Goal: Task Accomplishment & Management: Manage account settings

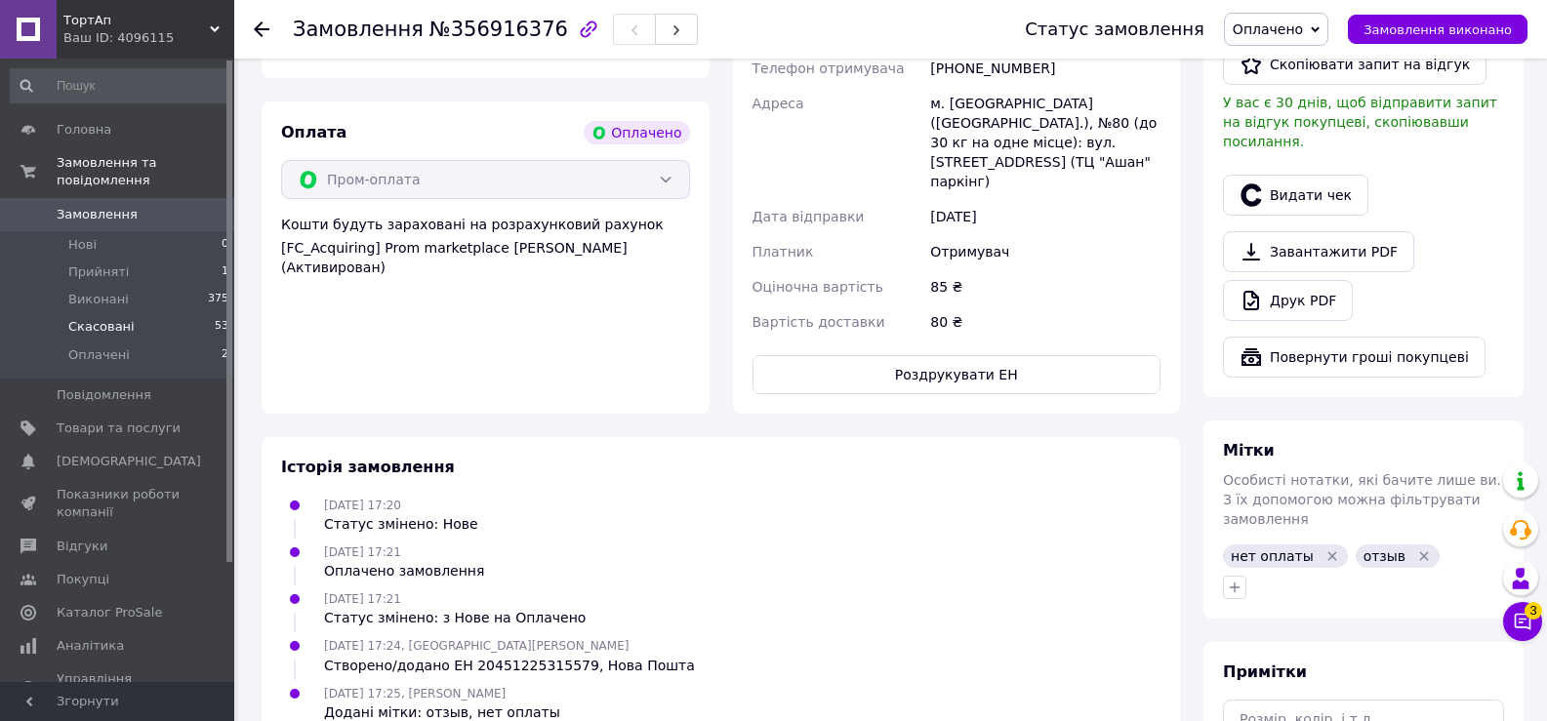
scroll to position [411, 0]
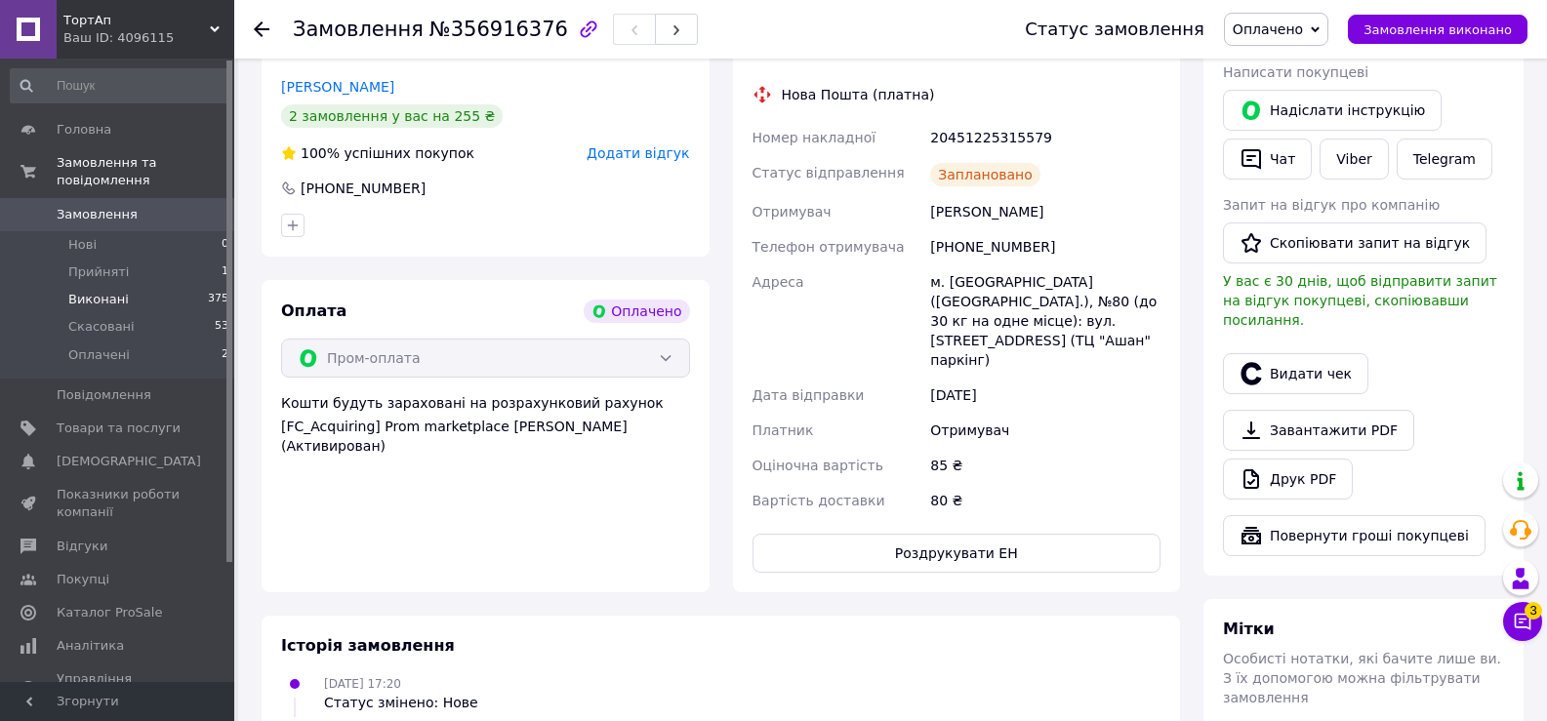
click at [98, 291] on span "Виконані" at bounding box center [98, 300] width 61 height 18
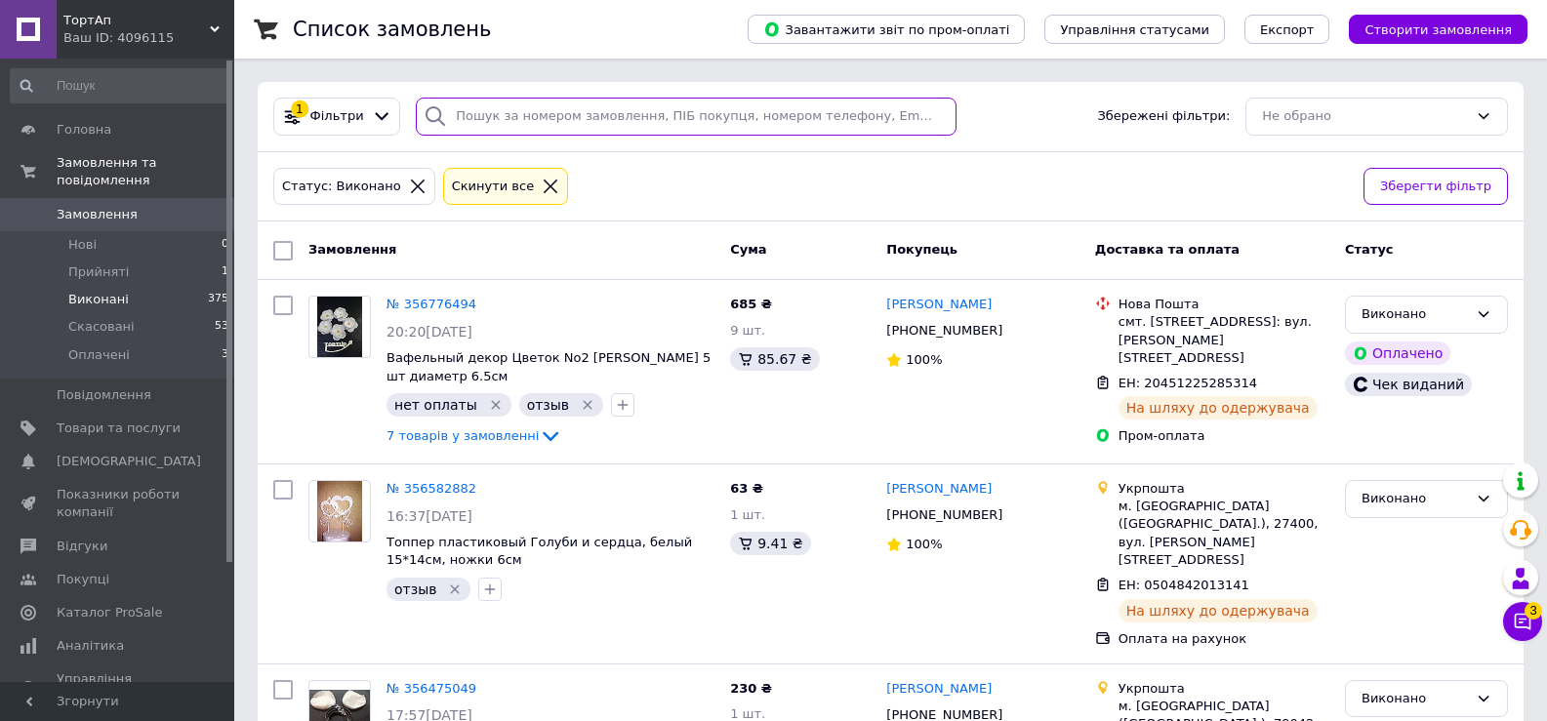
click at [508, 118] on input "search" at bounding box center [686, 117] width 540 height 38
paste input "356412287"
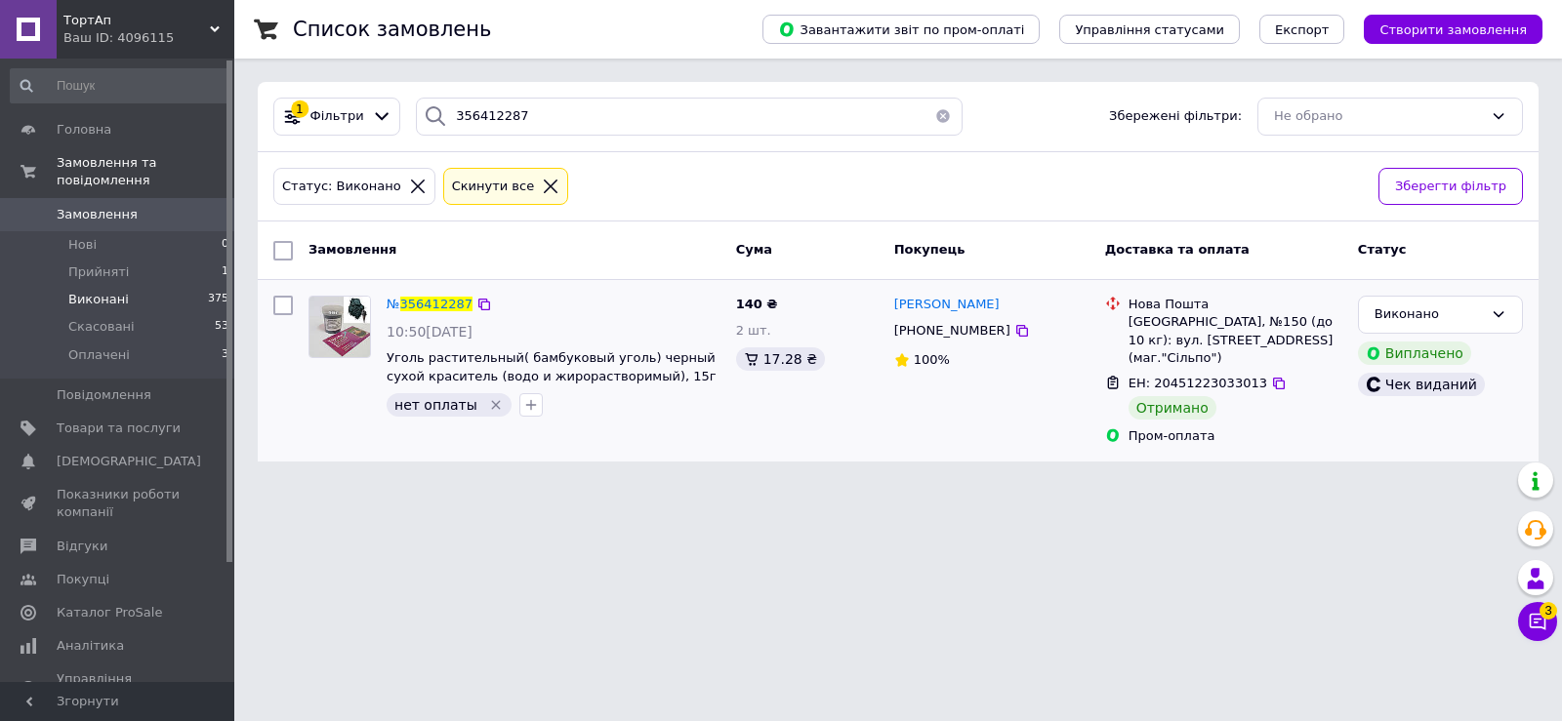
drag, startPoint x: 485, startPoint y: 407, endPoint x: 483, endPoint y: 420, distance: 12.8
click at [491, 407] on icon "Видалити мітку" at bounding box center [495, 405] width 9 height 9
drag, startPoint x: 461, startPoint y: 104, endPoint x: 450, endPoint y: 109, distance: 11.8
click at [450, 109] on input "356412287" at bounding box center [689, 117] width 547 height 38
paste input "25026"
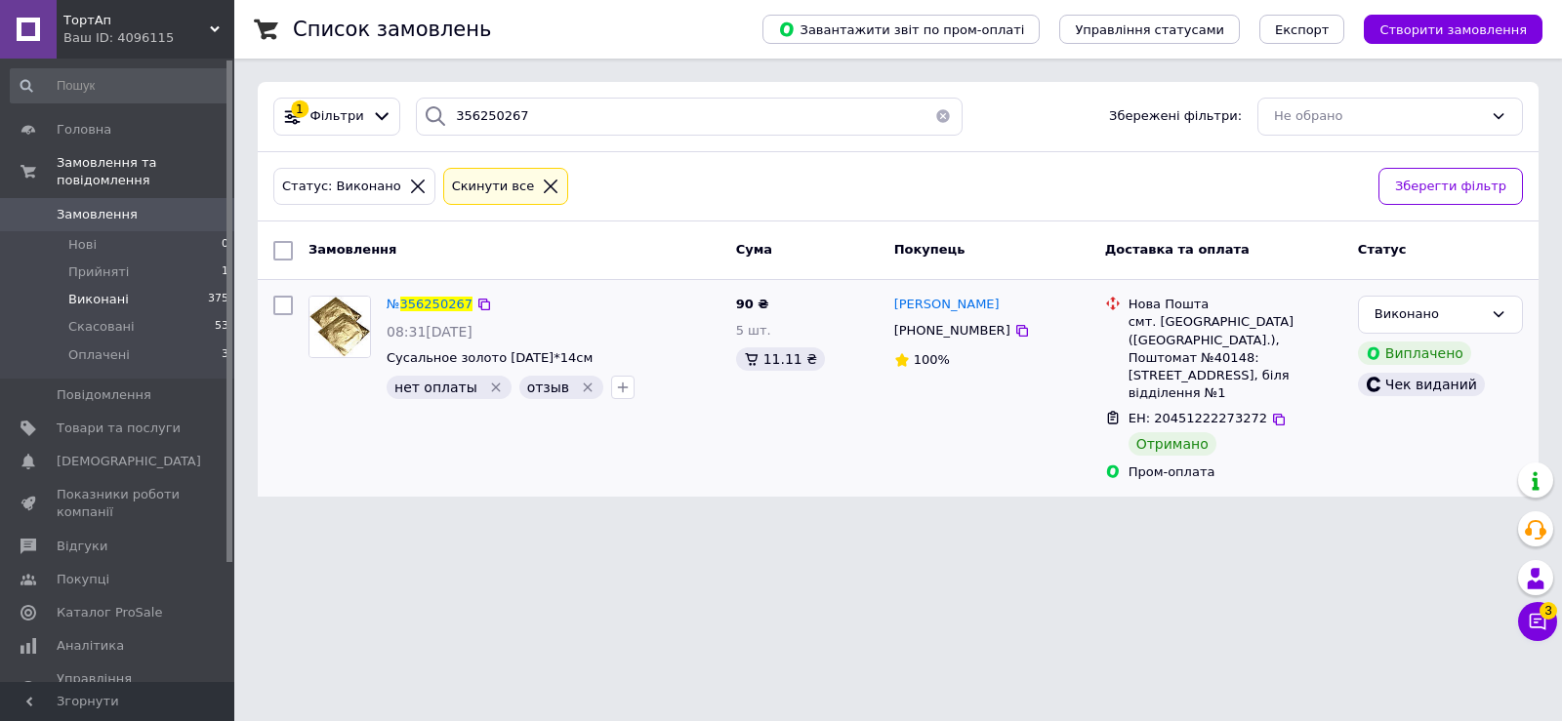
click at [491, 385] on icon "Видалити мітку" at bounding box center [495, 387] width 9 height 9
drag, startPoint x: 405, startPoint y: 108, endPoint x: 518, endPoint y: 111, distance: 113.3
click at [387, 105] on div "1 Фільтри 356250267 Збережені фільтри: Не обрано" at bounding box center [897, 117] width 1265 height 38
paste input "85396"
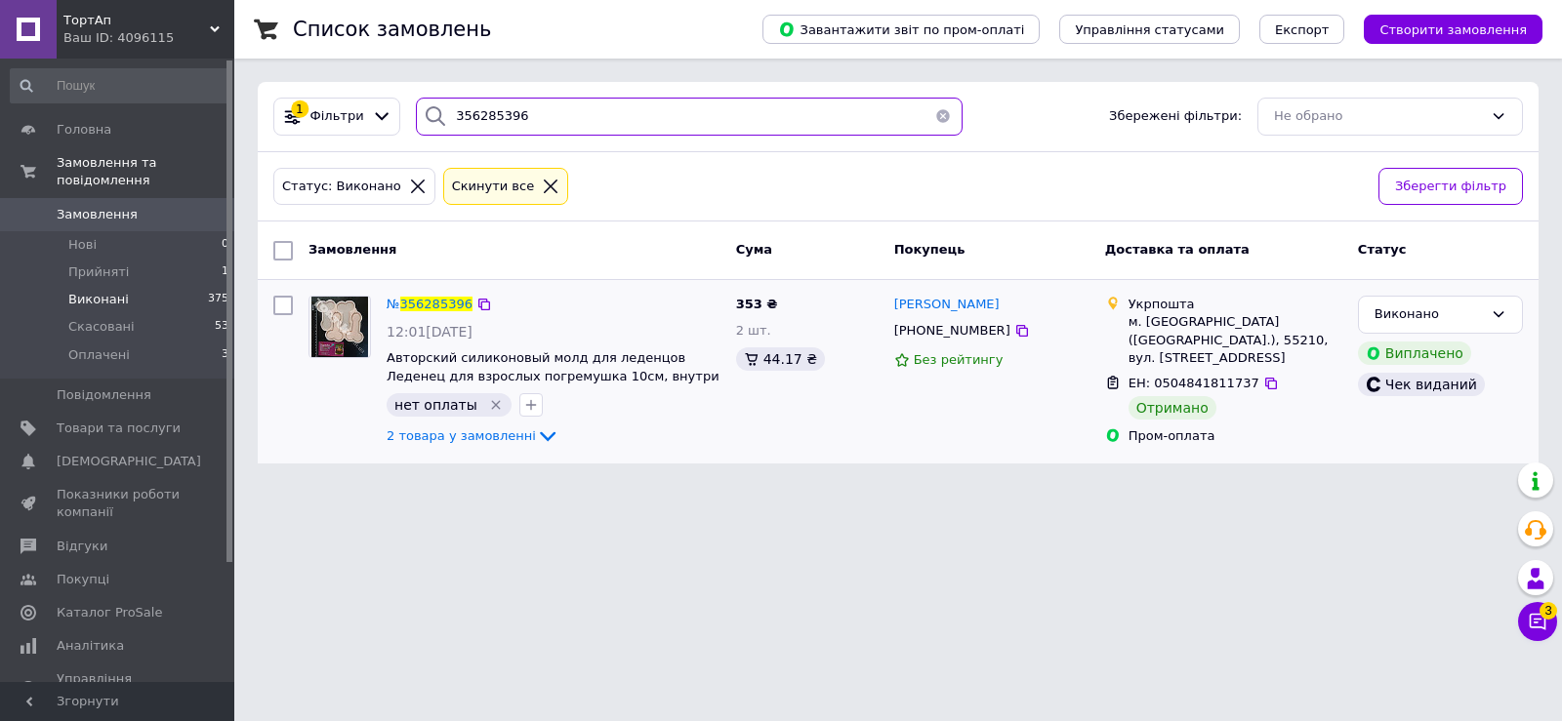
type input "356285396"
click at [491, 403] on icon "Видалити мітку" at bounding box center [495, 405] width 9 height 9
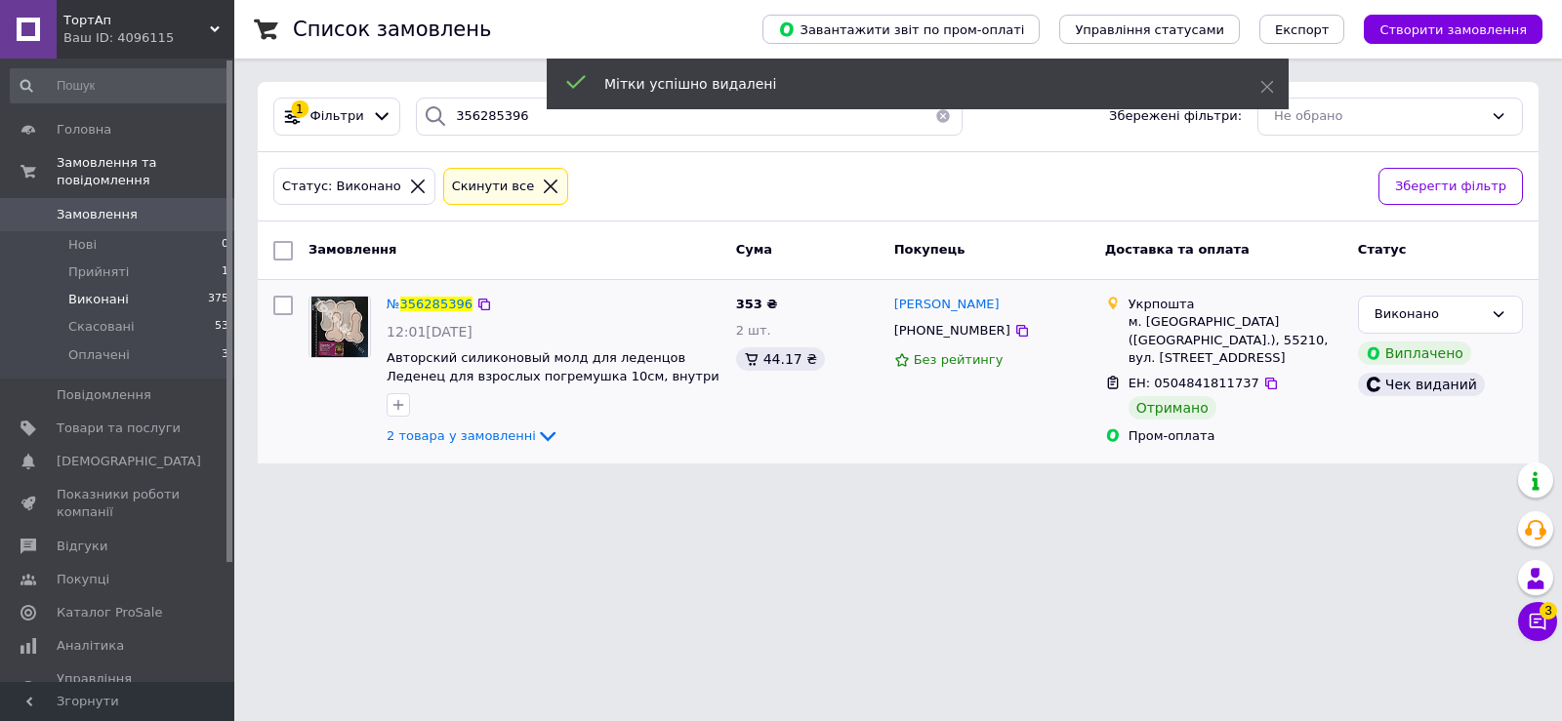
click at [95, 291] on span "Виконані" at bounding box center [98, 300] width 61 height 18
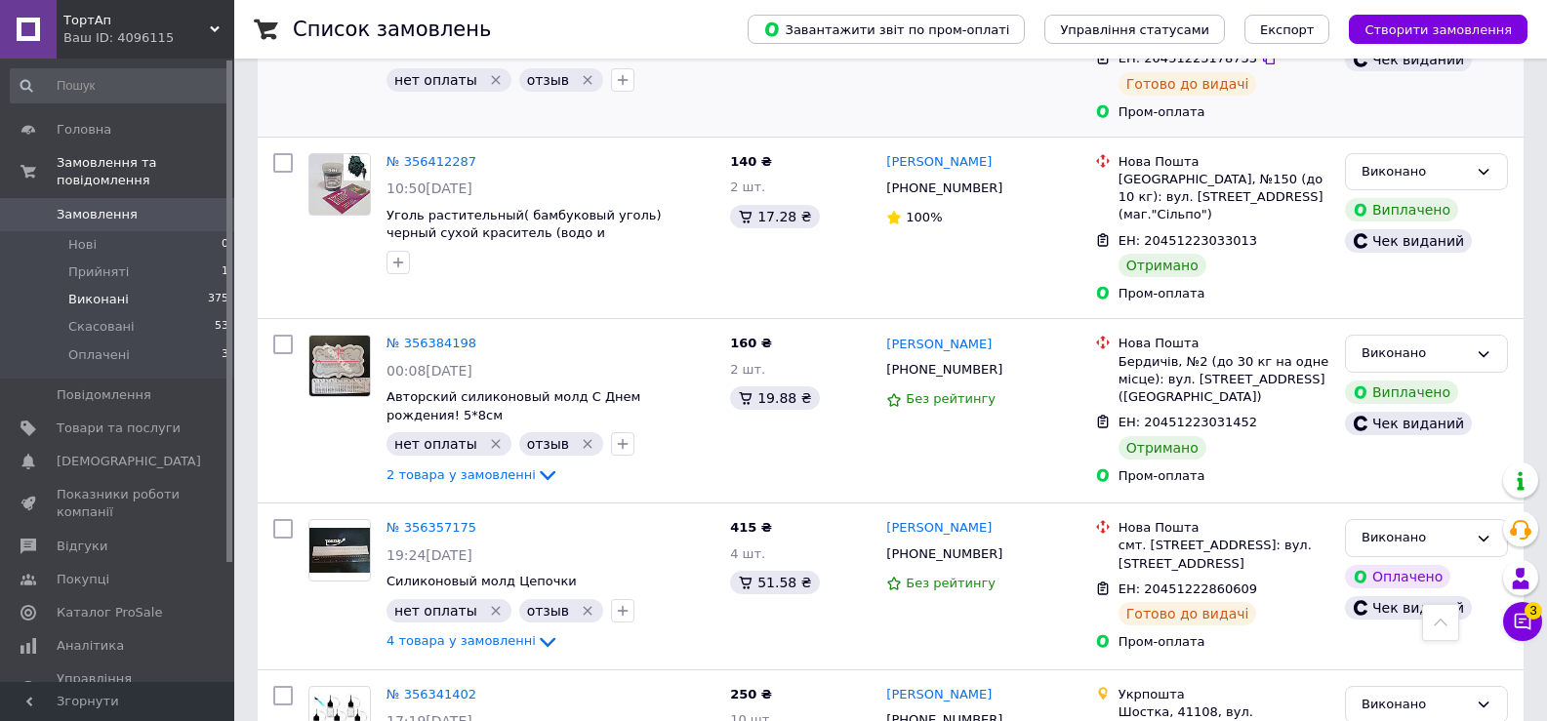
scroll to position [976, 0]
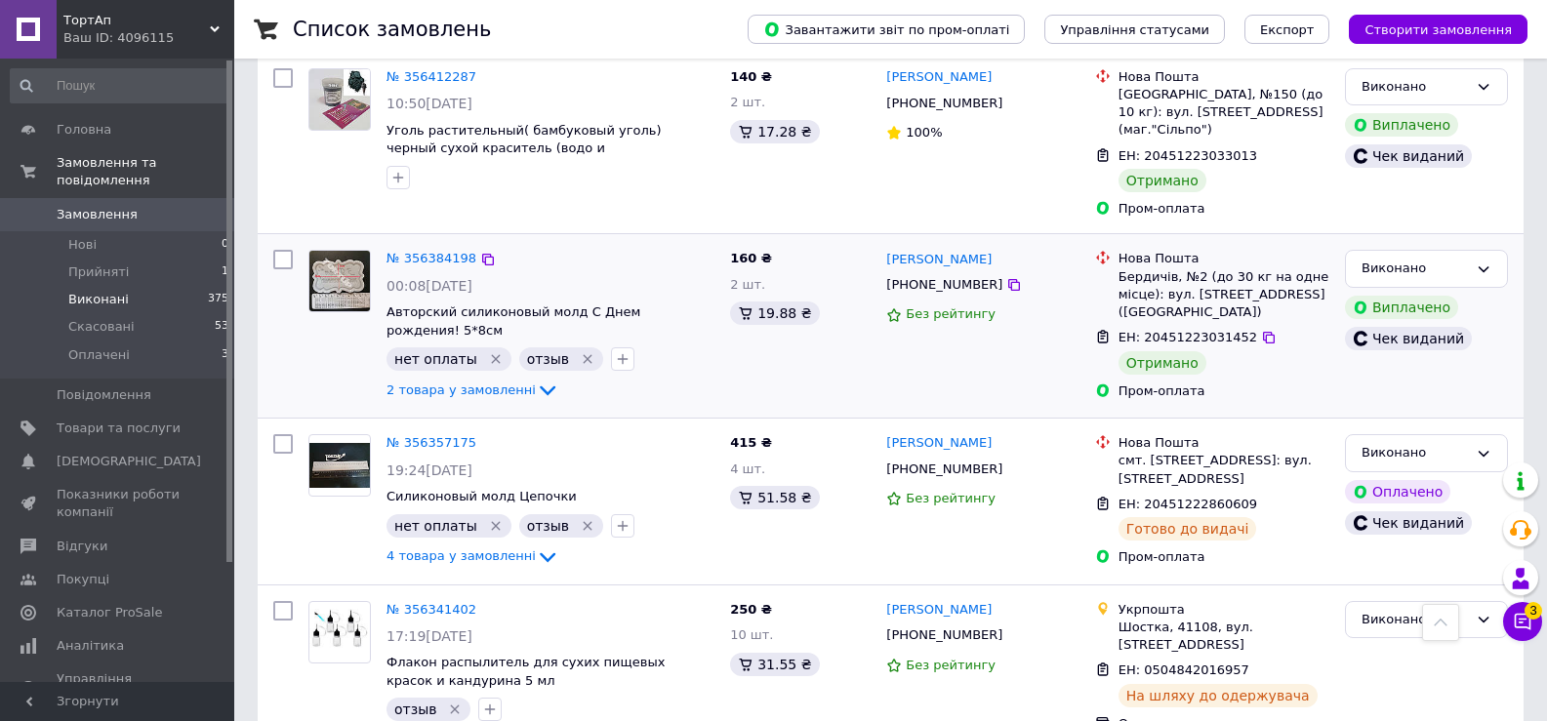
click at [580, 351] on icon "Видалити мітку" at bounding box center [588, 359] width 16 height 16
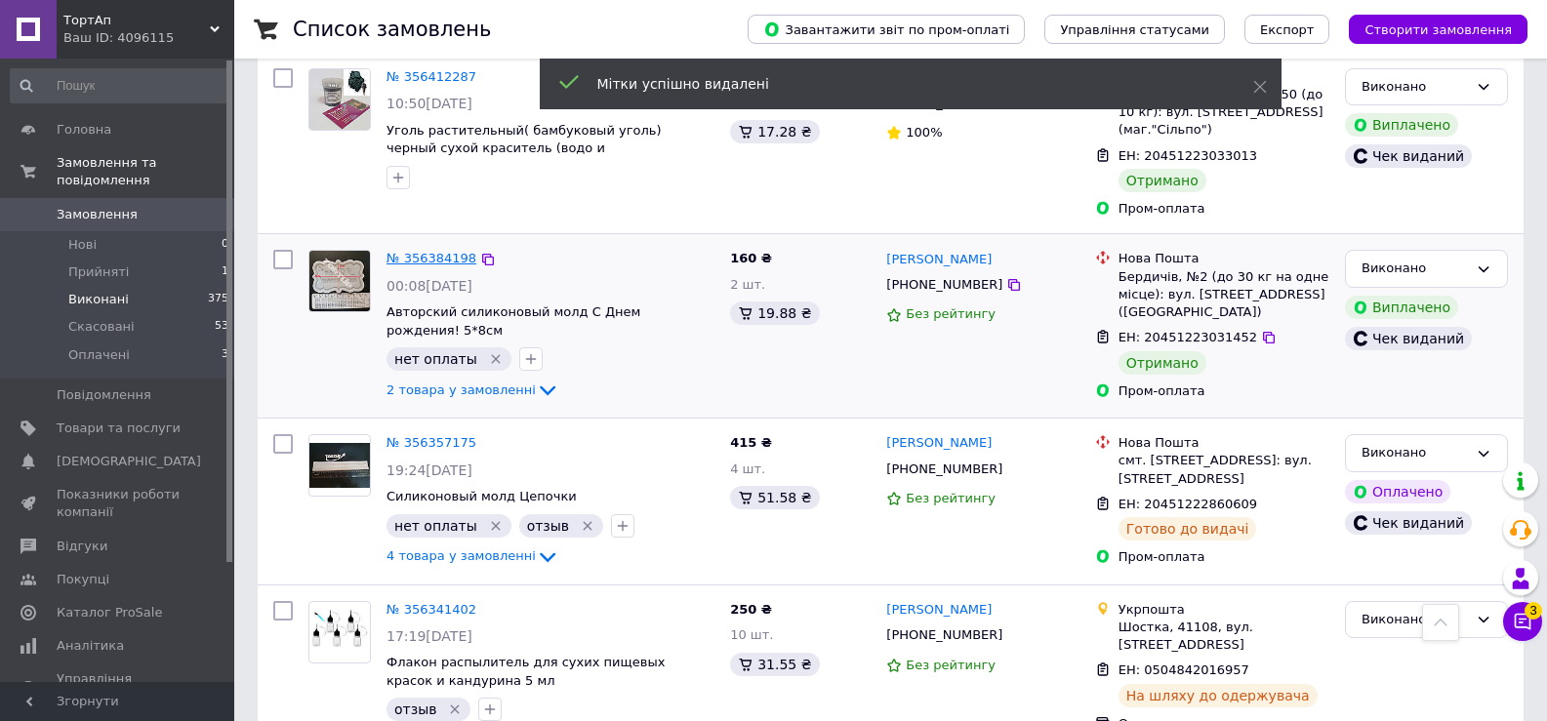
click at [447, 251] on link "№ 356384198" at bounding box center [431, 258] width 90 height 15
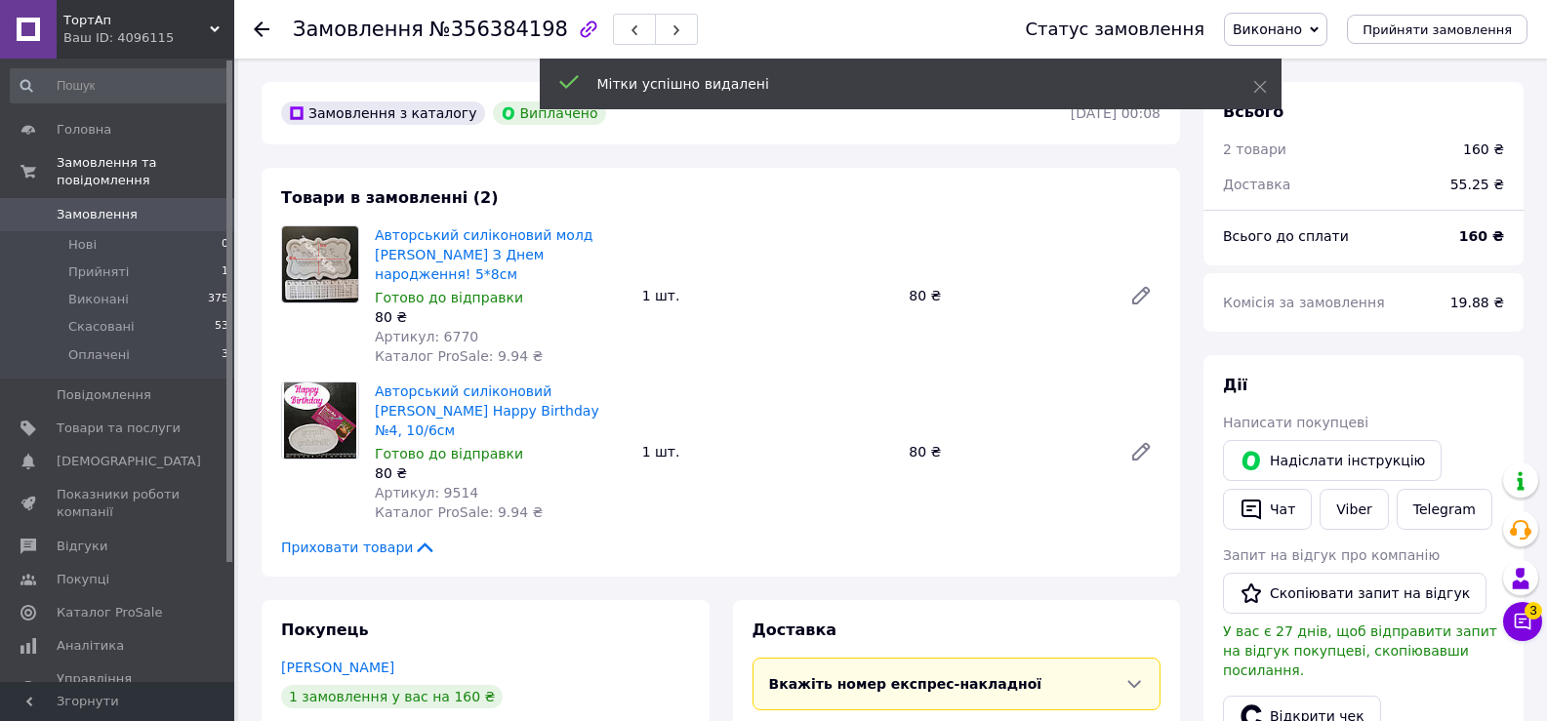
scroll to position [16, 0]
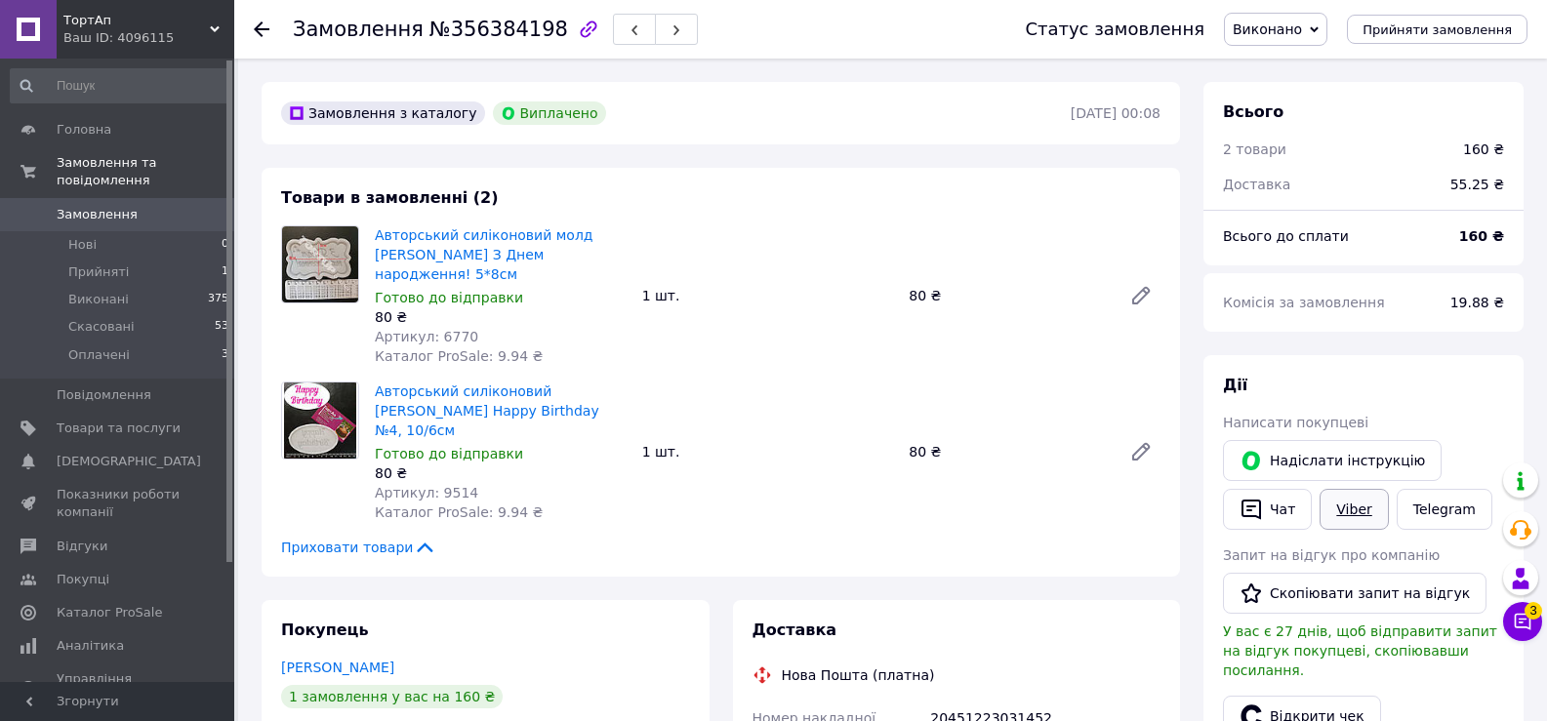
click at [1369, 514] on link "Viber" at bounding box center [1354, 509] width 68 height 41
click at [1311, 604] on button "Скопіювати запит на відгук" at bounding box center [1355, 593] width 264 height 41
click at [1285, 511] on button "Чат" at bounding box center [1267, 509] width 89 height 41
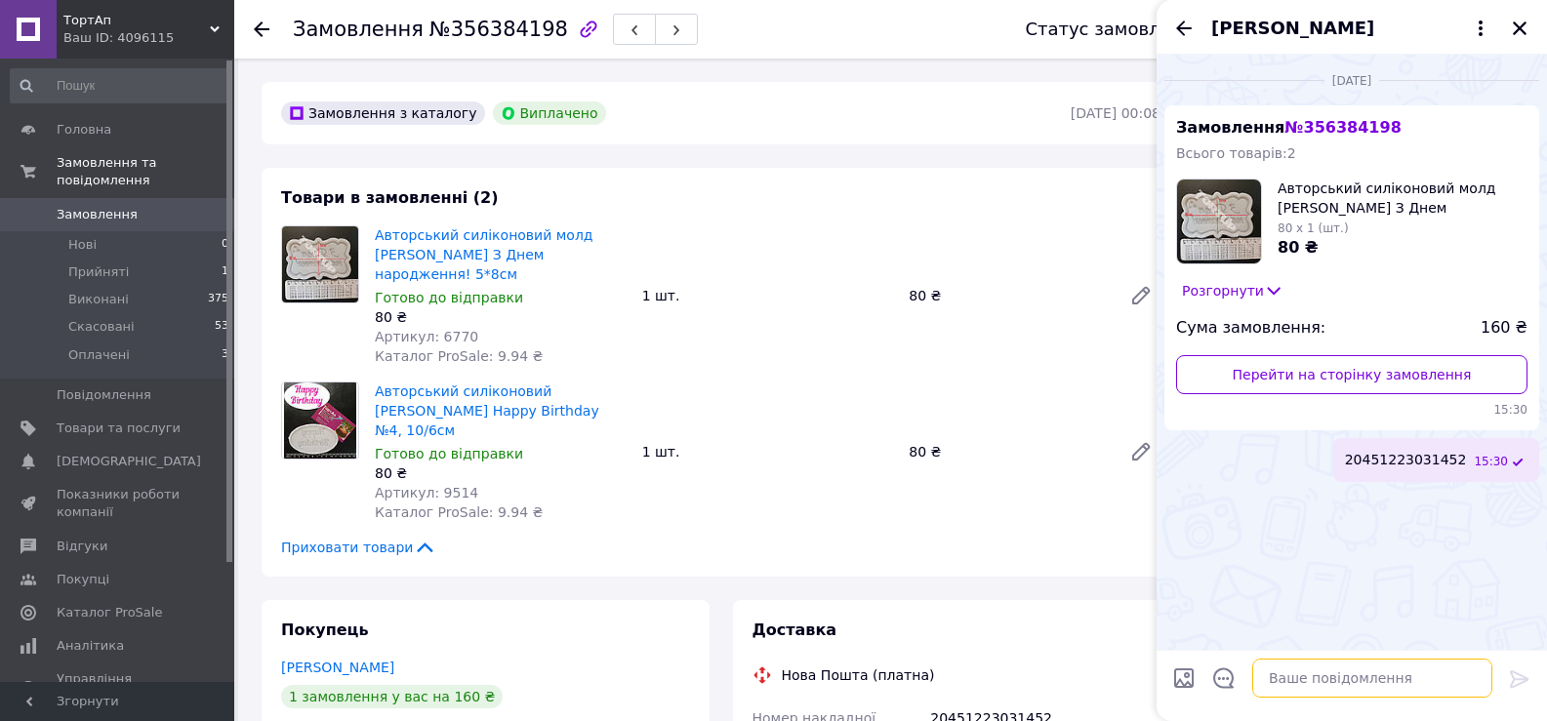
paste textarea "Ми сподіваємося, що вам сподобався наш товар. Чи готові ви оцінити вашу покупку…"
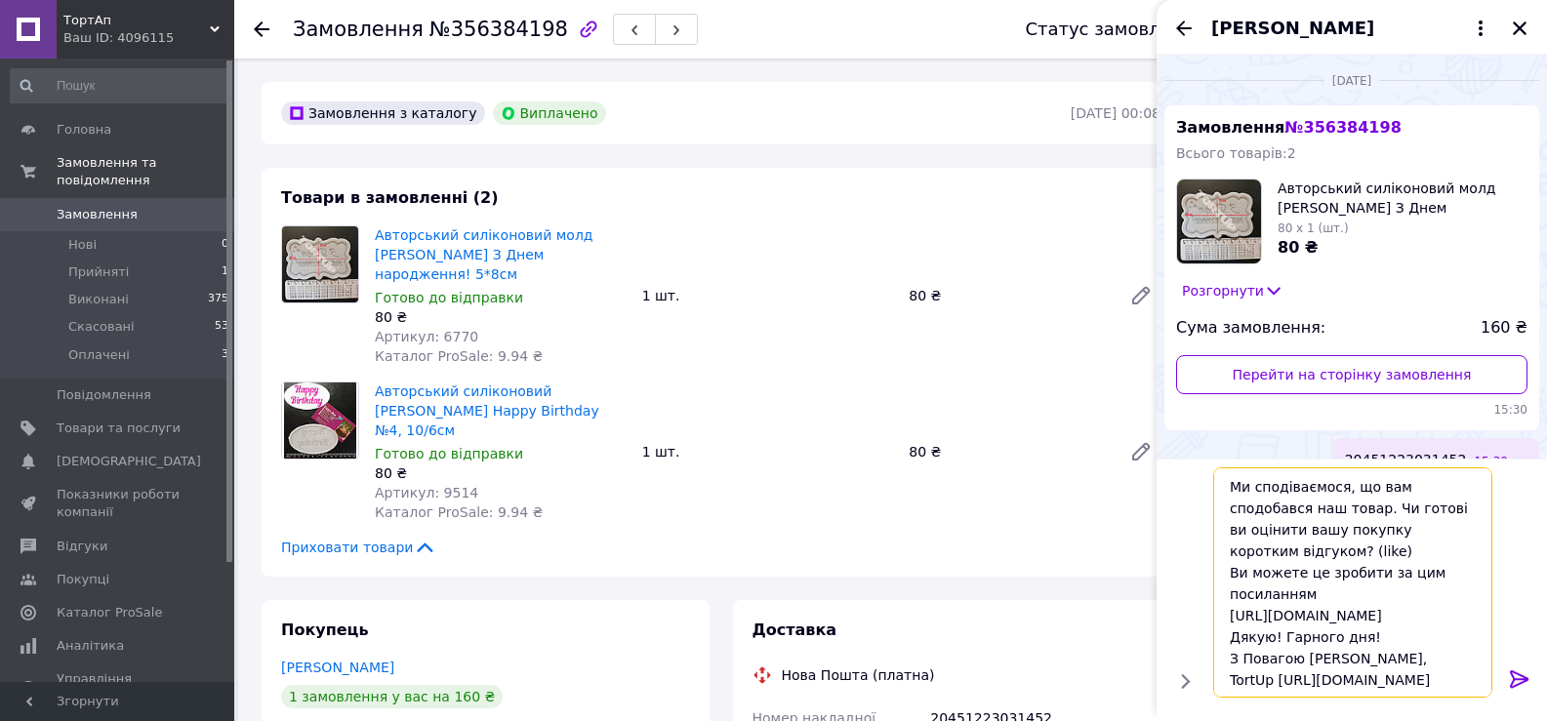
type textarea "Ми сподіваємося, що вам сподобався наш товар. Чи готові ви оцінити вашу покупку…"
click at [1519, 675] on icon at bounding box center [1519, 679] width 23 height 23
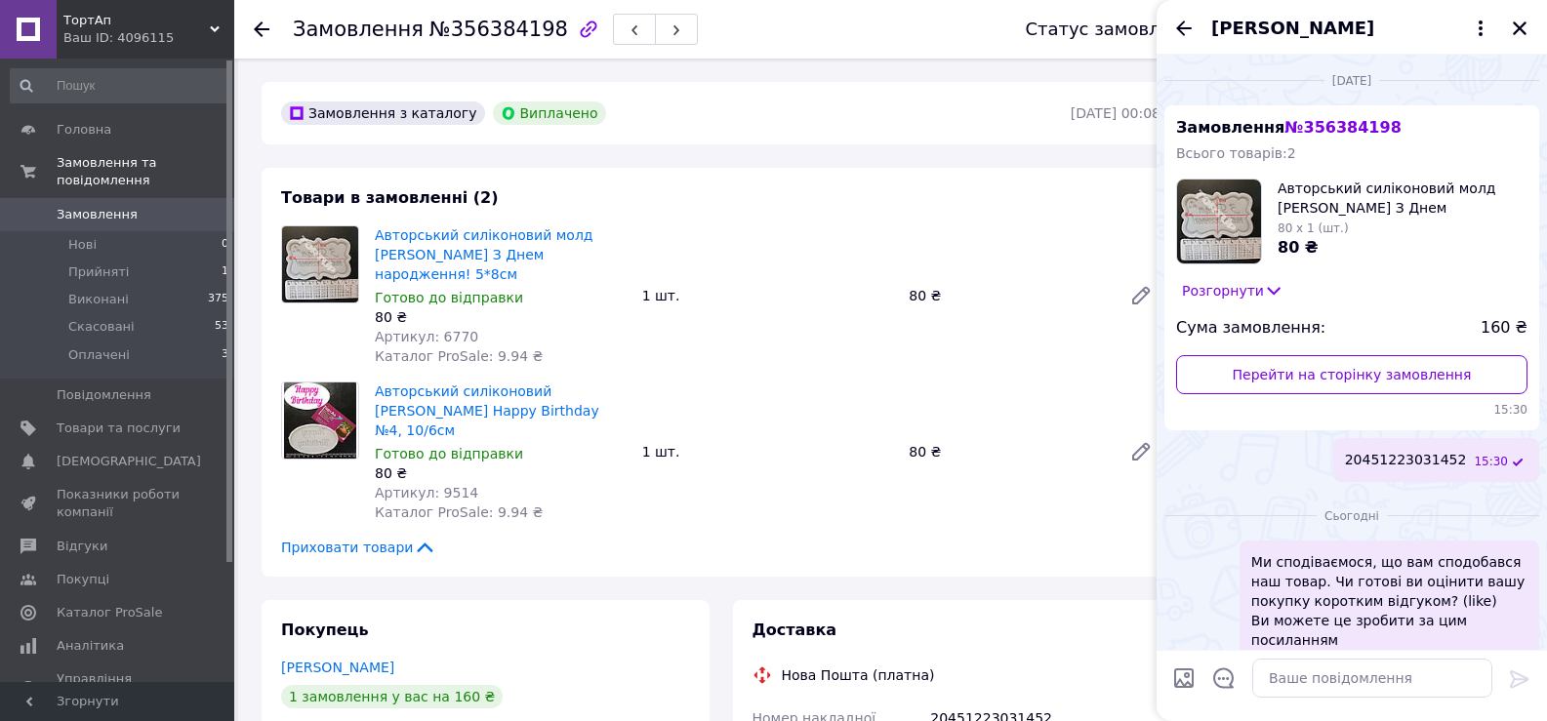
scroll to position [99, 0]
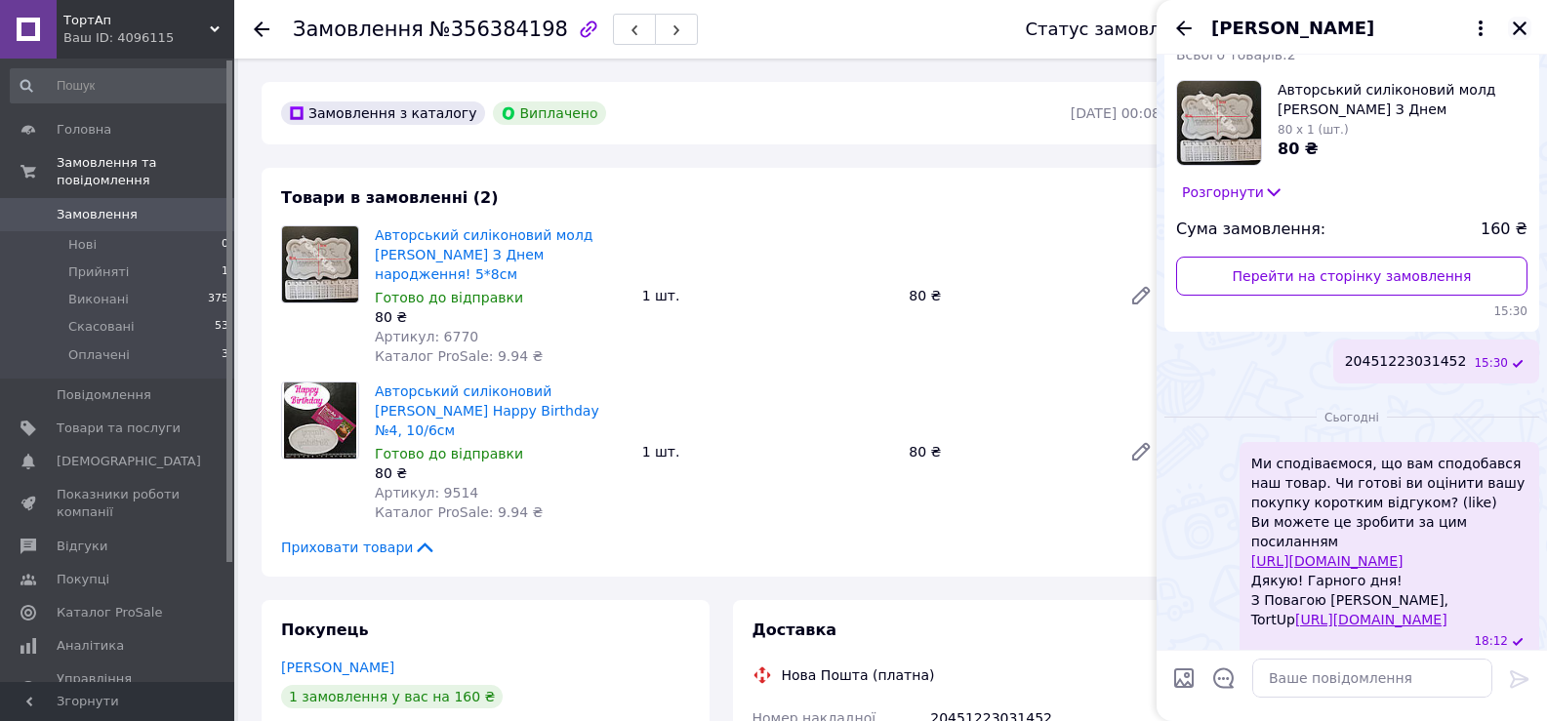
click at [1518, 28] on icon "Закрити" at bounding box center [1520, 29] width 18 height 18
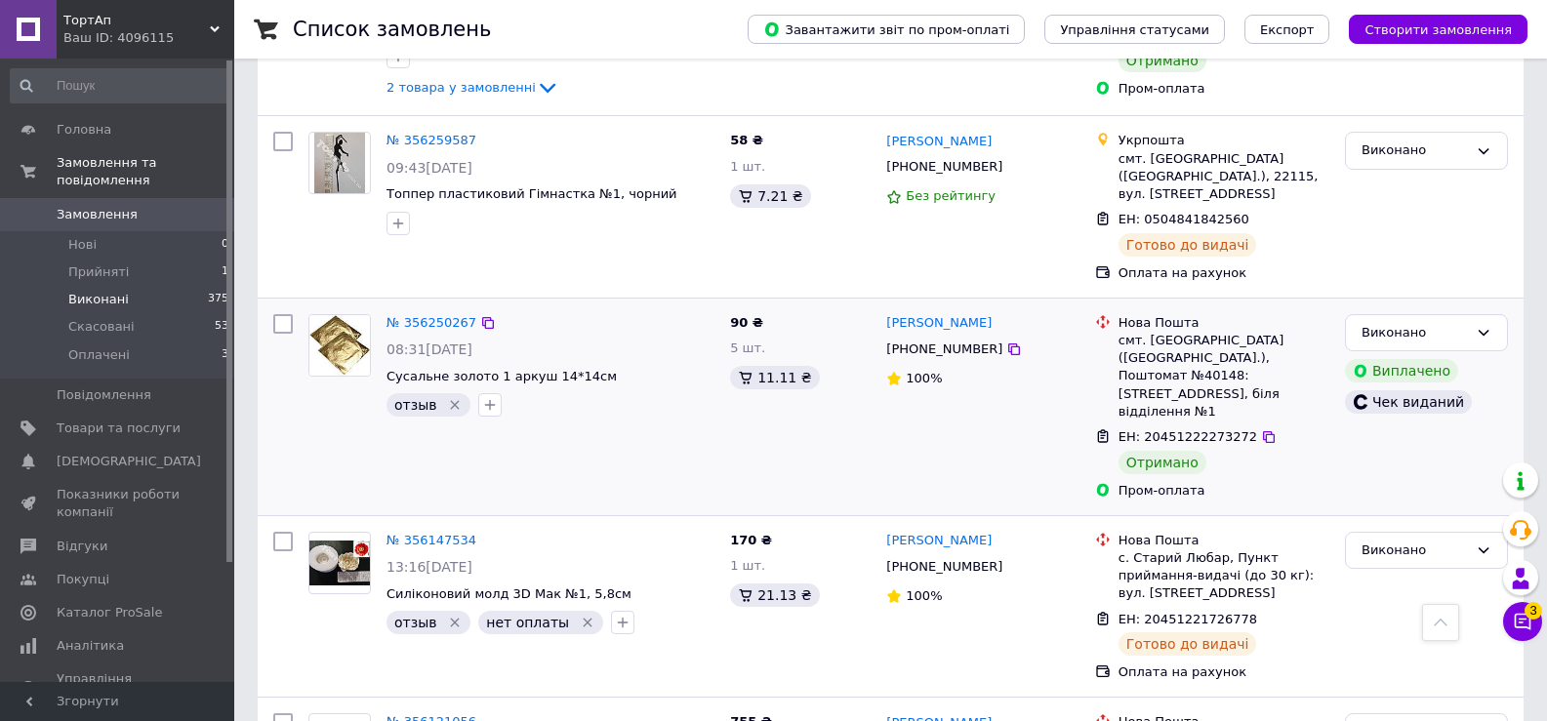
scroll to position [2245, 0]
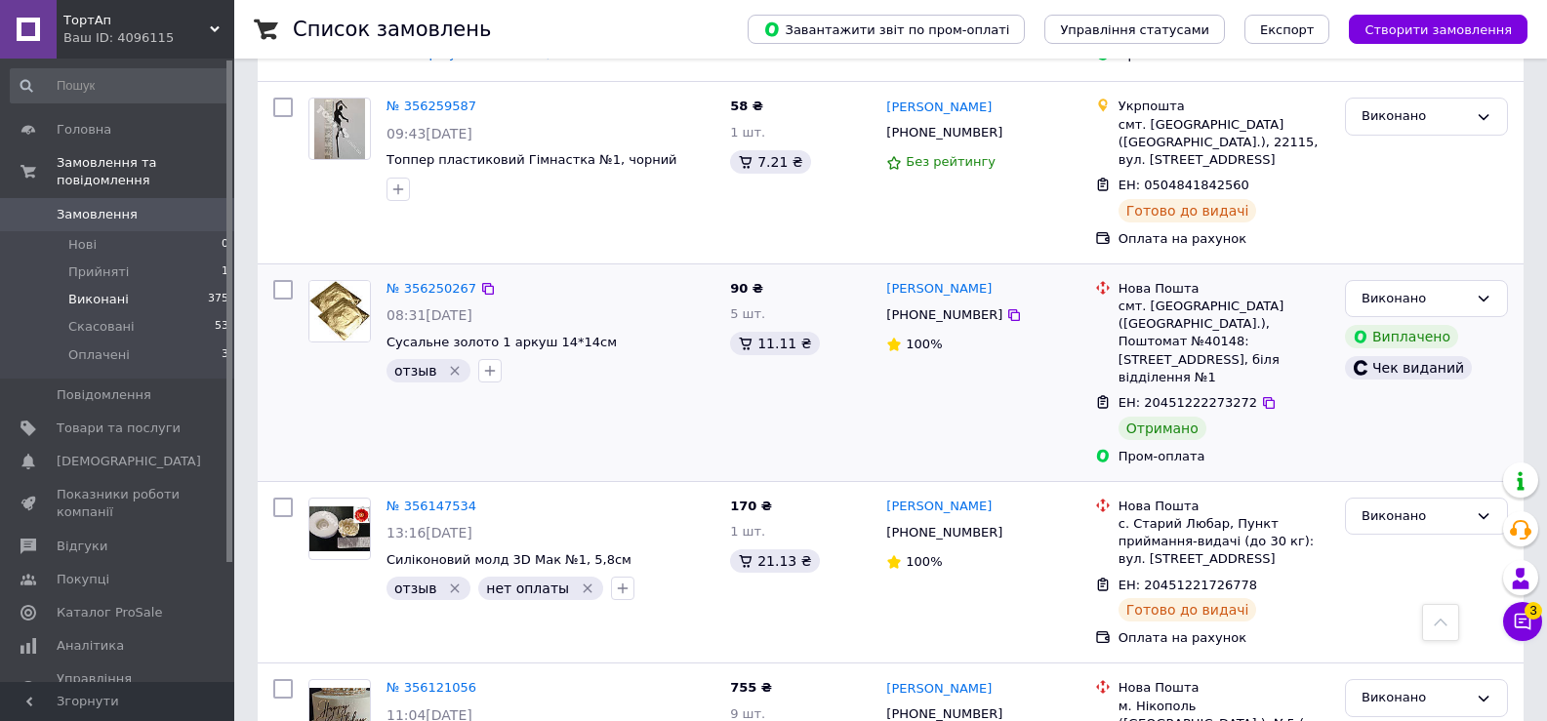
click at [450, 363] on icon "Видалити мітку" at bounding box center [455, 371] width 16 height 16
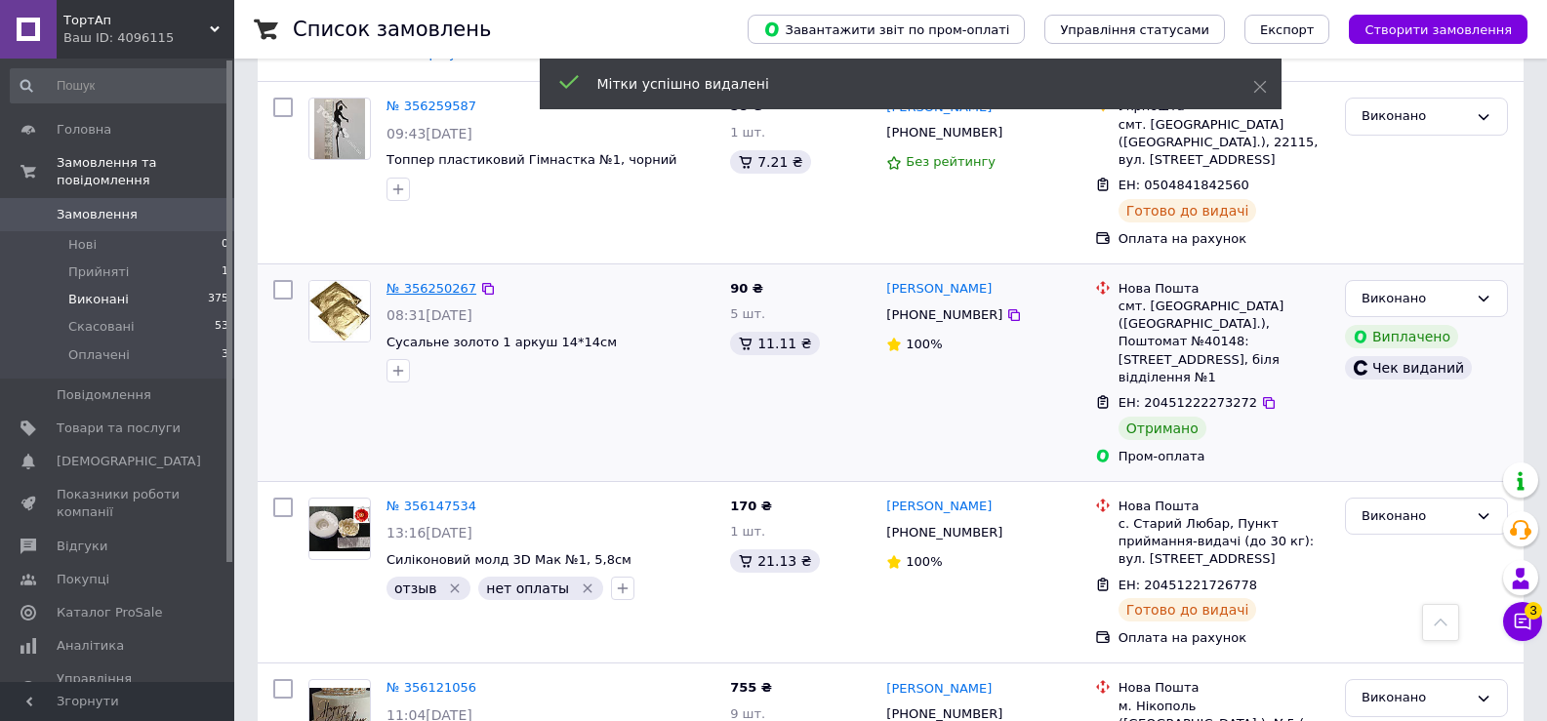
click at [428, 281] on link "№ 356250267" at bounding box center [431, 288] width 90 height 15
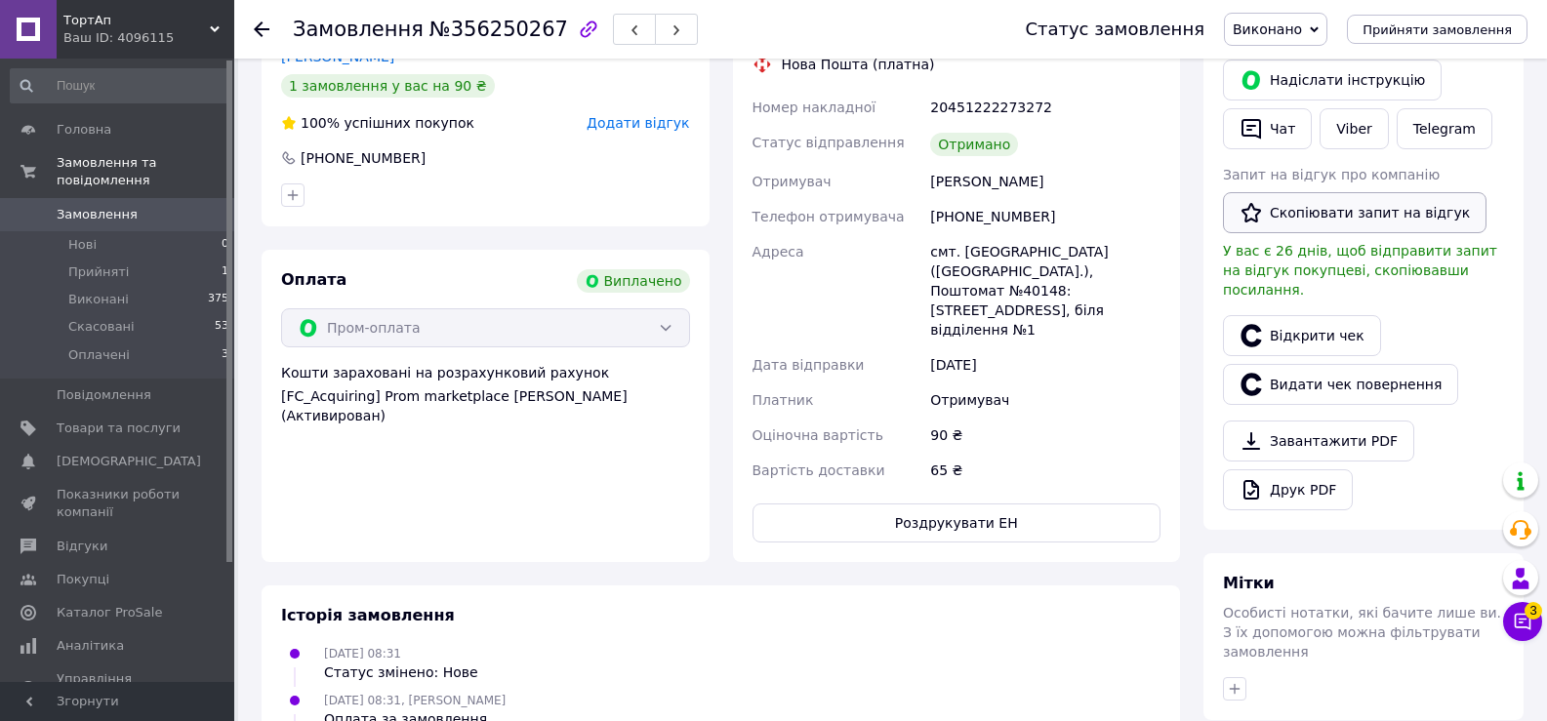
scroll to position [111, 0]
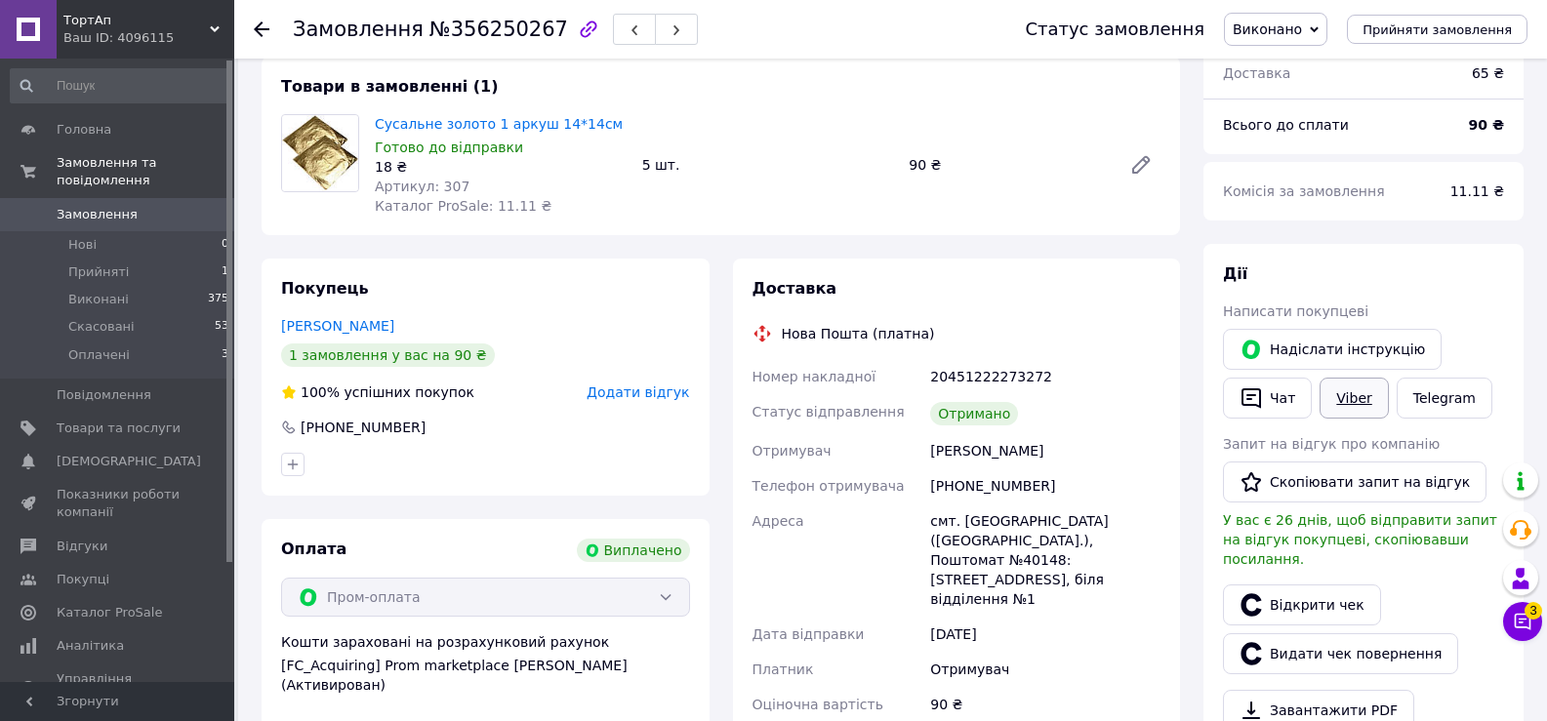
click at [1334, 407] on link "Viber" at bounding box center [1354, 398] width 68 height 41
click at [1339, 480] on button "Скопіювати запит на відгук" at bounding box center [1355, 482] width 264 height 41
click at [1283, 399] on button "Чат" at bounding box center [1267, 398] width 89 height 41
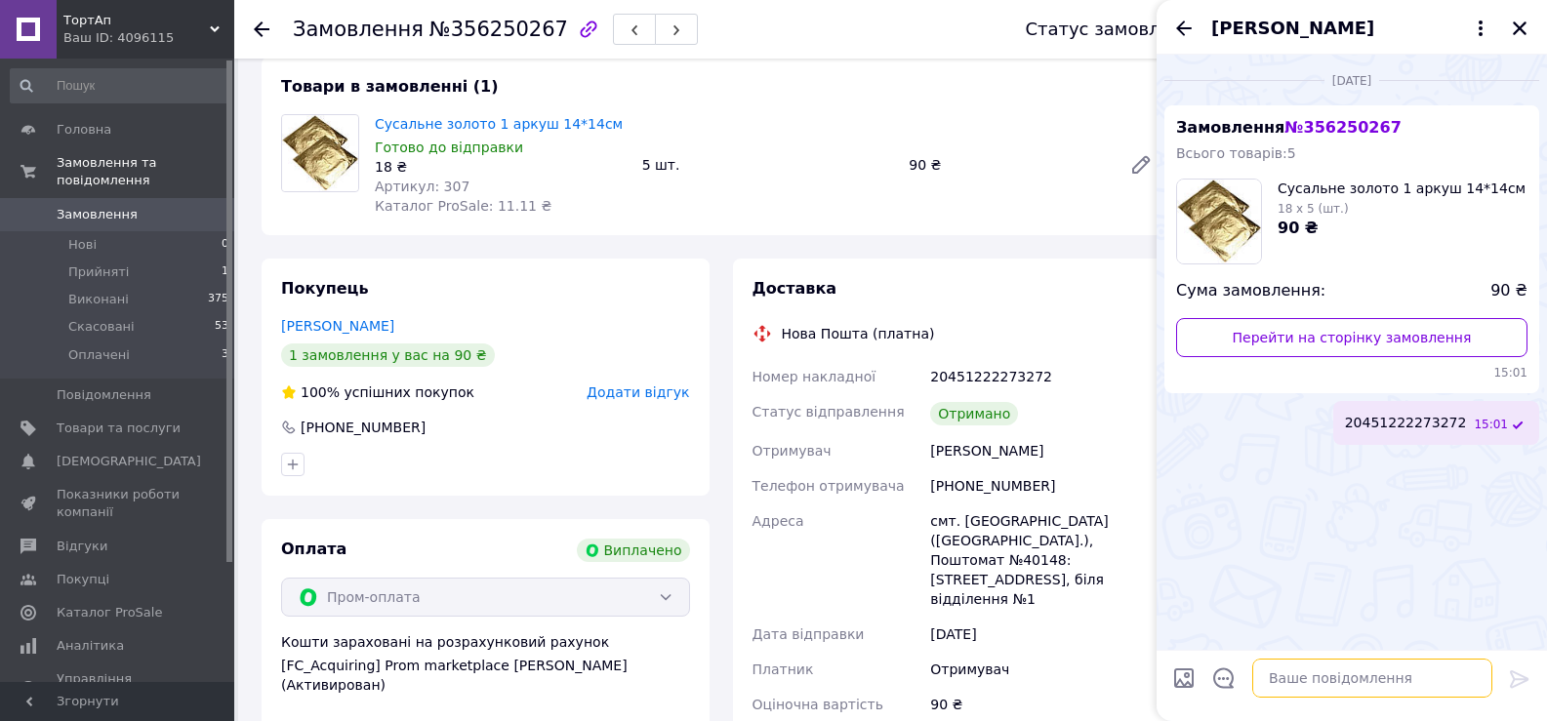
paste textarea "Ми сподіваємося, що вам сподобався наш товар. Чи готові ви оцінити вашу покупку…"
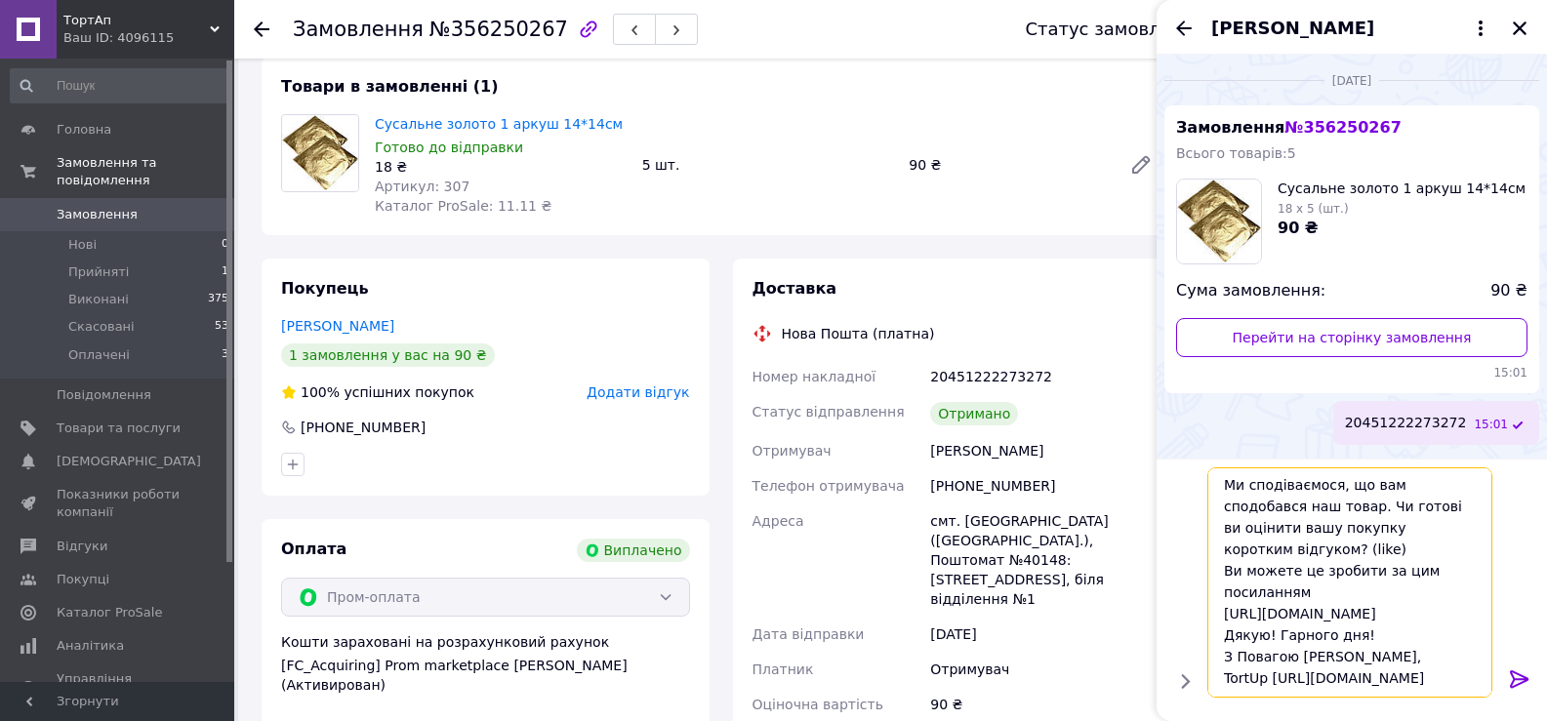
scroll to position [0, 0]
type textarea "Ми сподіваємося, що вам сподобався наш товар. Чи готові ви оцінити вашу покупку…"
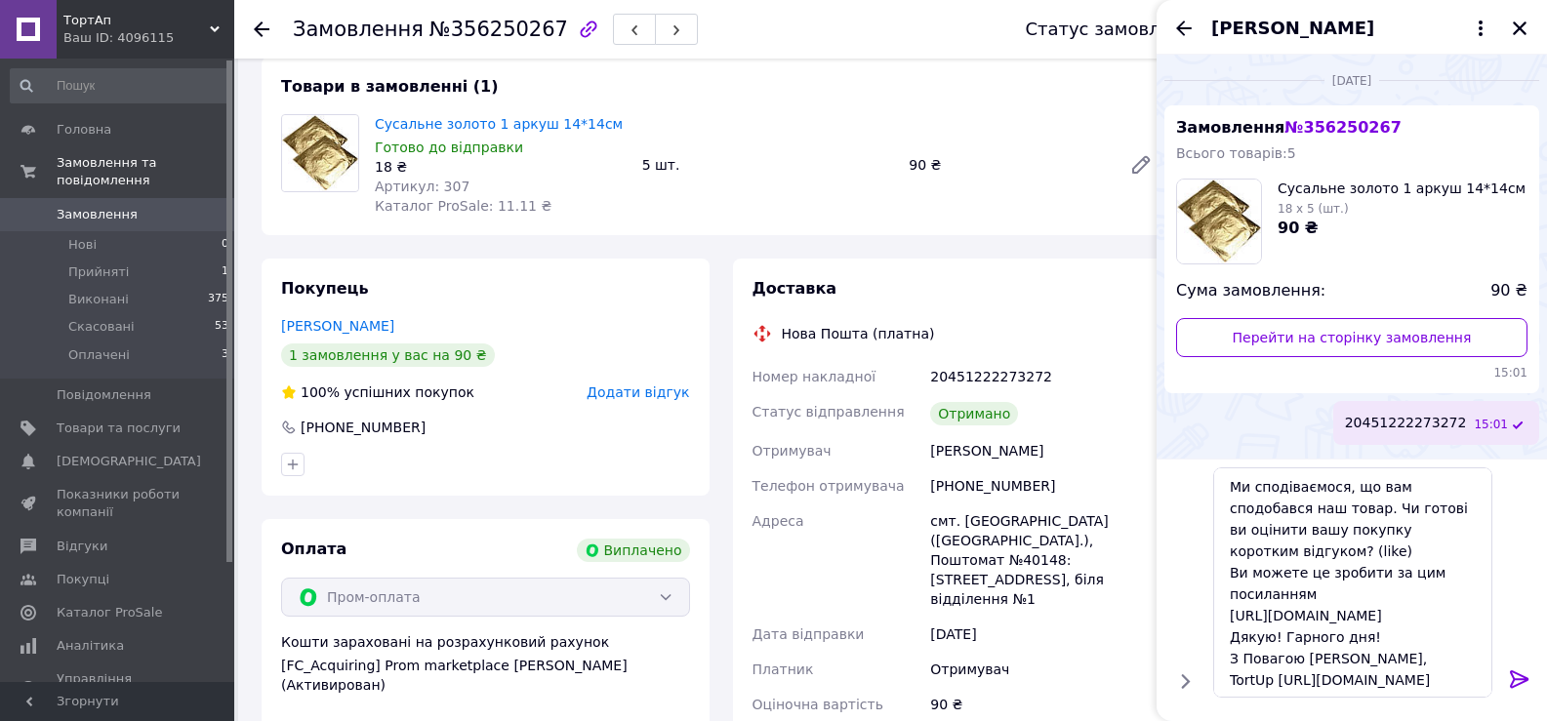
click at [1515, 680] on icon at bounding box center [1519, 679] width 23 height 23
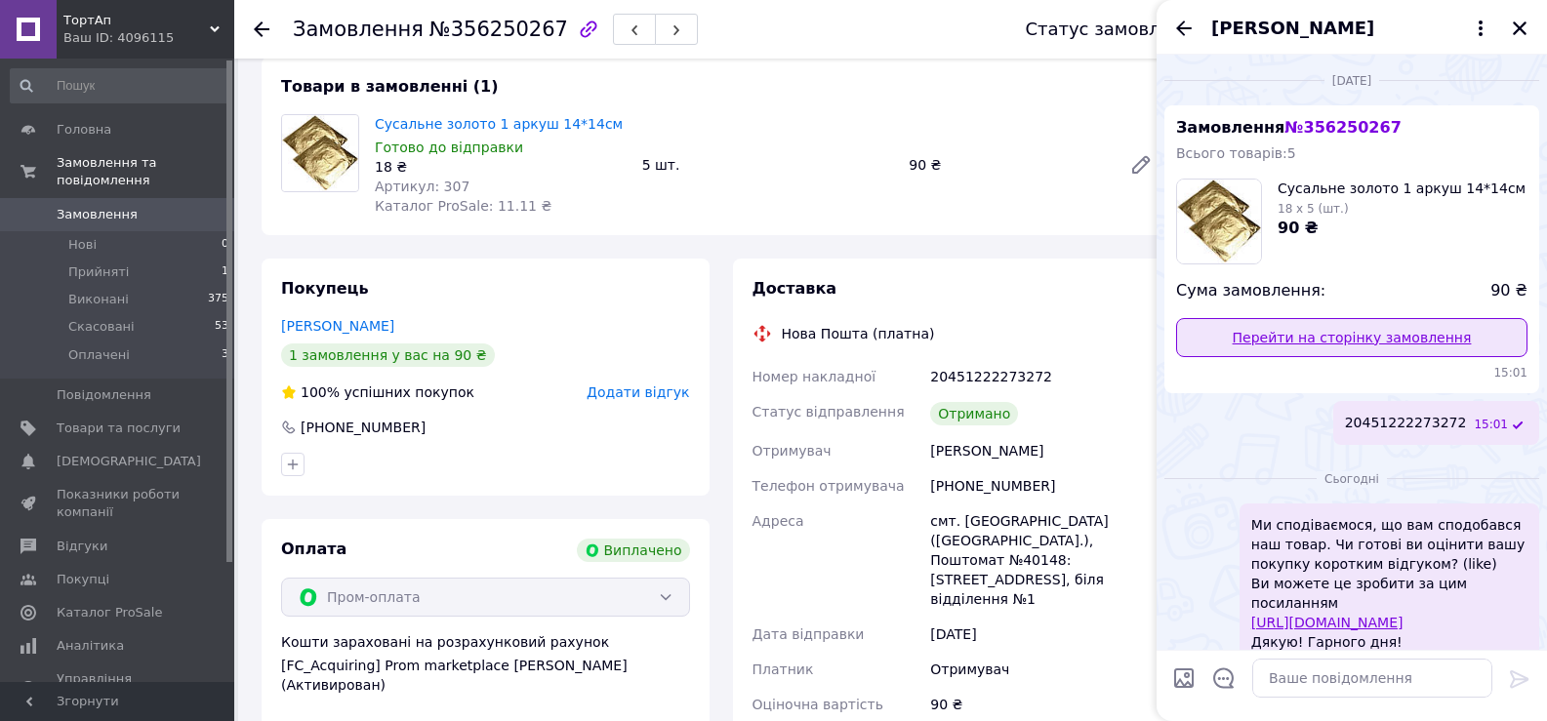
scroll to position [61, 0]
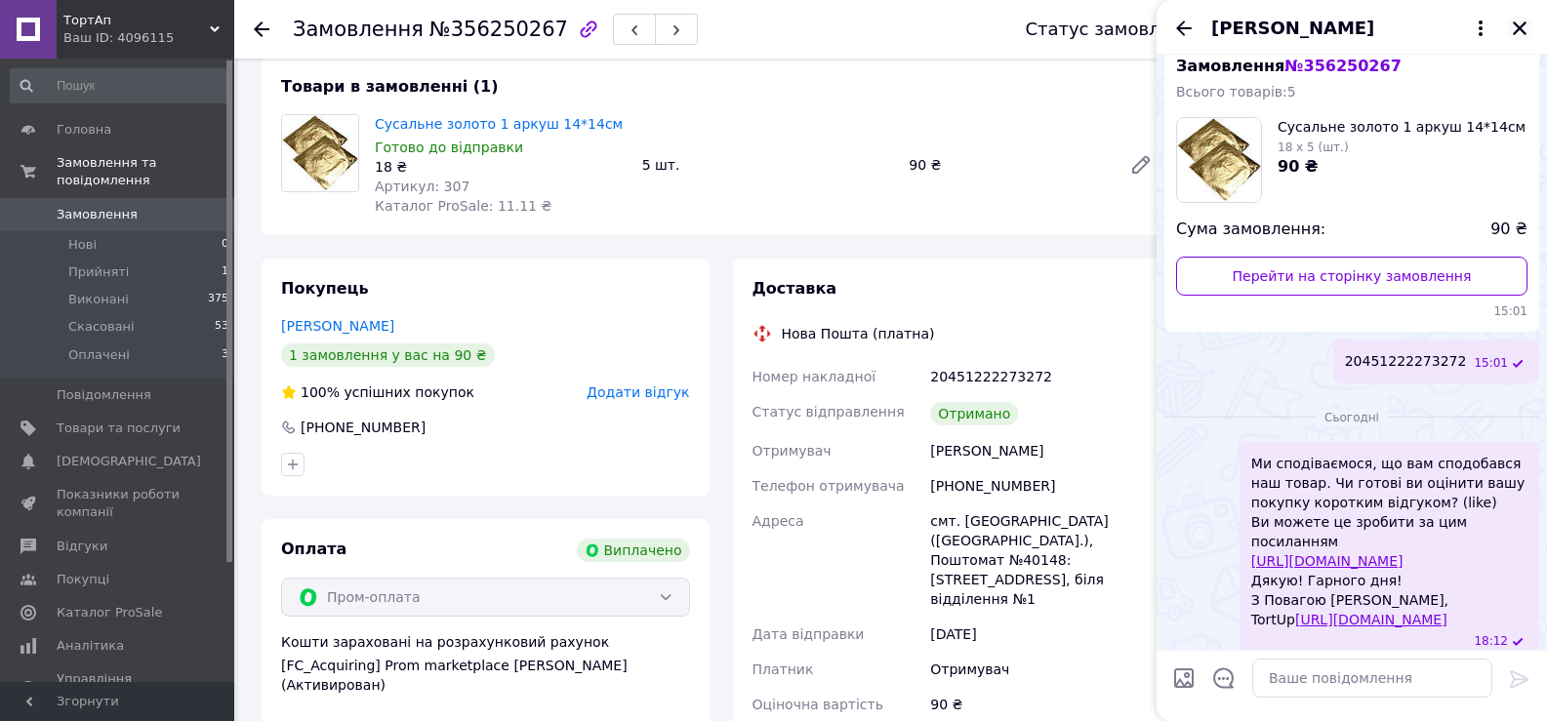
click at [1517, 31] on icon "Закрити" at bounding box center [1520, 28] width 14 height 14
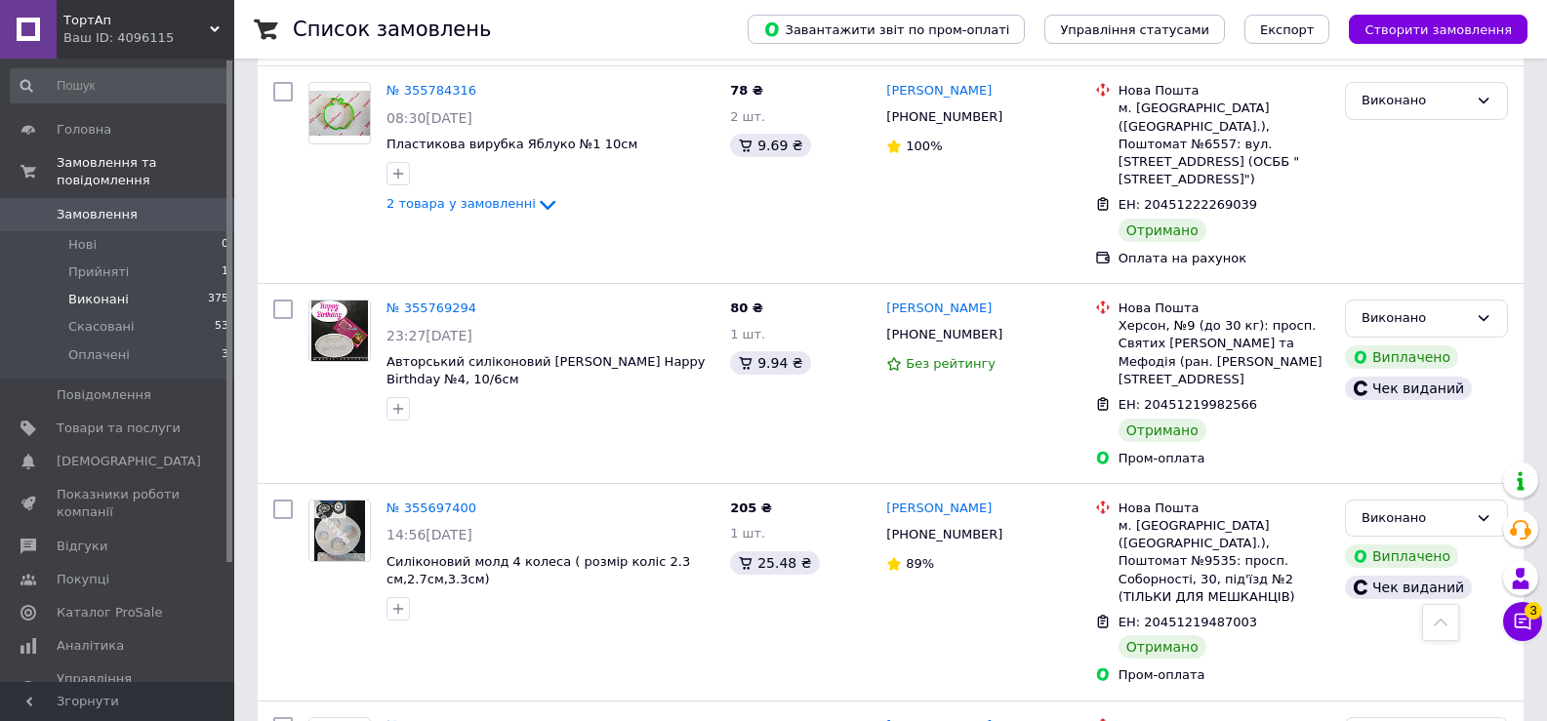
scroll to position [4685, 0]
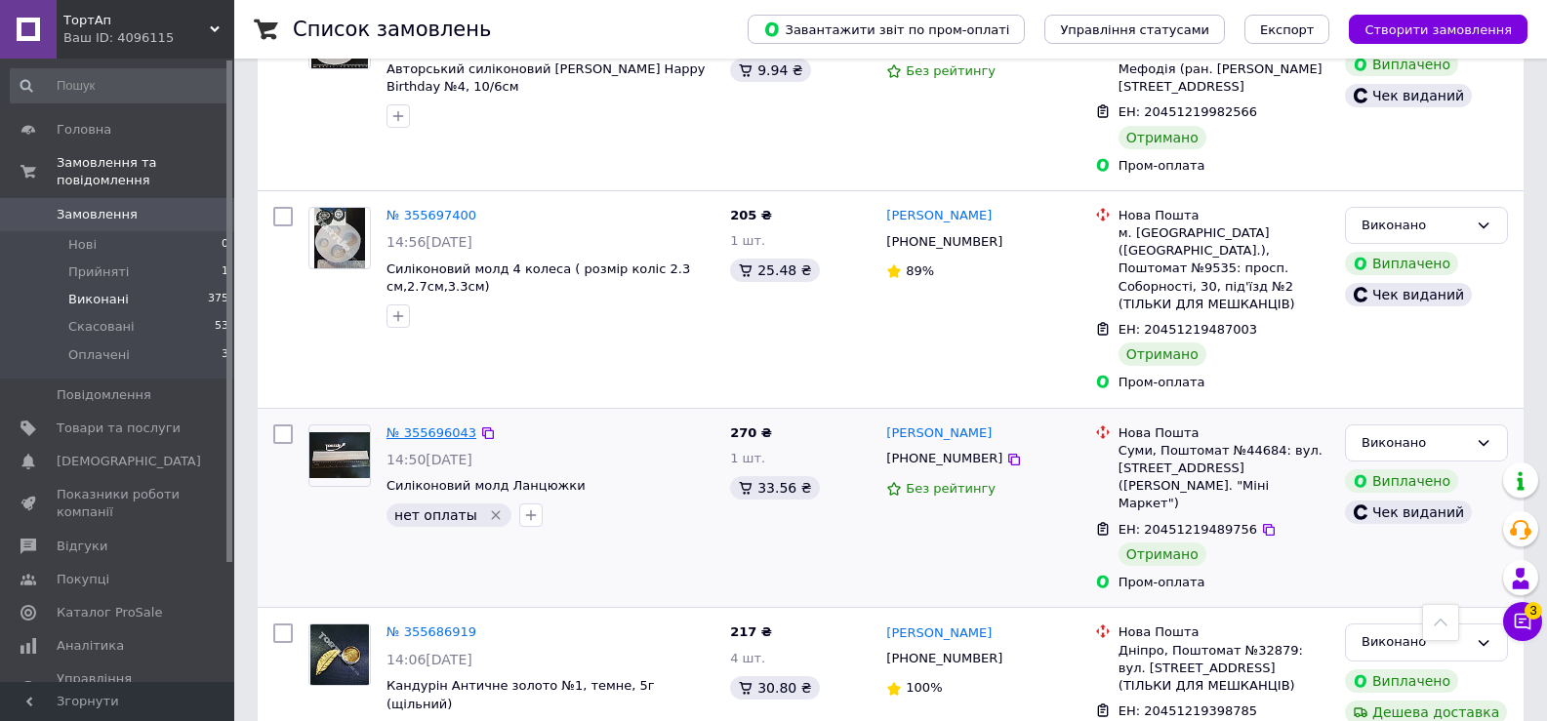
click at [438, 426] on link "№ 355696043" at bounding box center [431, 433] width 90 height 15
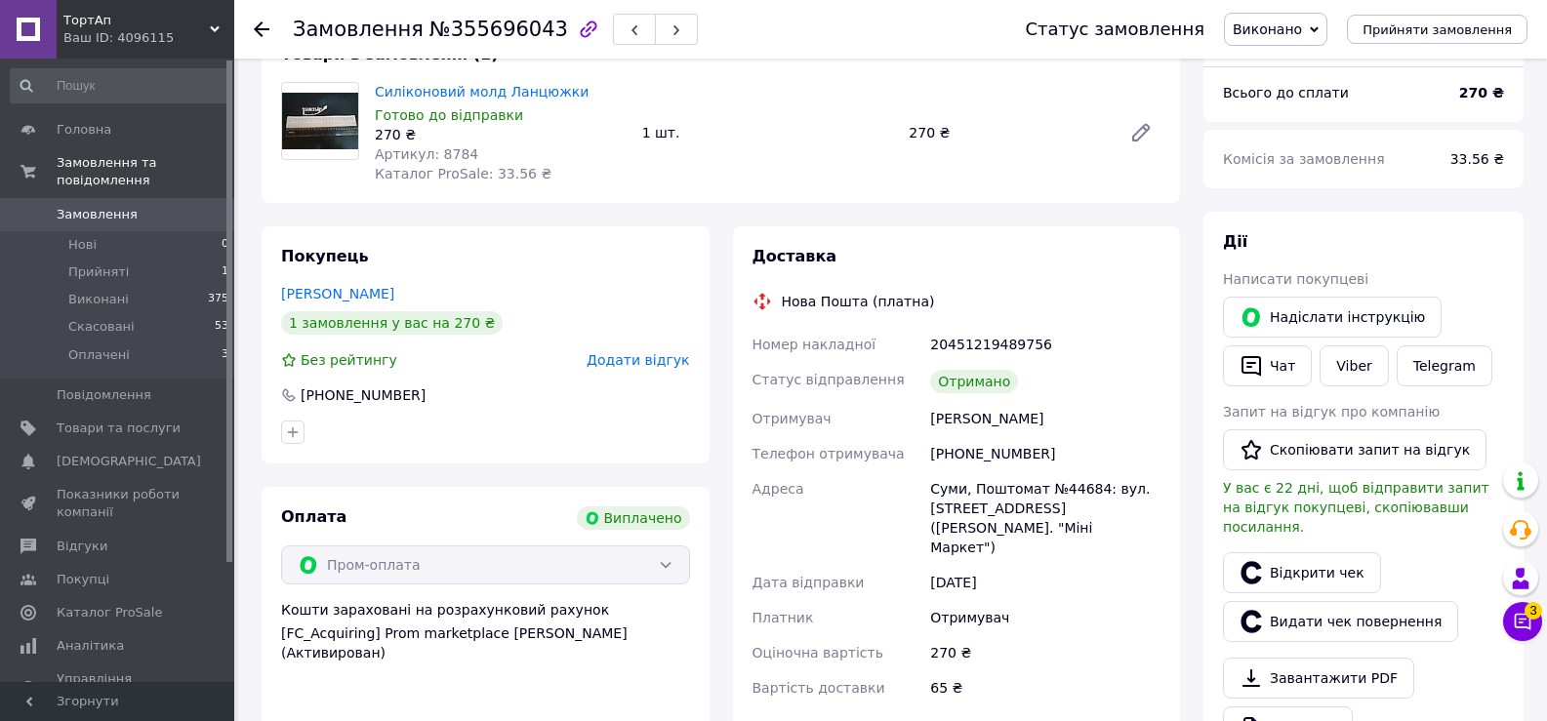
scroll to position [178, 0]
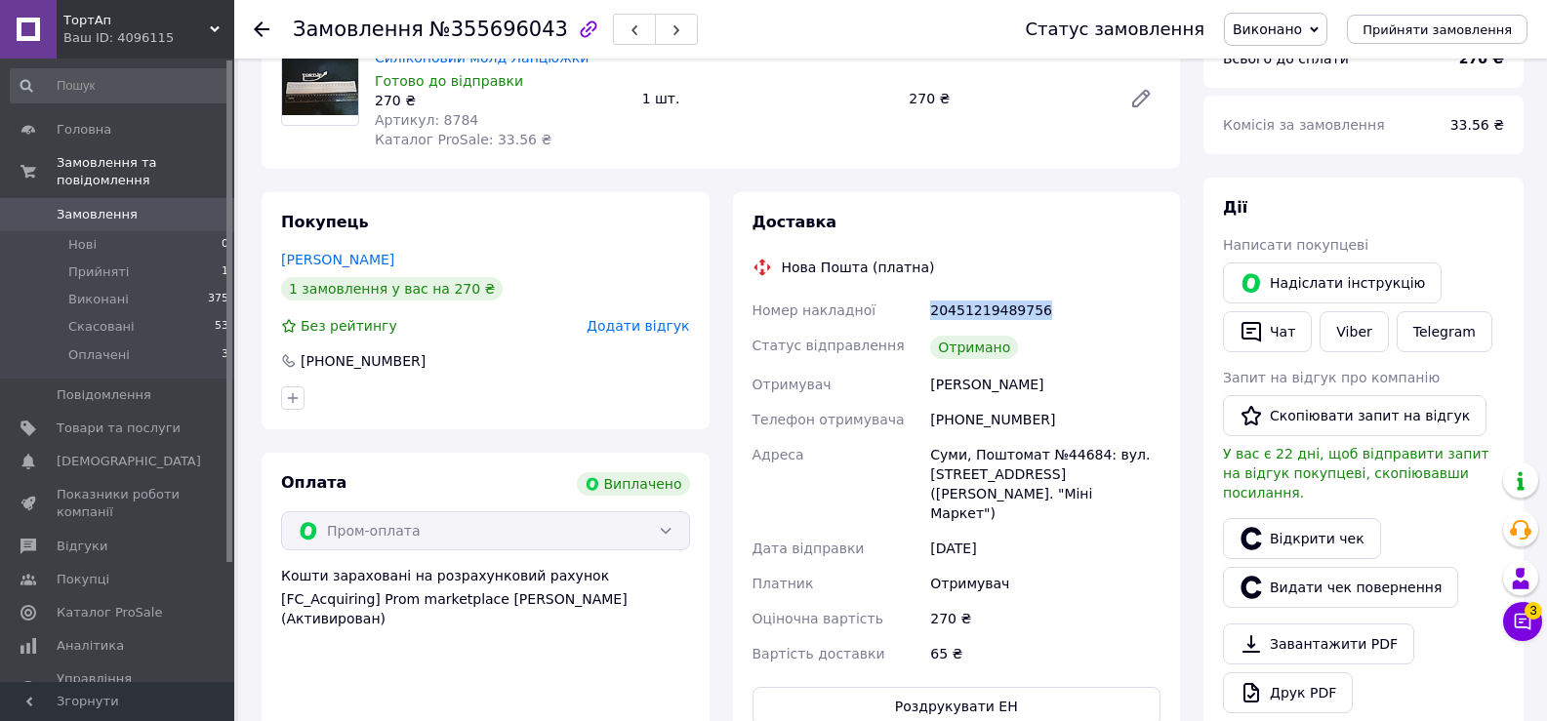
drag, startPoint x: 932, startPoint y: 306, endPoint x: 1023, endPoint y: 307, distance: 90.8
click at [1050, 313] on div "20451219489756" at bounding box center [1045, 310] width 238 height 35
copy div "20451219489756"
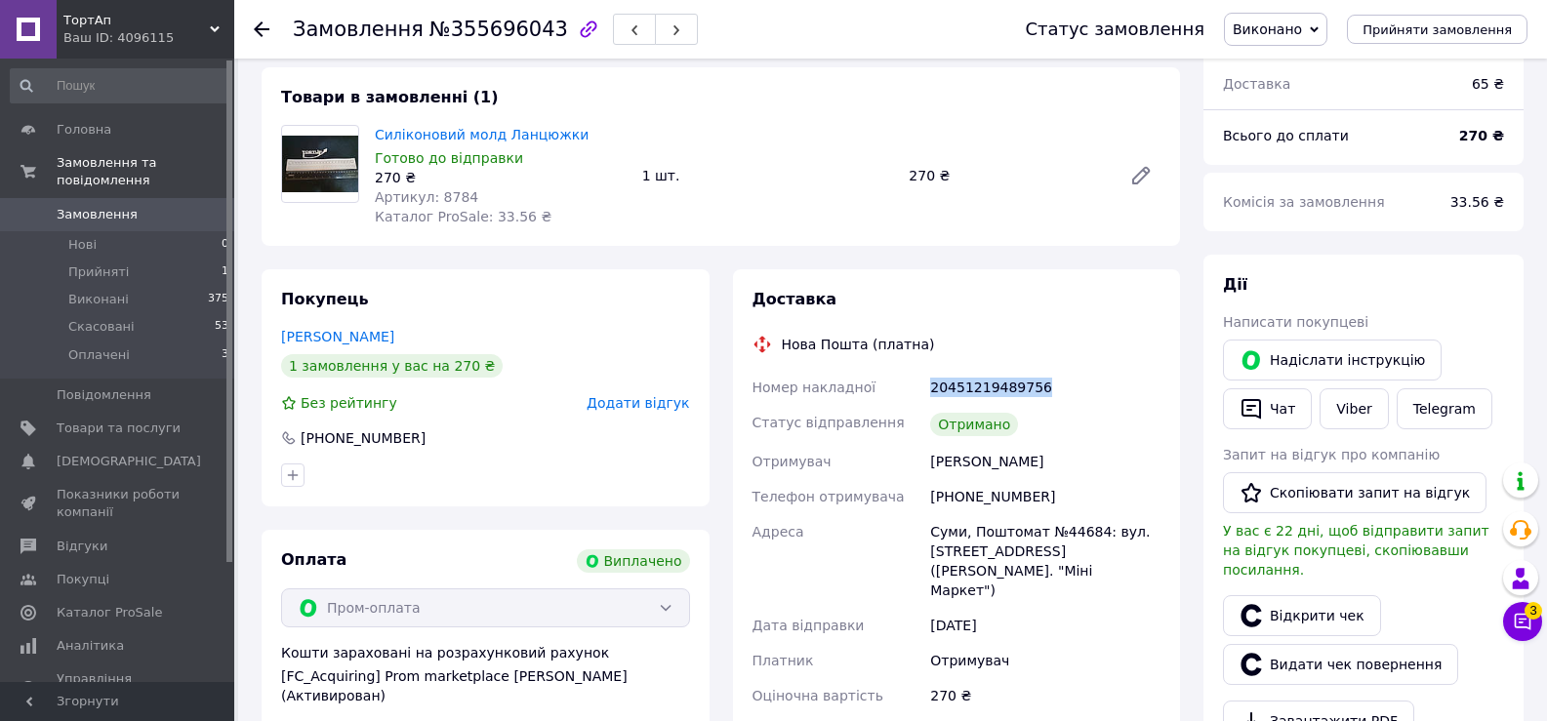
scroll to position [0, 0]
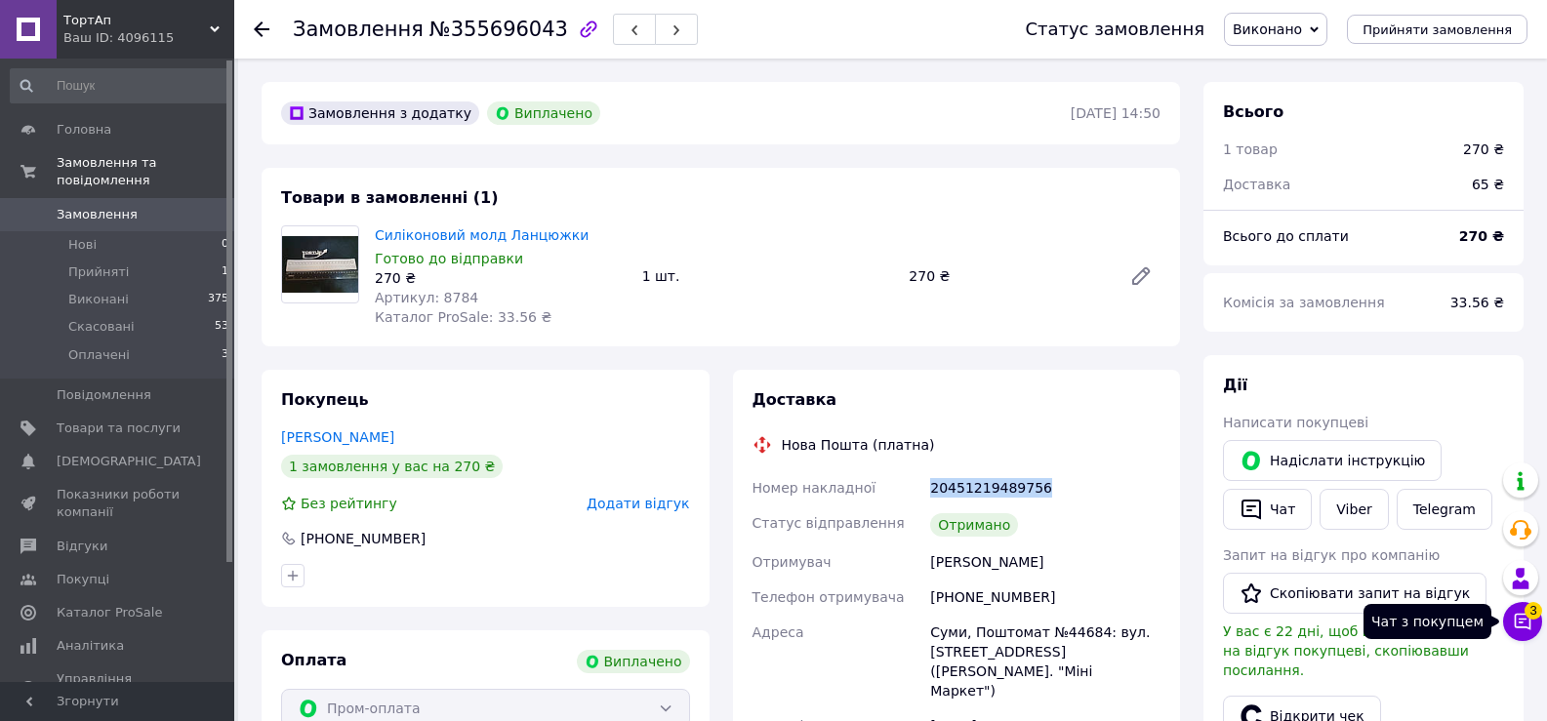
click at [1532, 626] on button "Чат з покупцем 3" at bounding box center [1522, 621] width 39 height 39
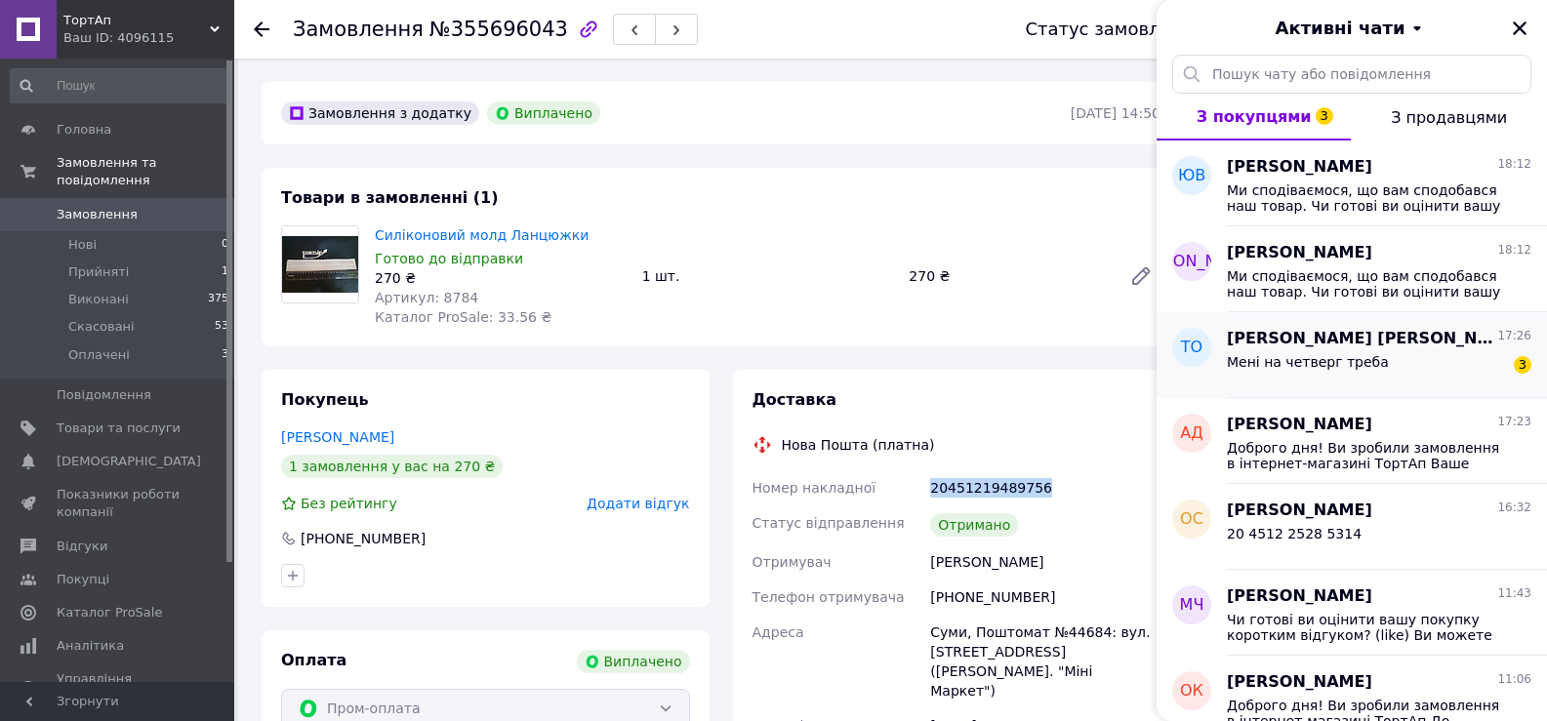
click at [1423, 371] on div "Мені на четверг треба 3" at bounding box center [1379, 365] width 305 height 31
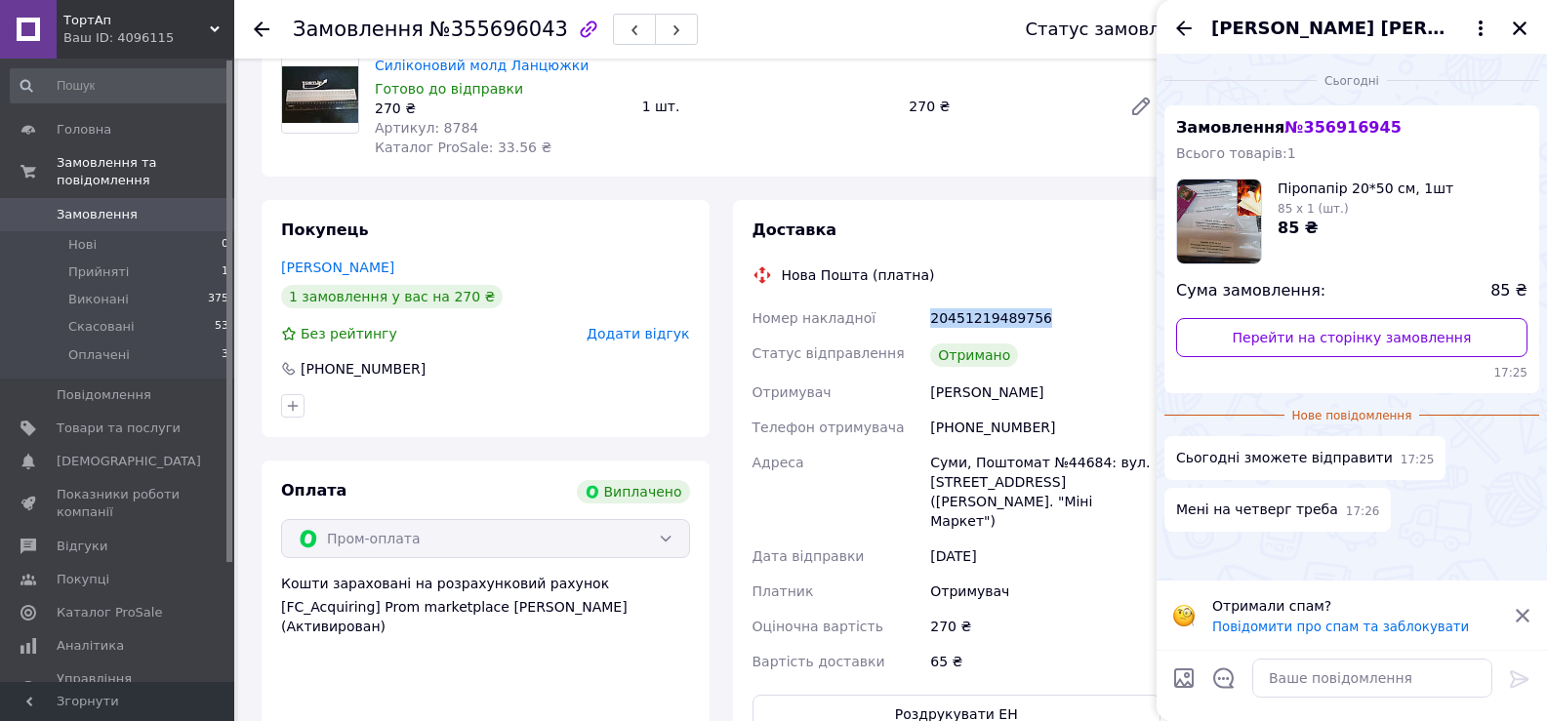
scroll to position [195, 0]
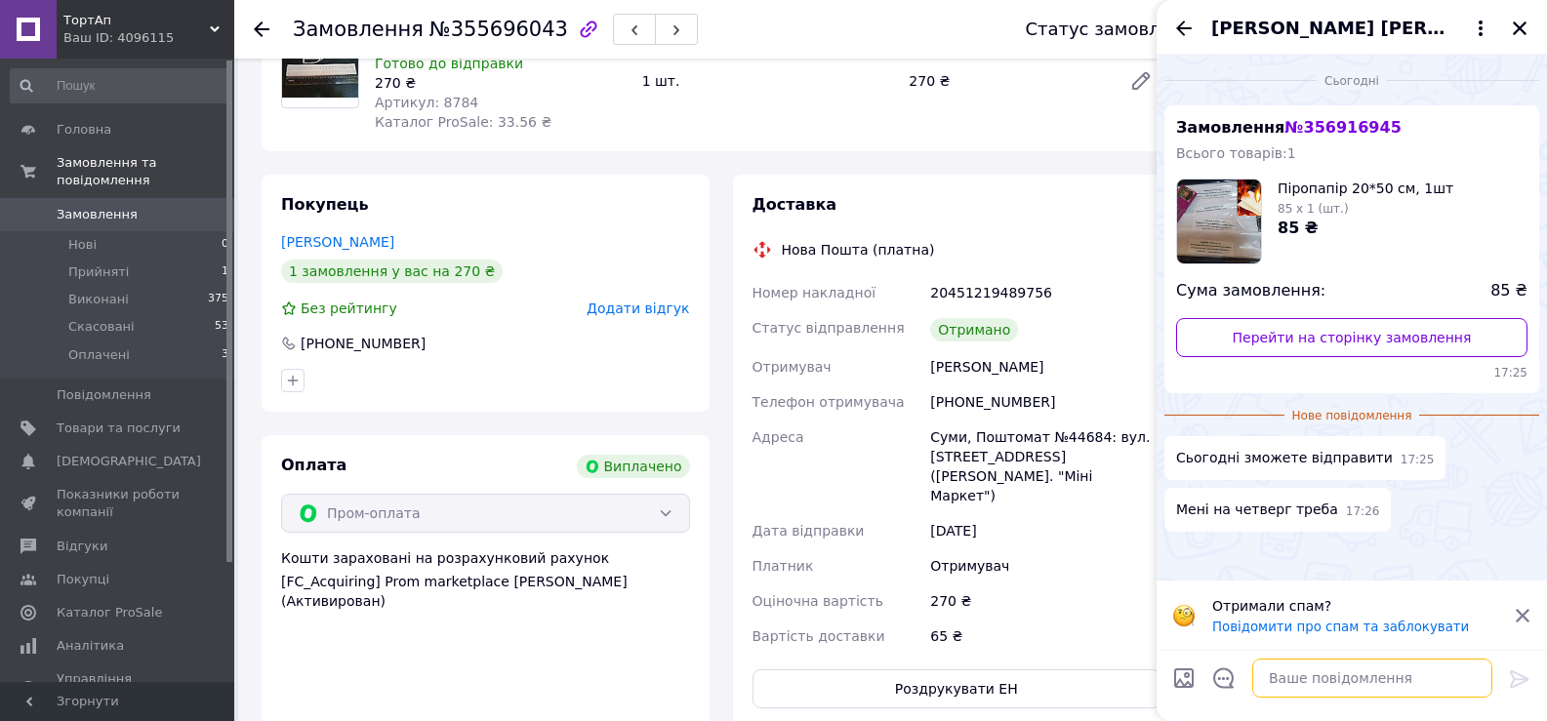
click at [1344, 686] on textarea at bounding box center [1372, 678] width 240 height 39
type textarea "[PERSON_NAME]"
type textarea "Уже поздно.[PERSON_NAME] забрал поссылки"
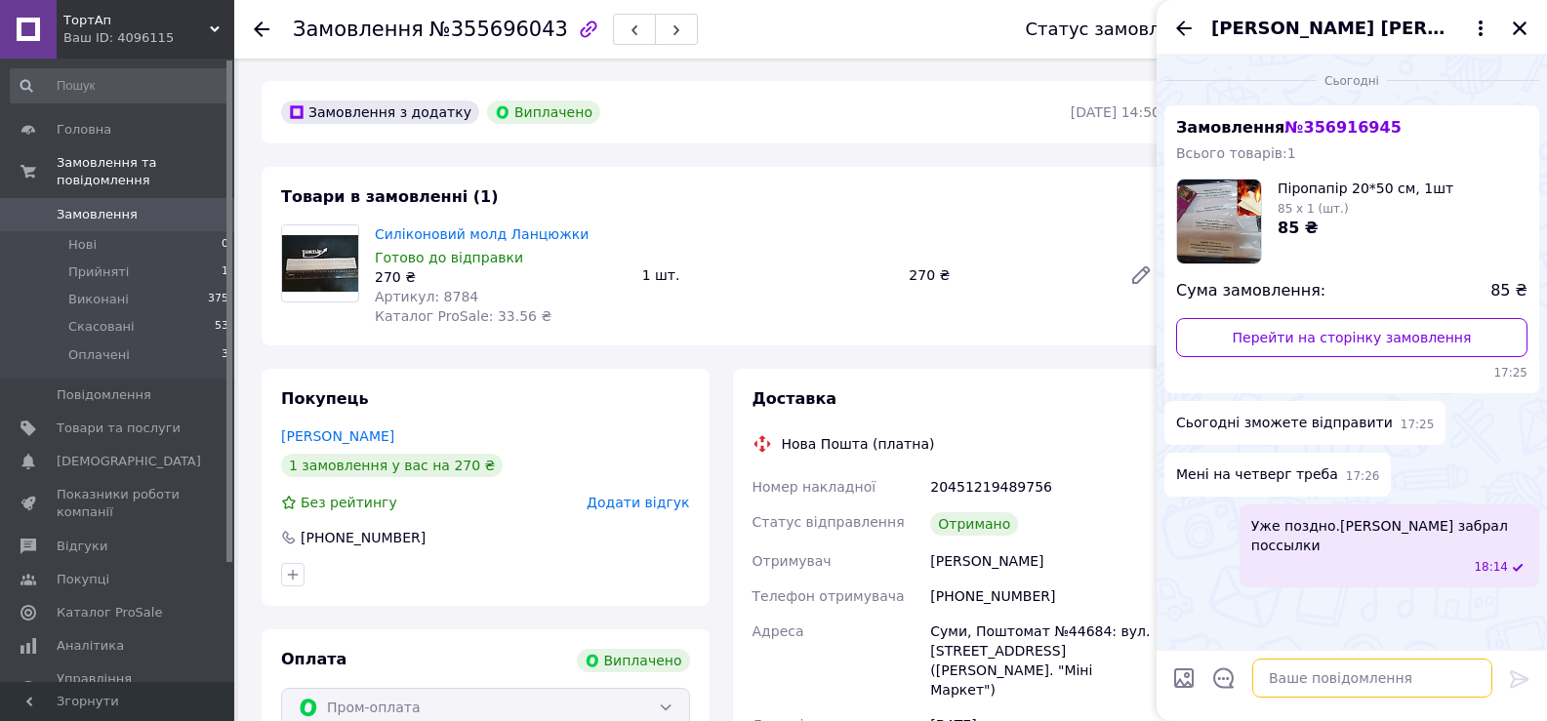
scroll to position [0, 0]
click at [95, 346] on span "Оплачені" at bounding box center [98, 355] width 61 height 18
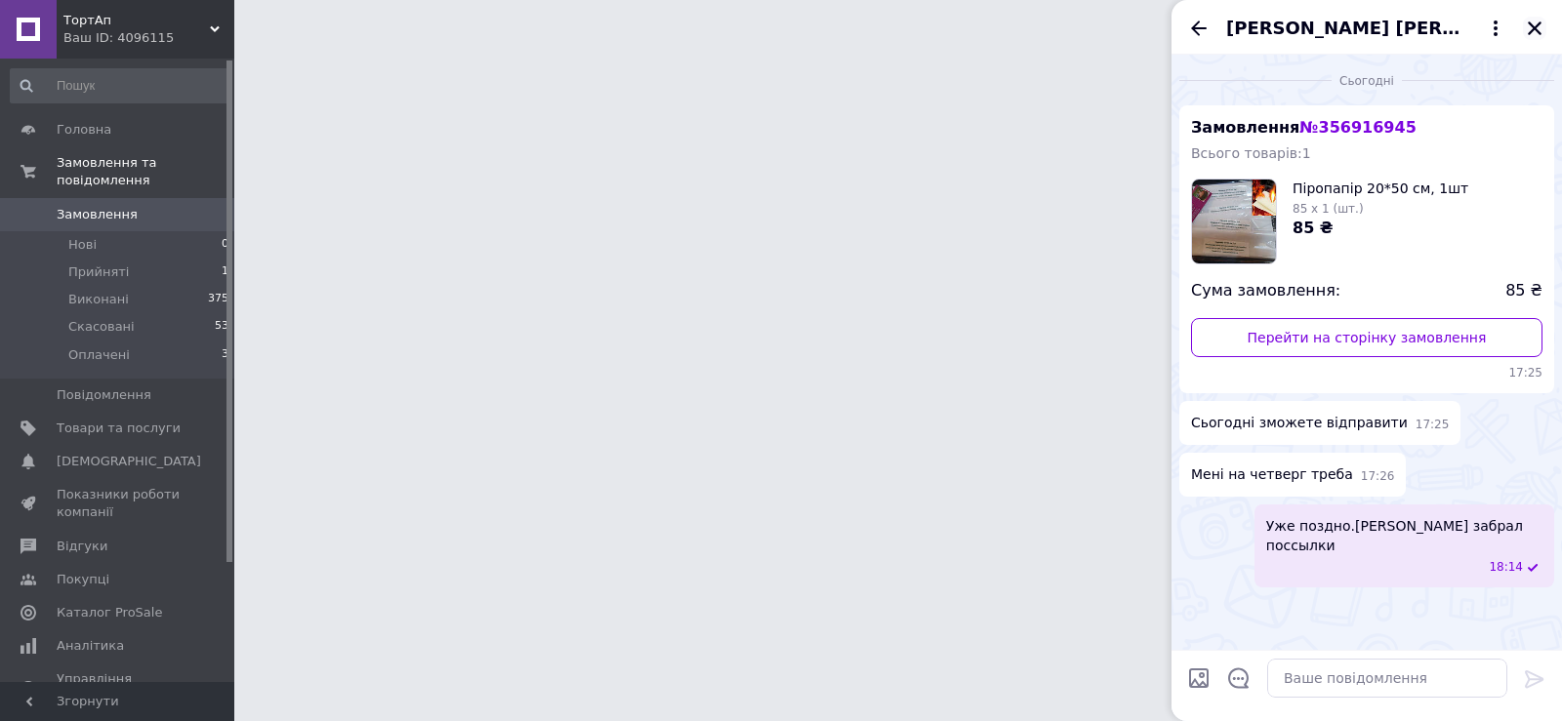
click at [1539, 25] on div "[PERSON_NAME] [PERSON_NAME]" at bounding box center [1366, 27] width 390 height 55
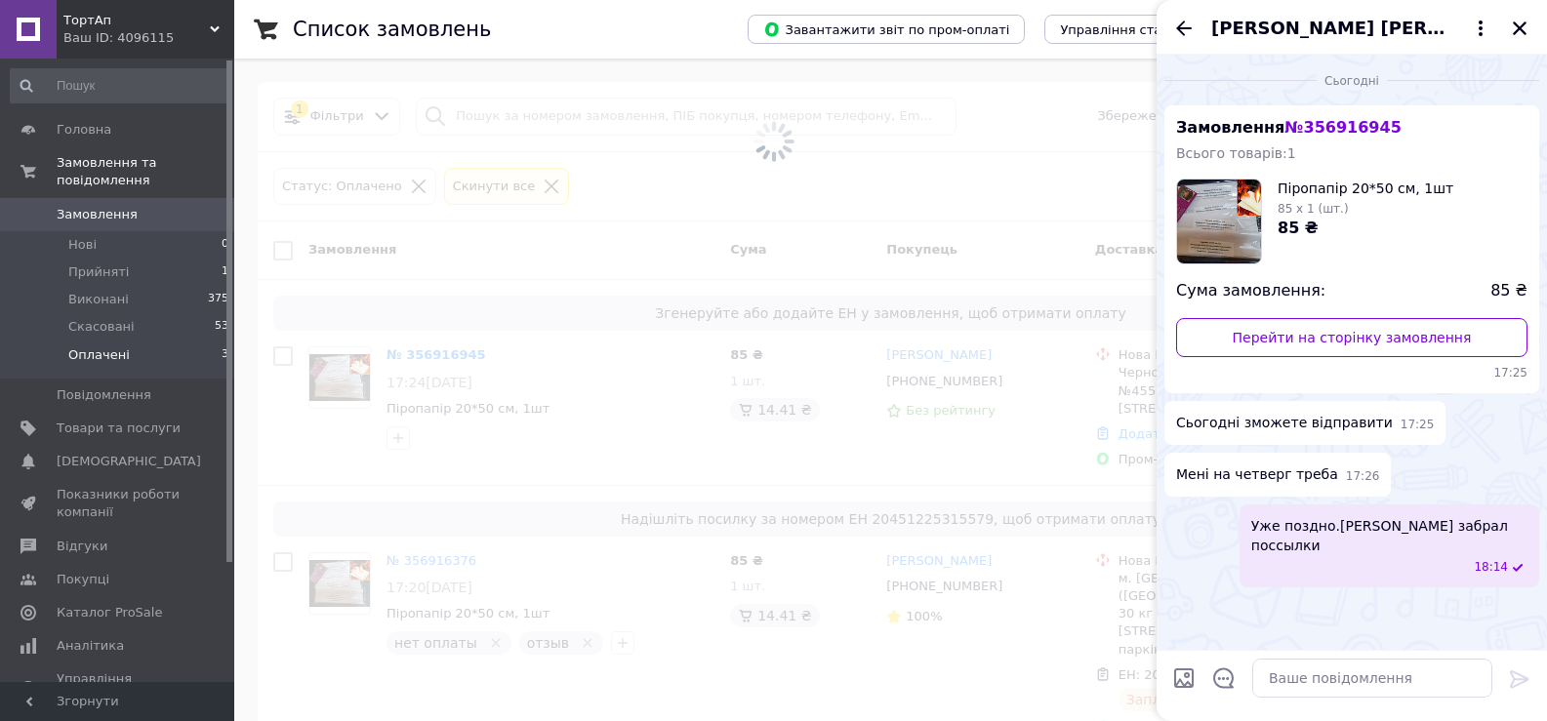
click at [1516, 30] on icon "Закрити" at bounding box center [1520, 29] width 18 height 18
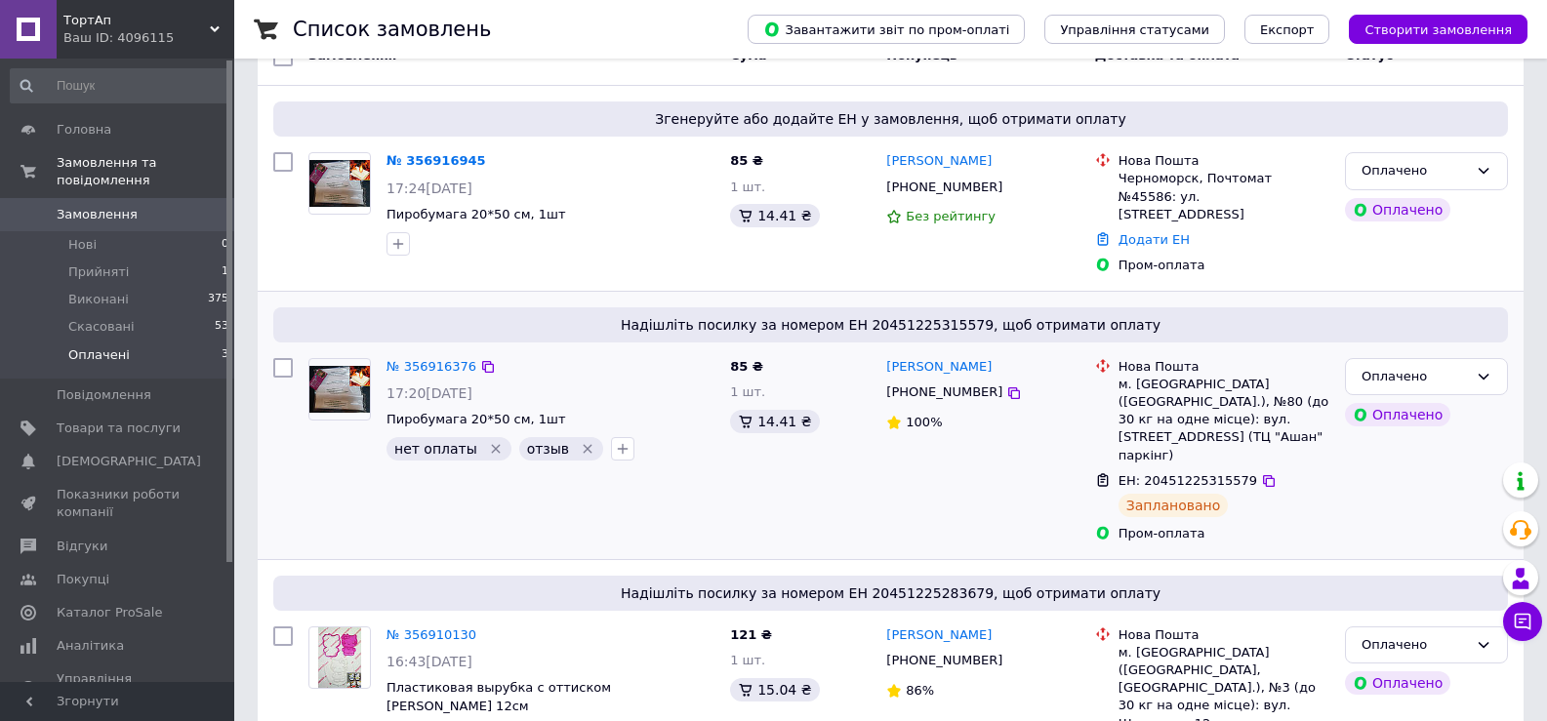
scroll to position [195, 0]
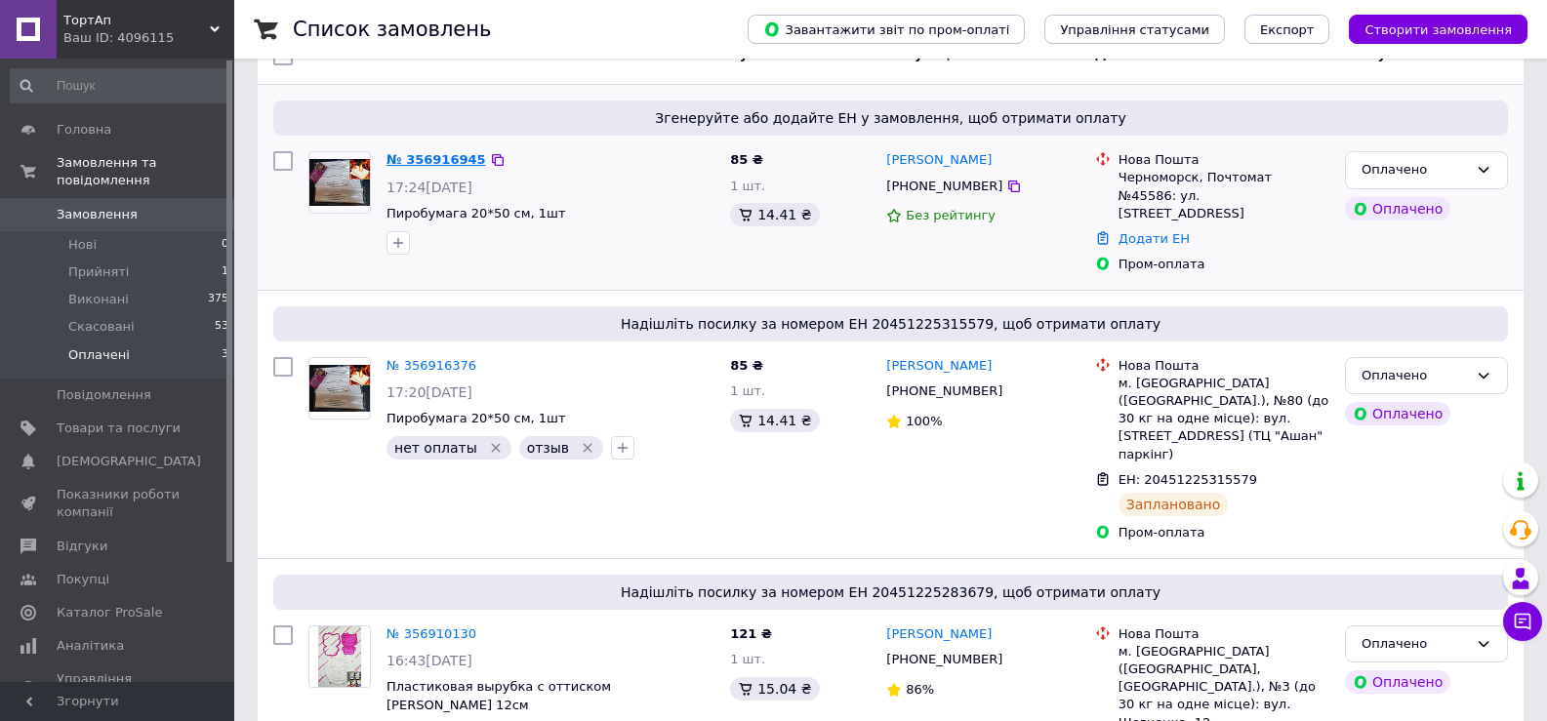
click at [431, 162] on link "№ 356916945" at bounding box center [436, 159] width 100 height 15
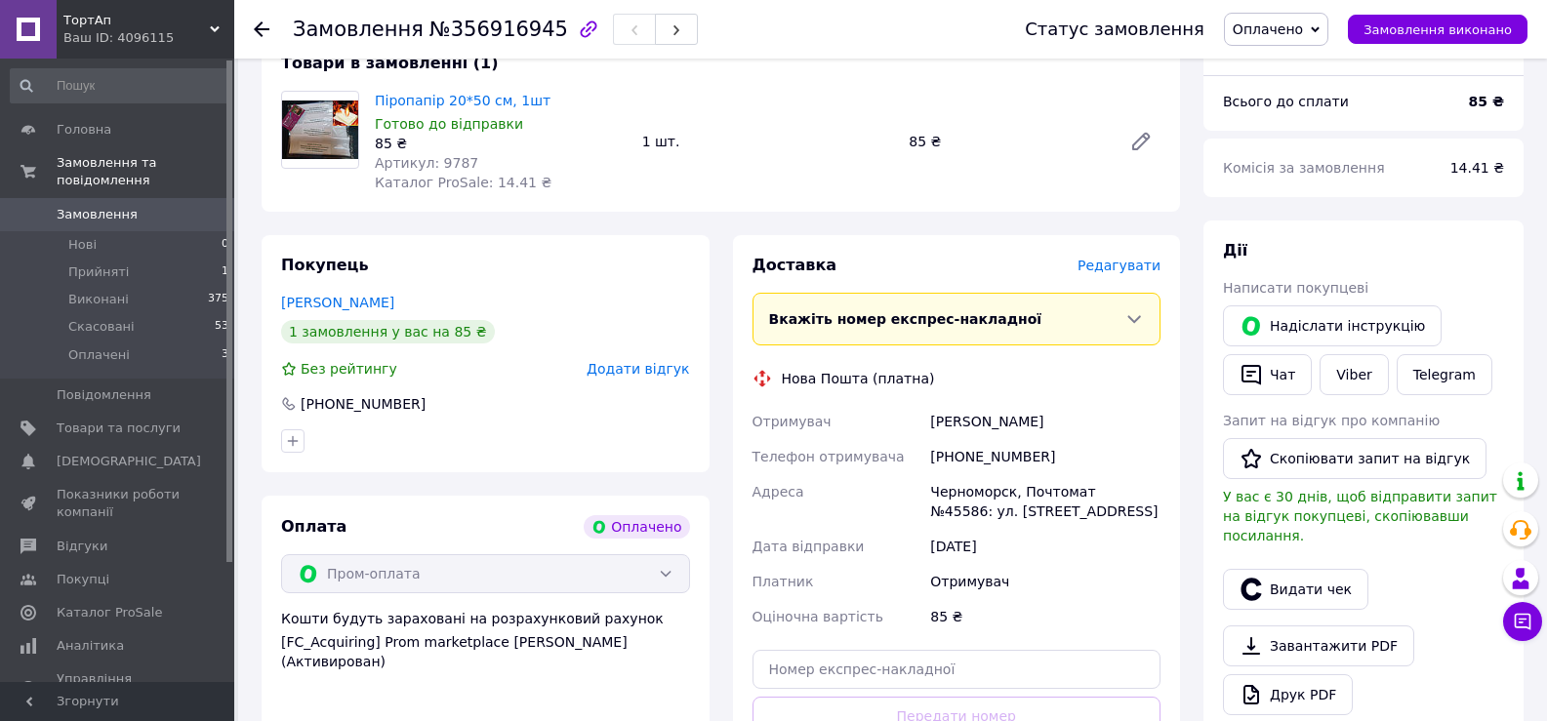
scroll to position [488, 0]
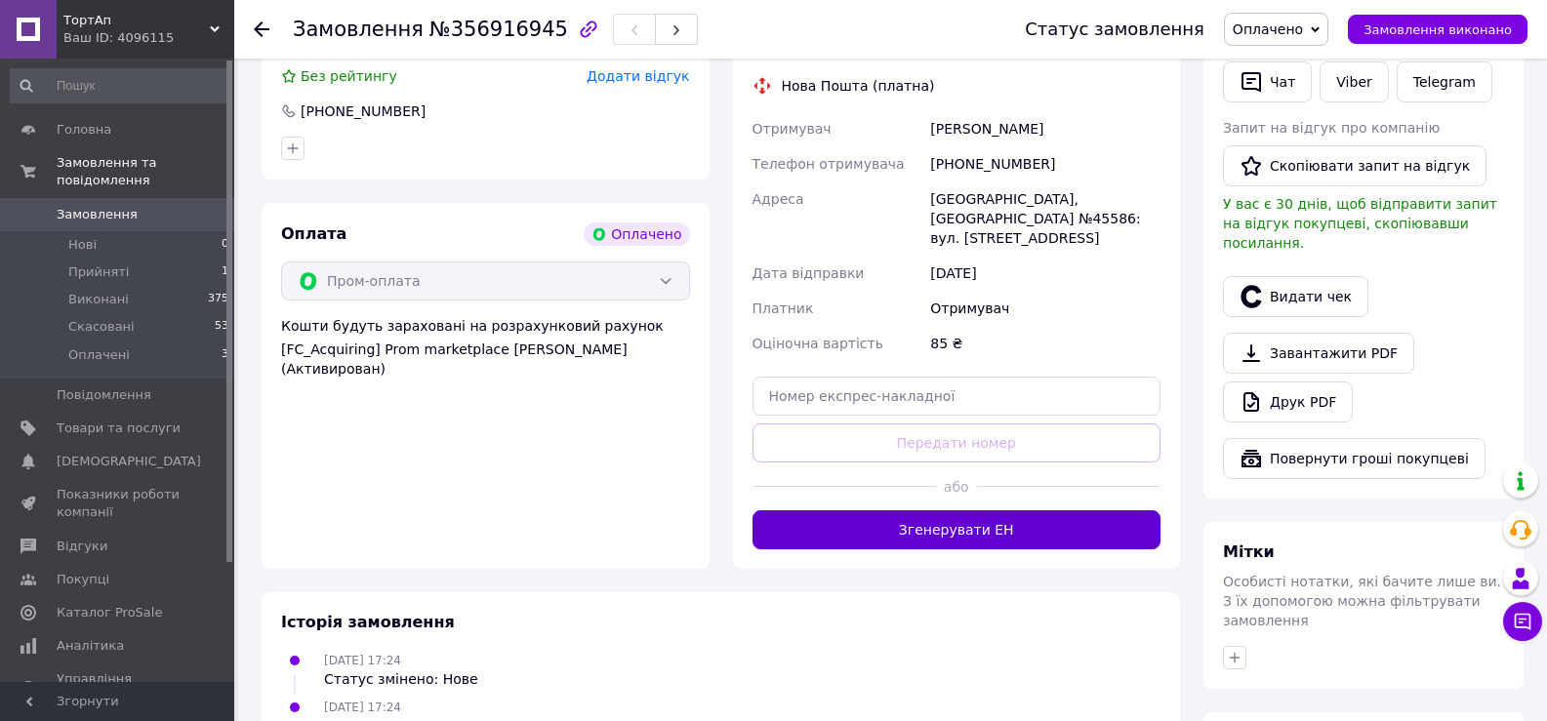
click at [1058, 528] on button "Згенерувати ЕН" at bounding box center [956, 529] width 409 height 39
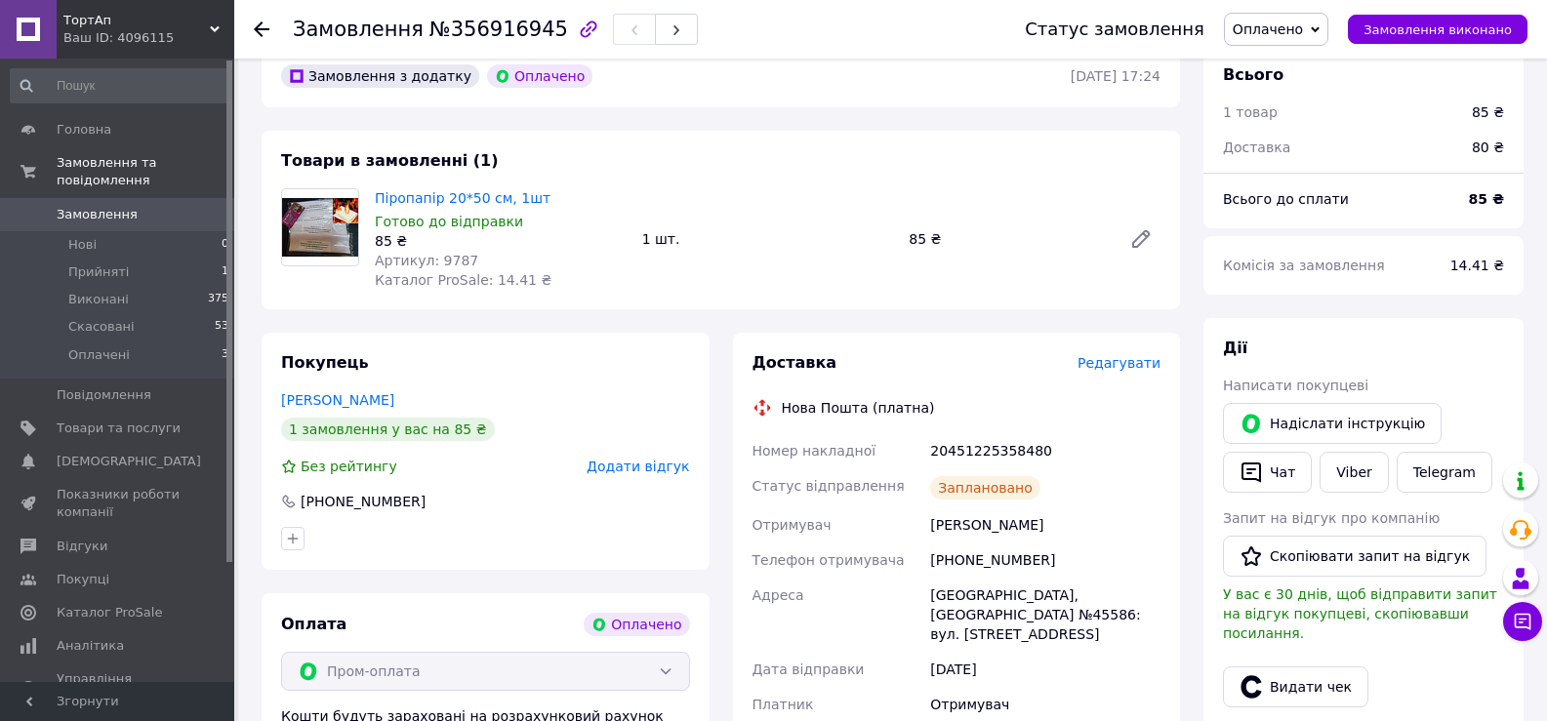
scroll to position [0, 0]
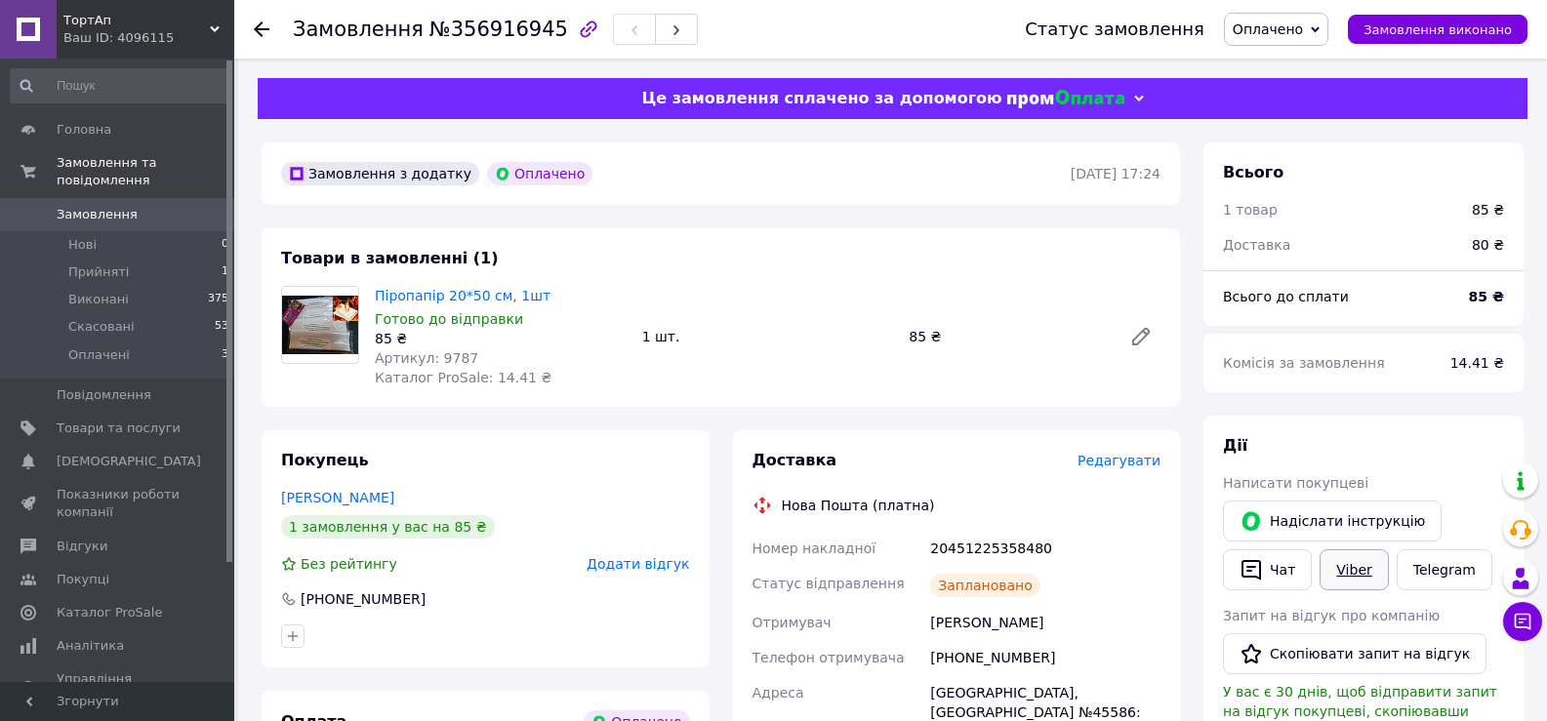
click at [1359, 568] on link "Viber" at bounding box center [1354, 569] width 68 height 41
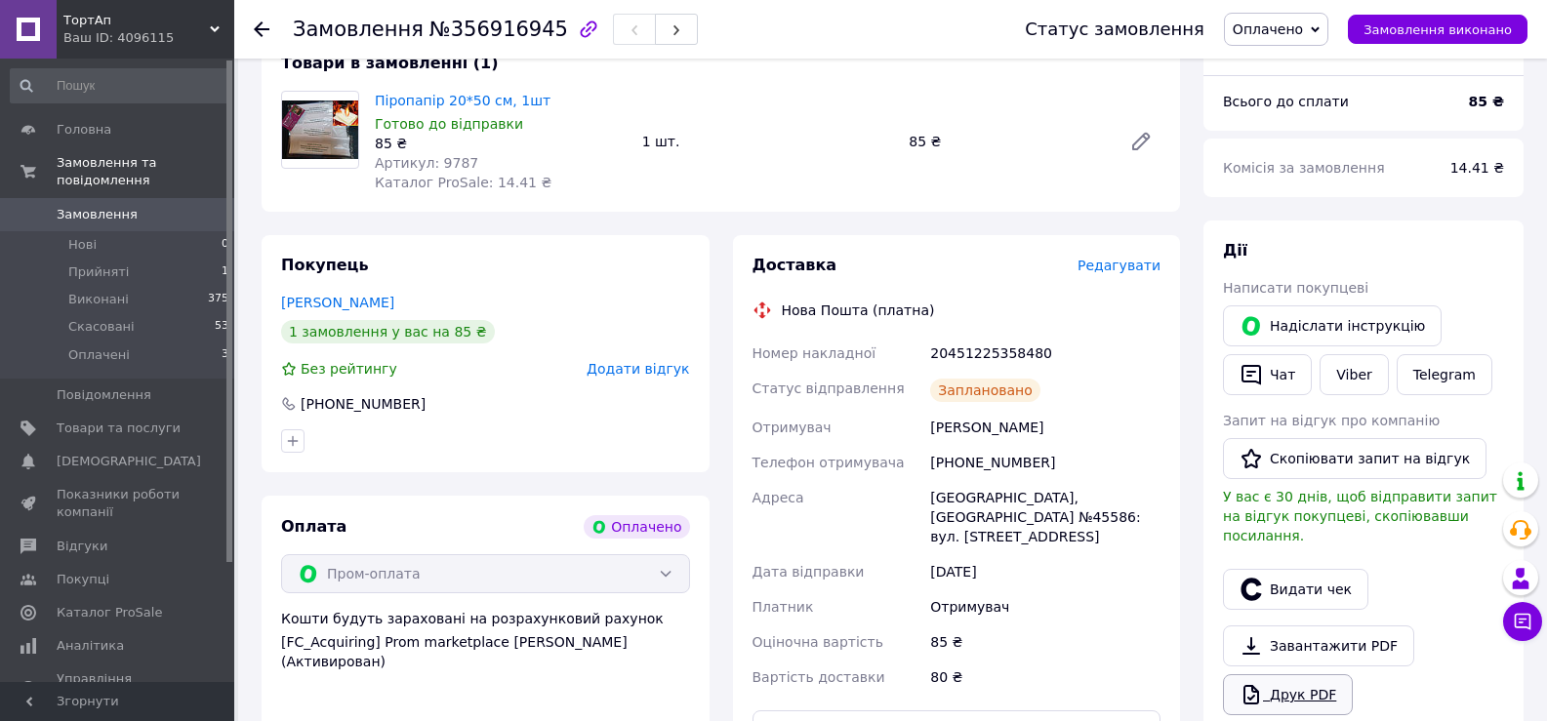
click at [1300, 678] on link "Друк PDF" at bounding box center [1288, 694] width 130 height 41
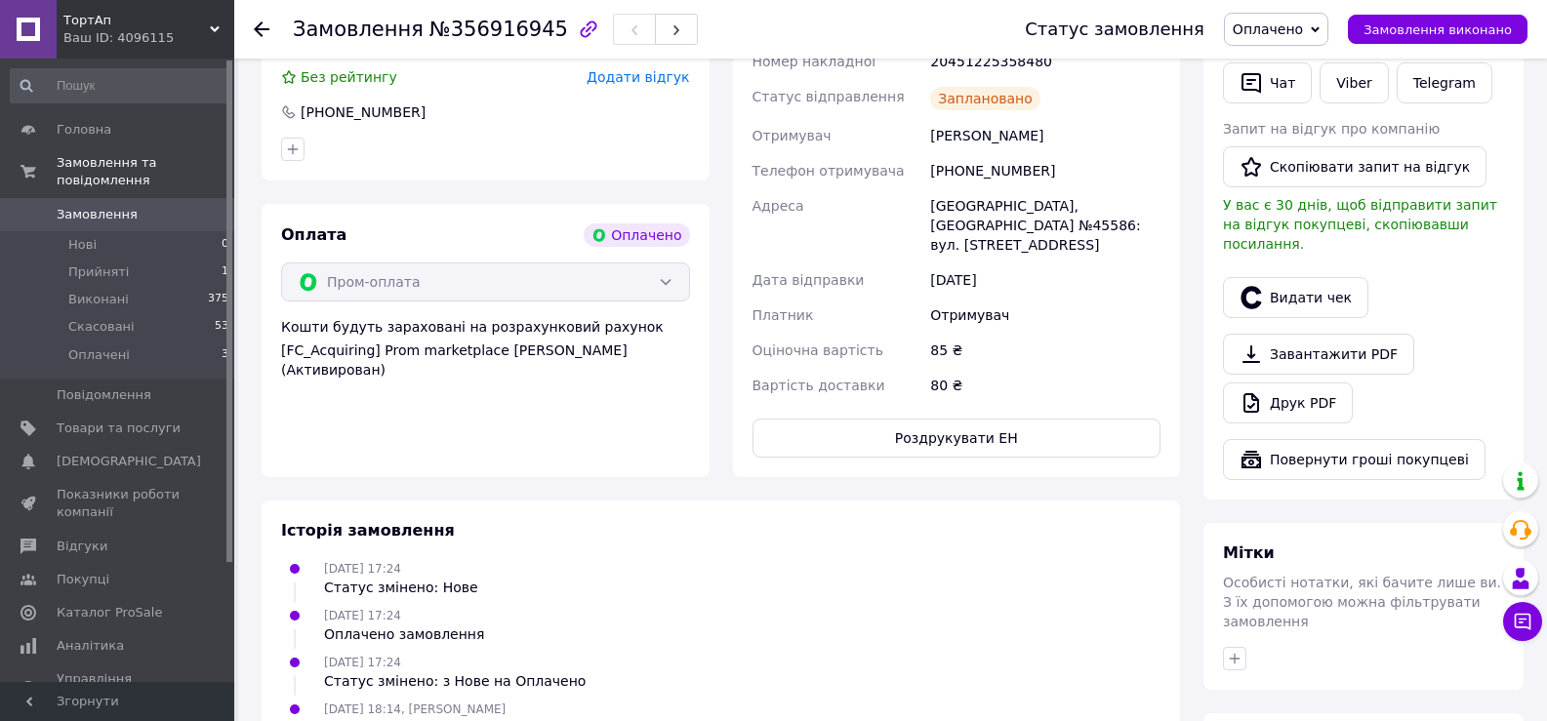
scroll to position [488, 0]
click at [1238, 650] on icon "button" at bounding box center [1235, 658] width 16 height 16
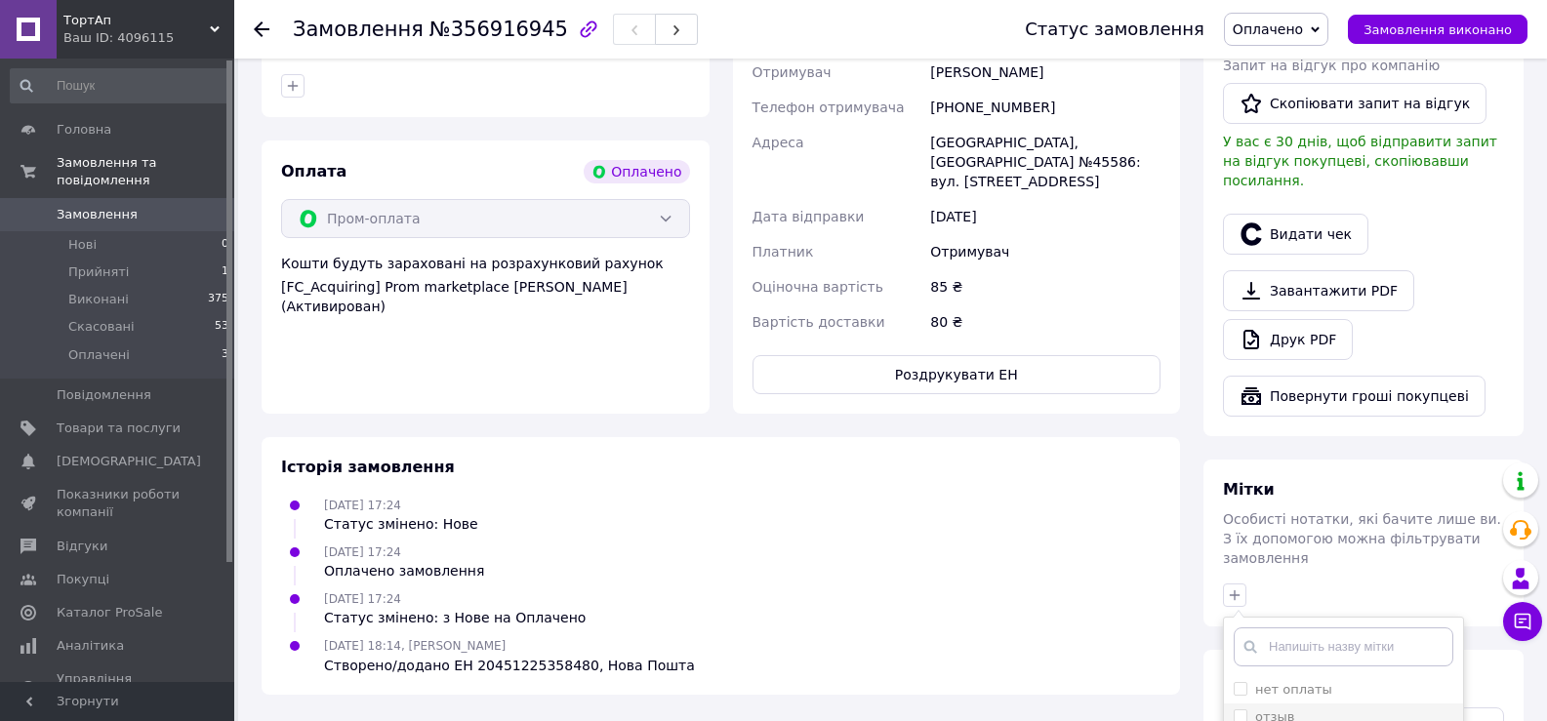
scroll to position [586, 0]
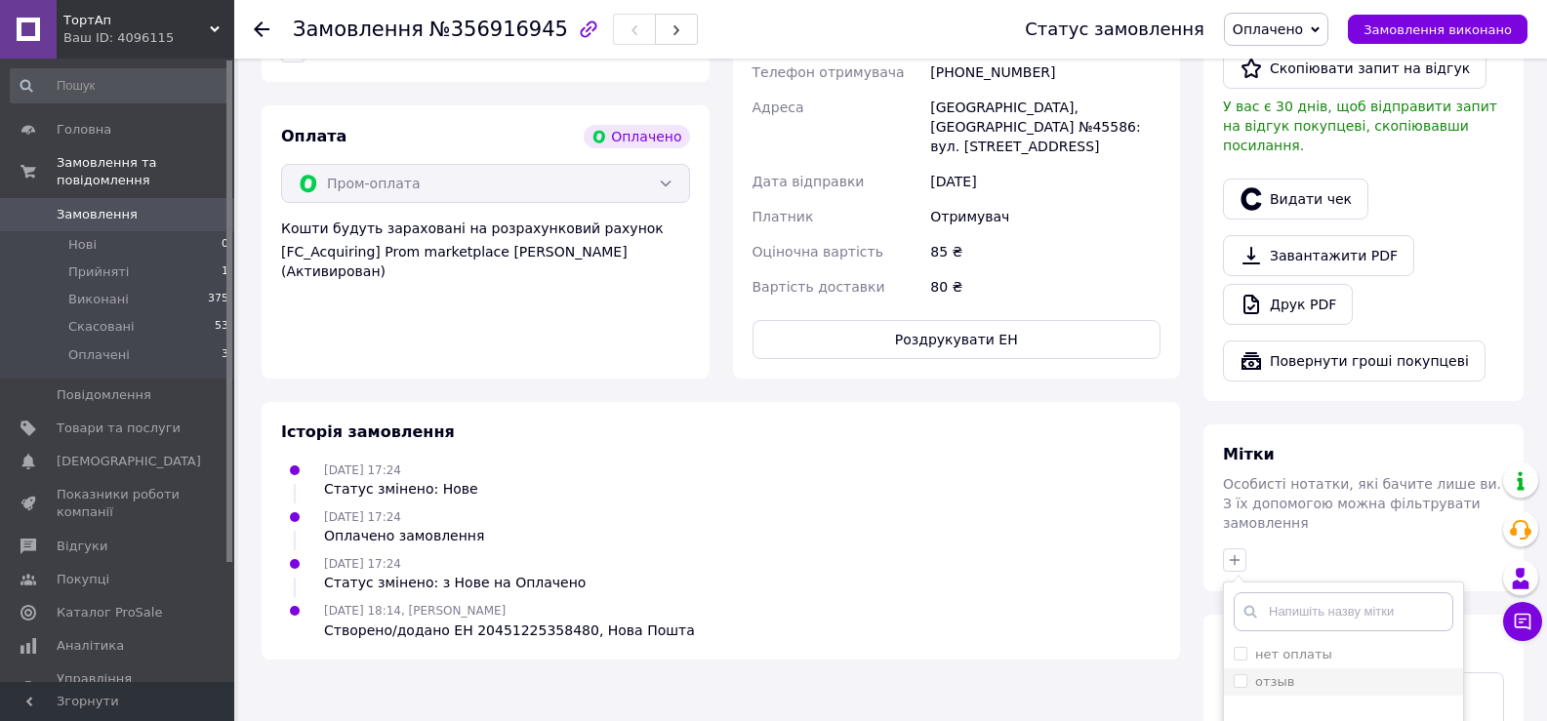
click at [1302, 669] on li "отзыв" at bounding box center [1343, 682] width 239 height 27
checkbox input "true"
click at [1297, 647] on label "нет оплаты" at bounding box center [1293, 654] width 77 height 15
checkbox input "true"
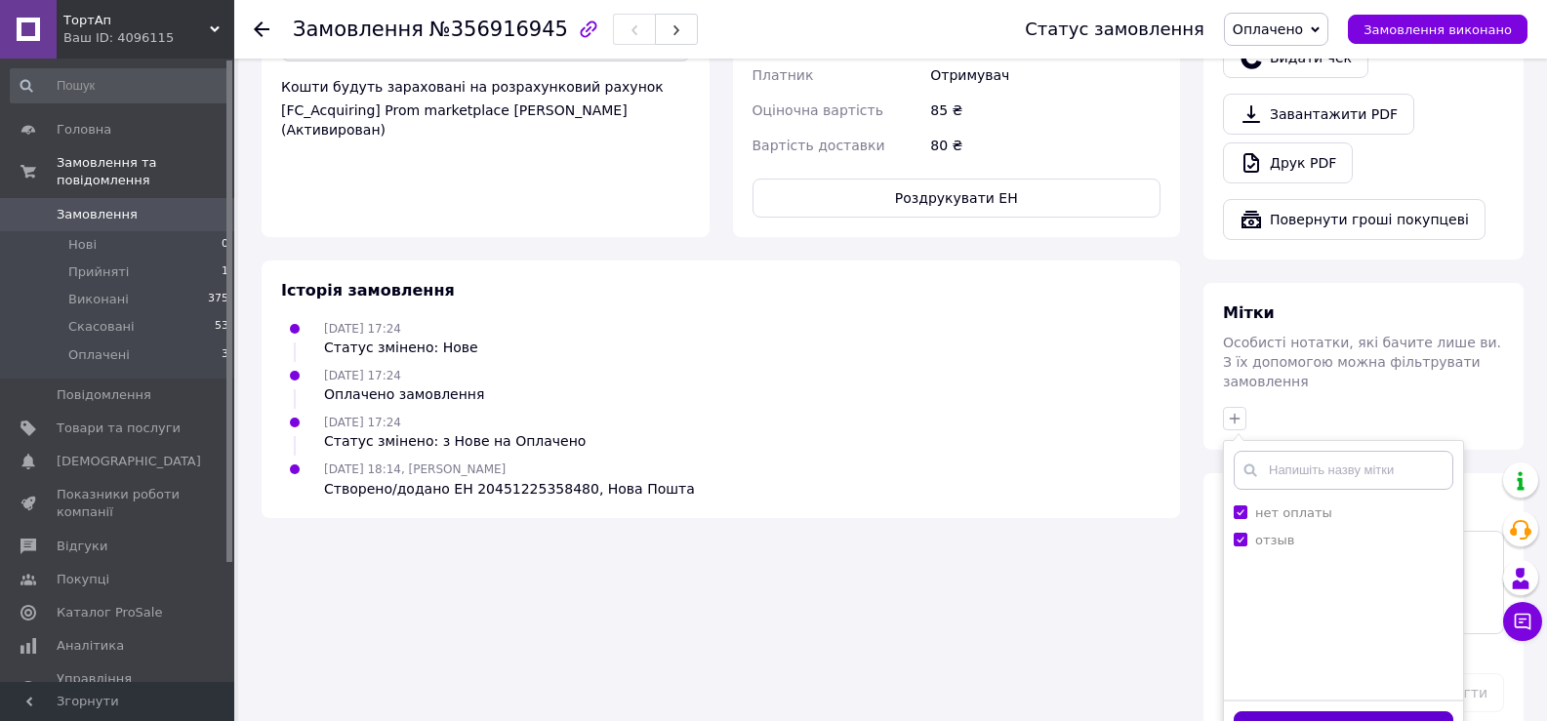
click at [1355, 711] on button "Додати мітку" at bounding box center [1344, 730] width 220 height 38
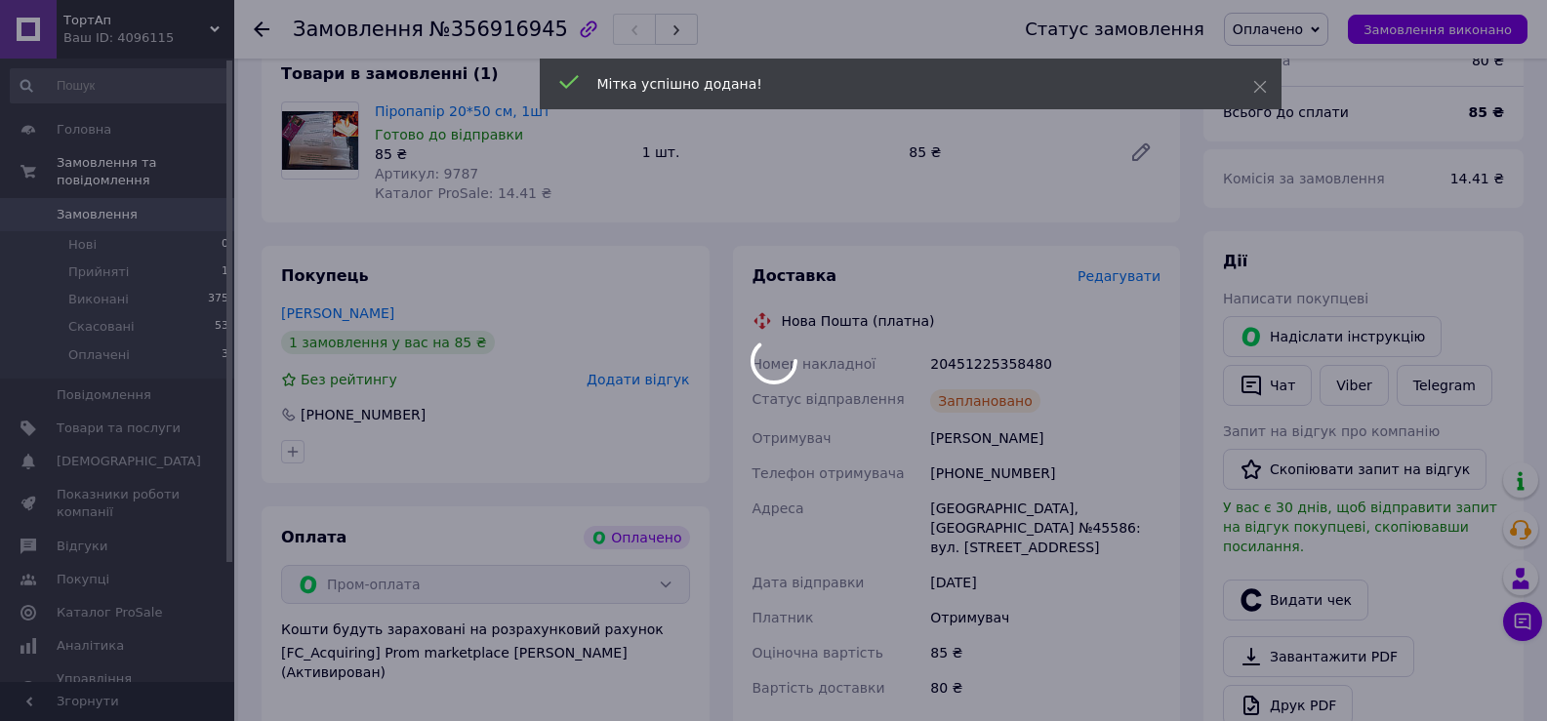
scroll to position [137, 0]
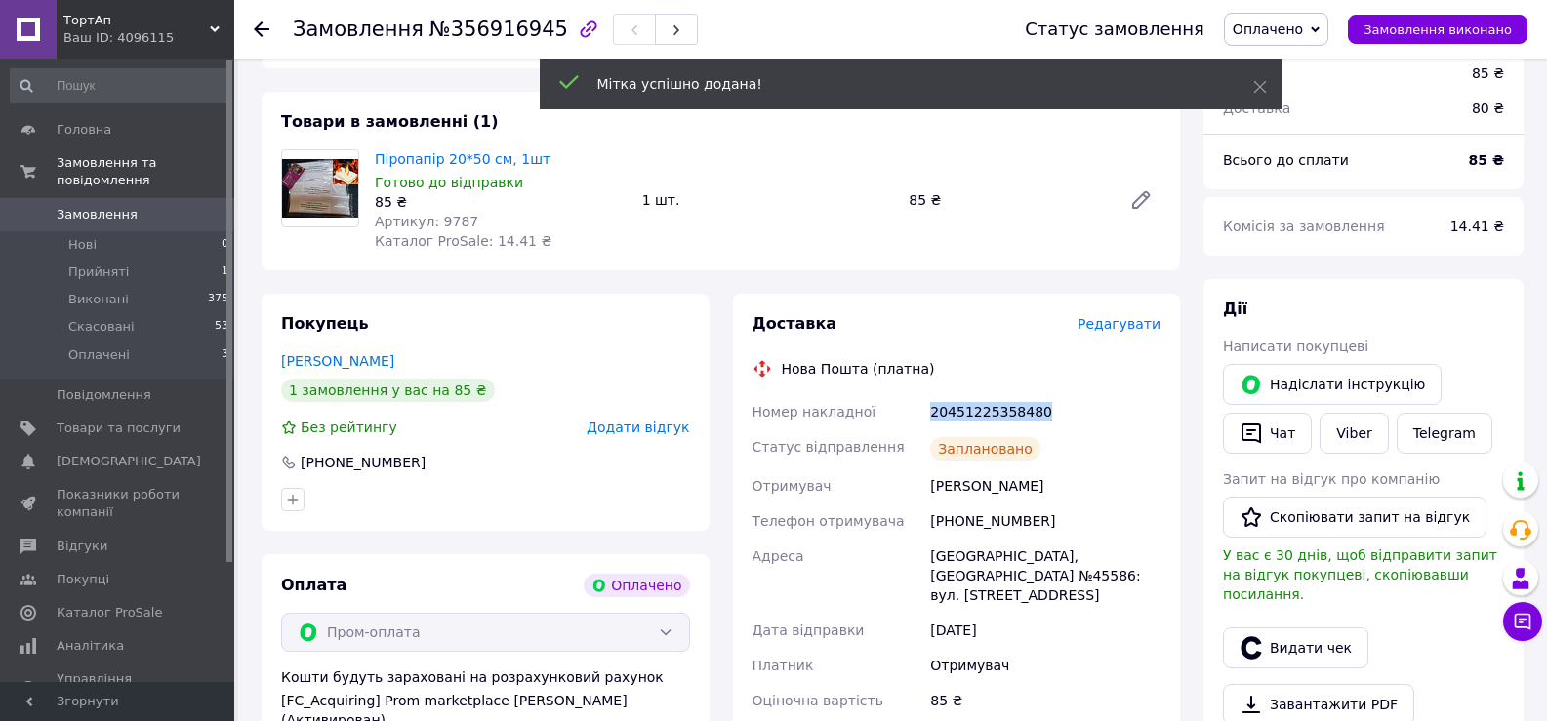
drag, startPoint x: 931, startPoint y: 423, endPoint x: 1077, endPoint y: 417, distance: 146.5
click at [1077, 417] on div "Номер накладної 20451225358480 Статус відправлення Заплановано Отримувач [PERSO…" at bounding box center [957, 573] width 417 height 359
copy div "Номер накладної 20451225358480"
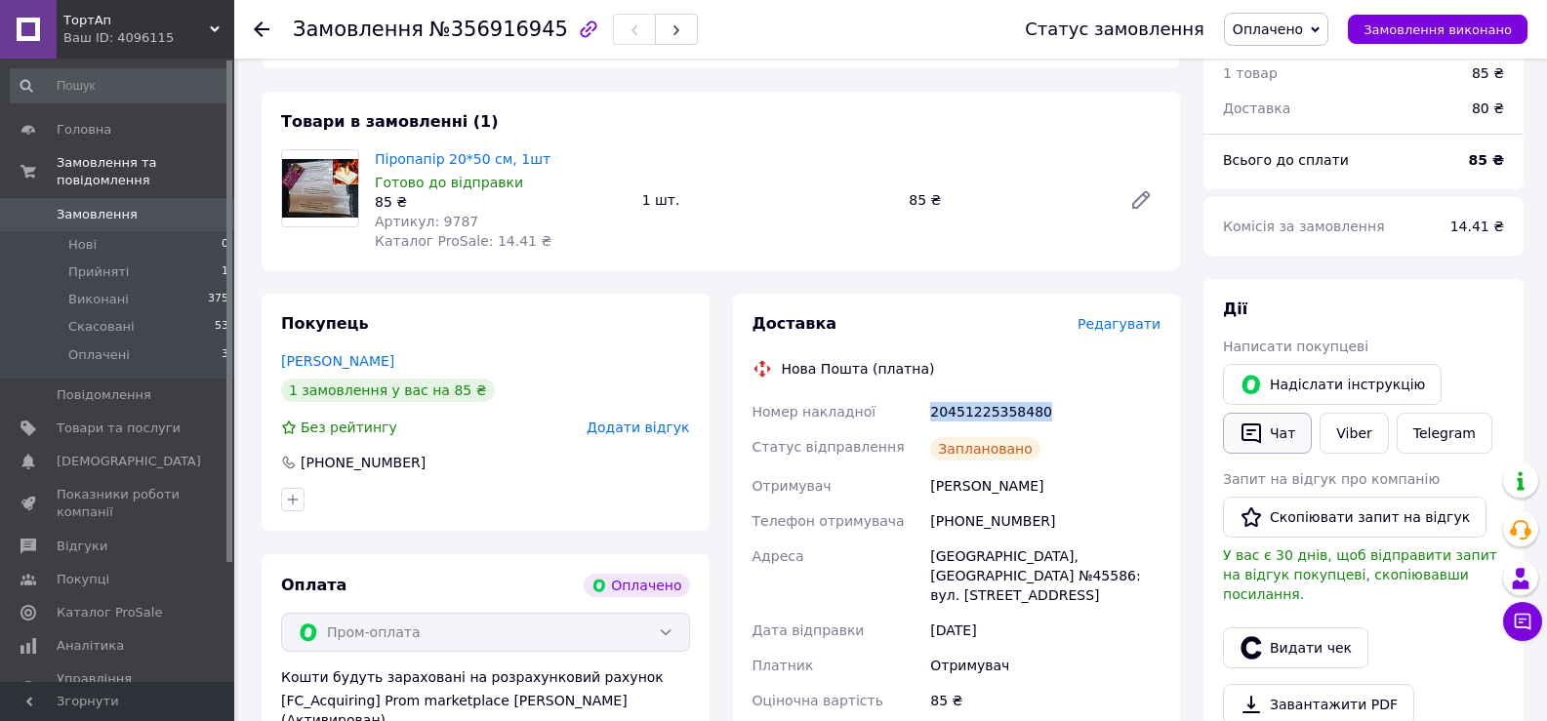
click at [1280, 422] on button "Чат" at bounding box center [1267, 433] width 89 height 41
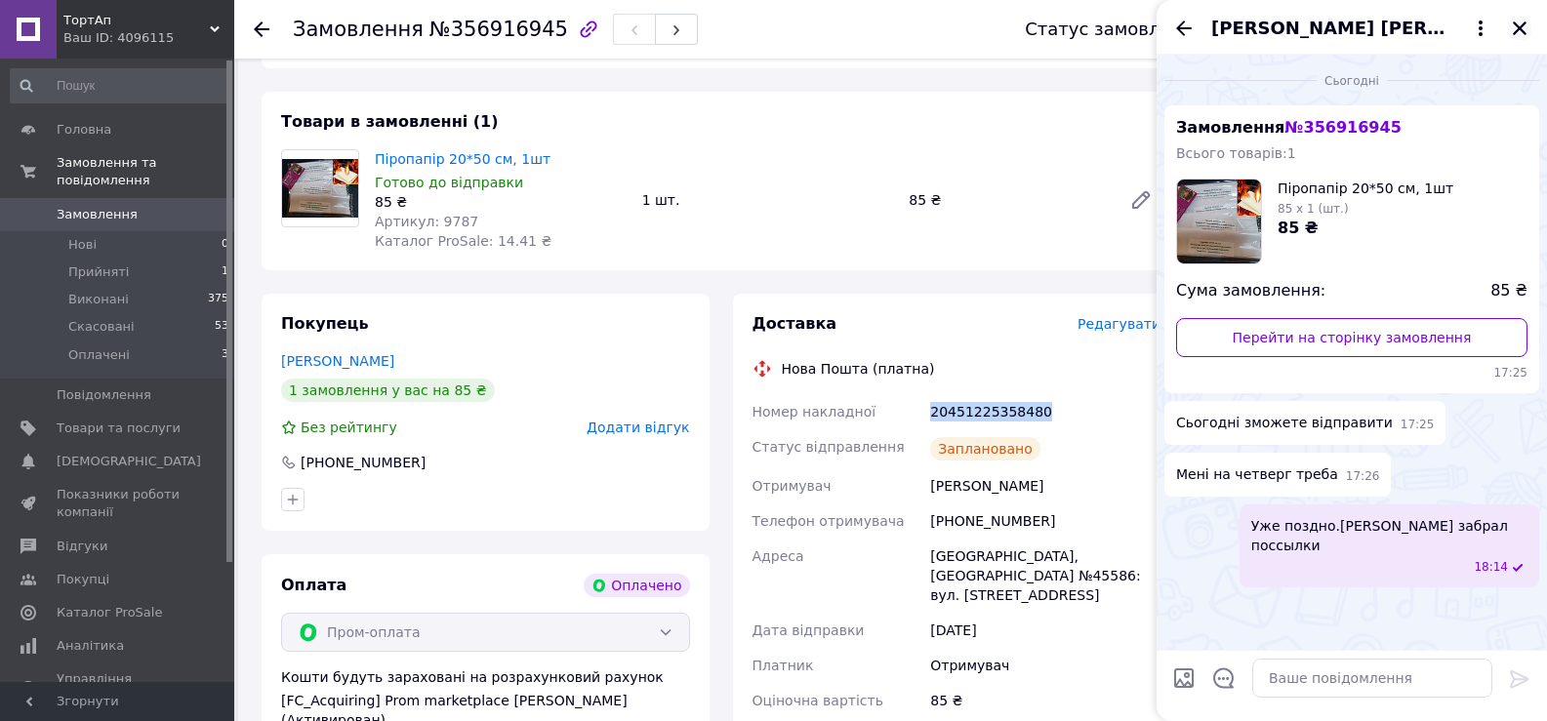
click at [1517, 24] on icon "Закрити" at bounding box center [1520, 28] width 14 height 14
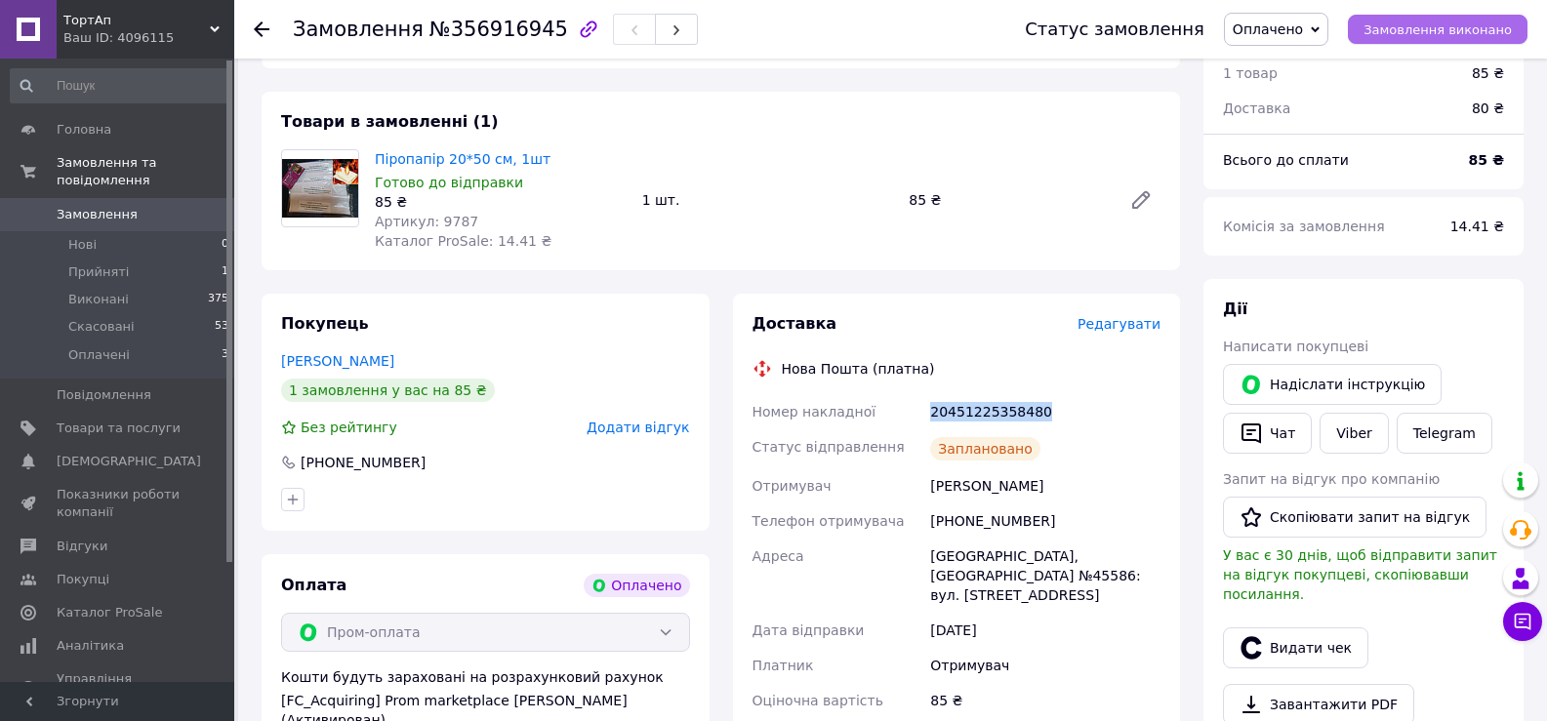
click at [1424, 30] on span "Замовлення виконано" at bounding box center [1437, 29] width 148 height 15
click at [90, 346] on span "Оплачені" at bounding box center [98, 355] width 61 height 18
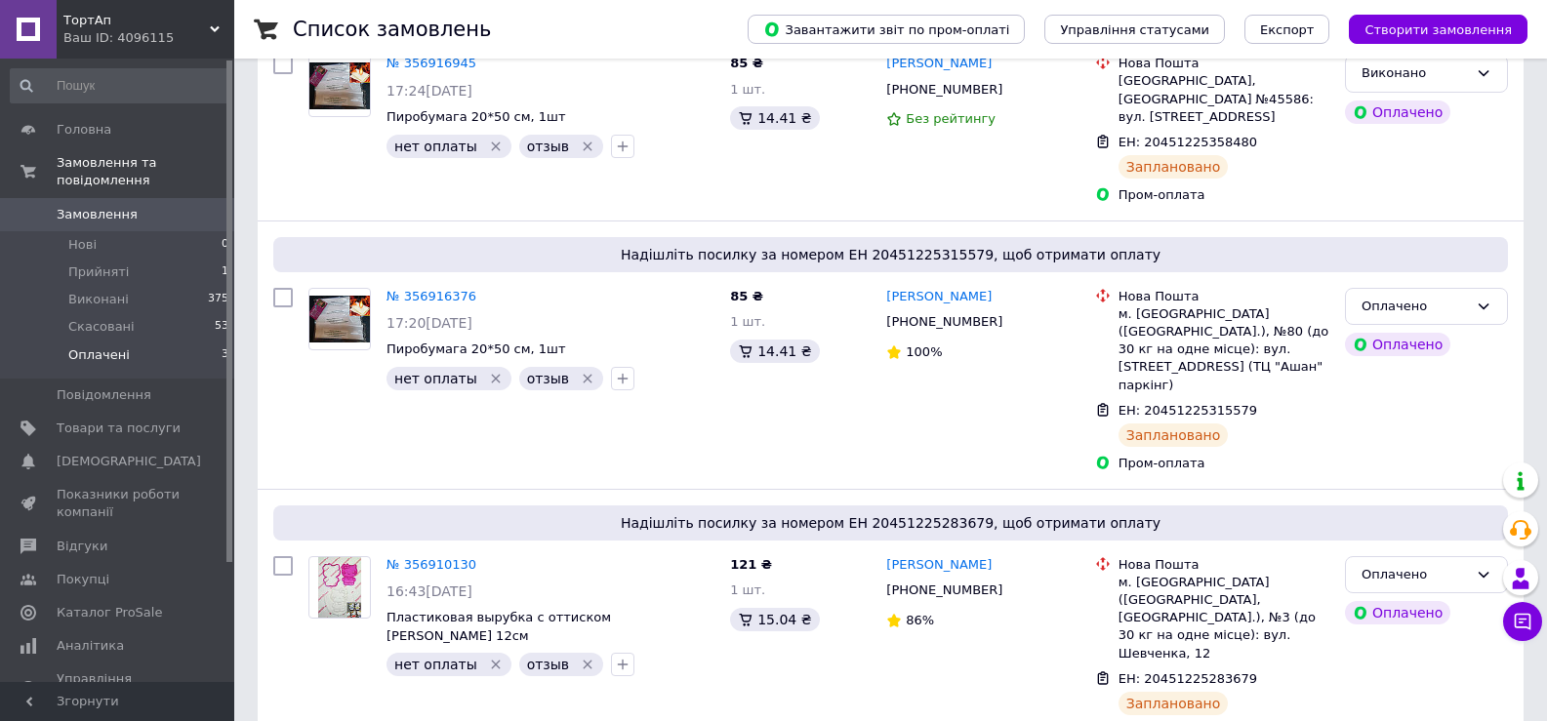
scroll to position [293, 0]
click at [120, 346] on span "Оплачені" at bounding box center [98, 355] width 61 height 18
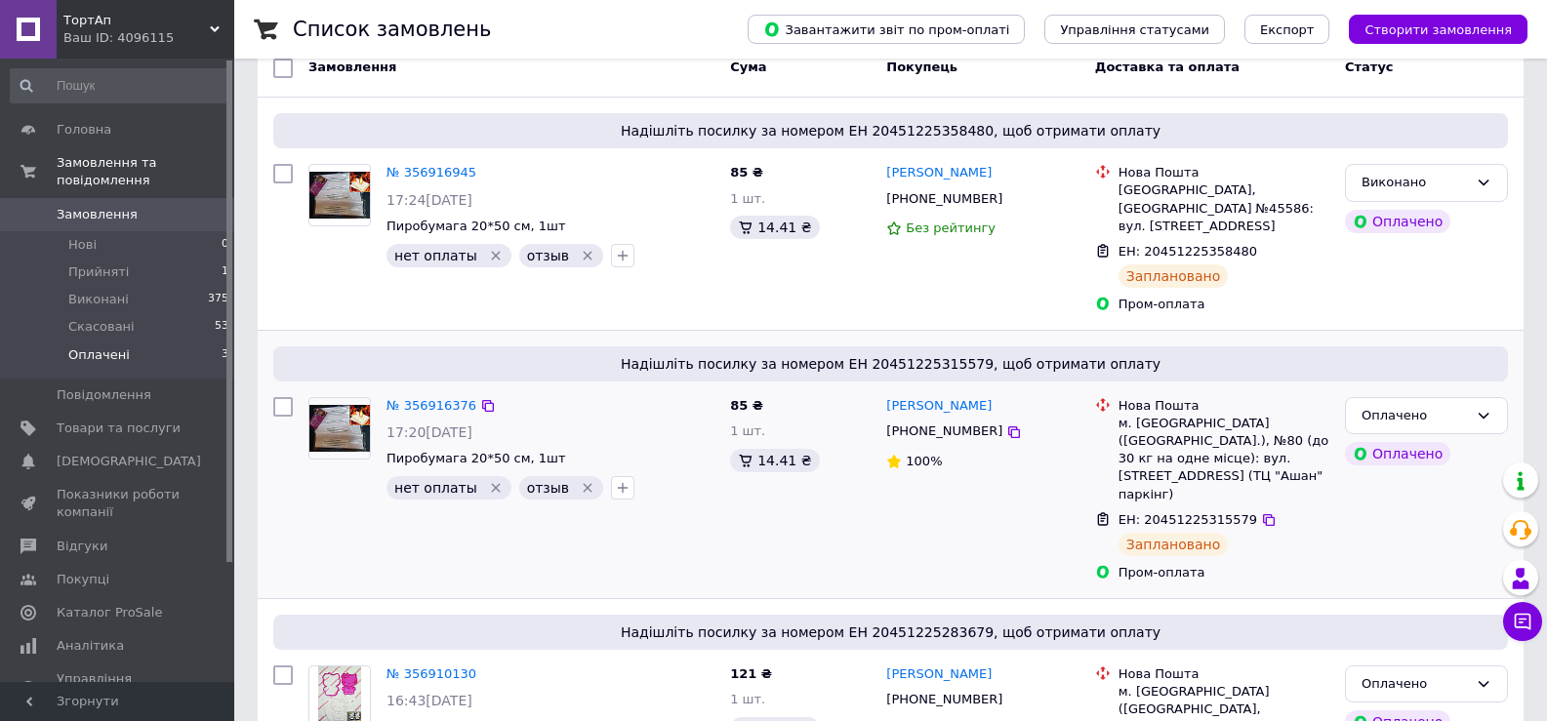
scroll to position [195, 0]
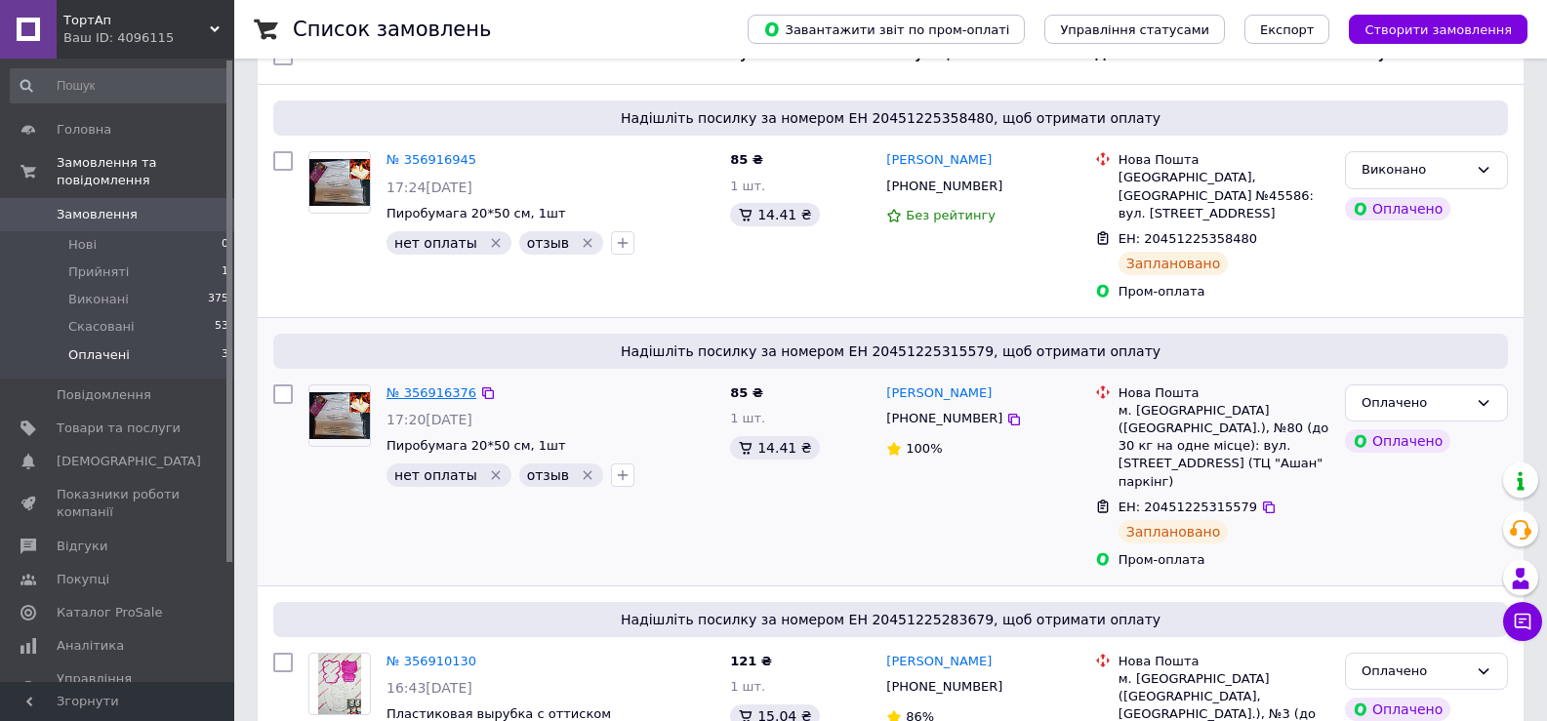
click at [411, 397] on link "№ 356916376" at bounding box center [431, 393] width 90 height 15
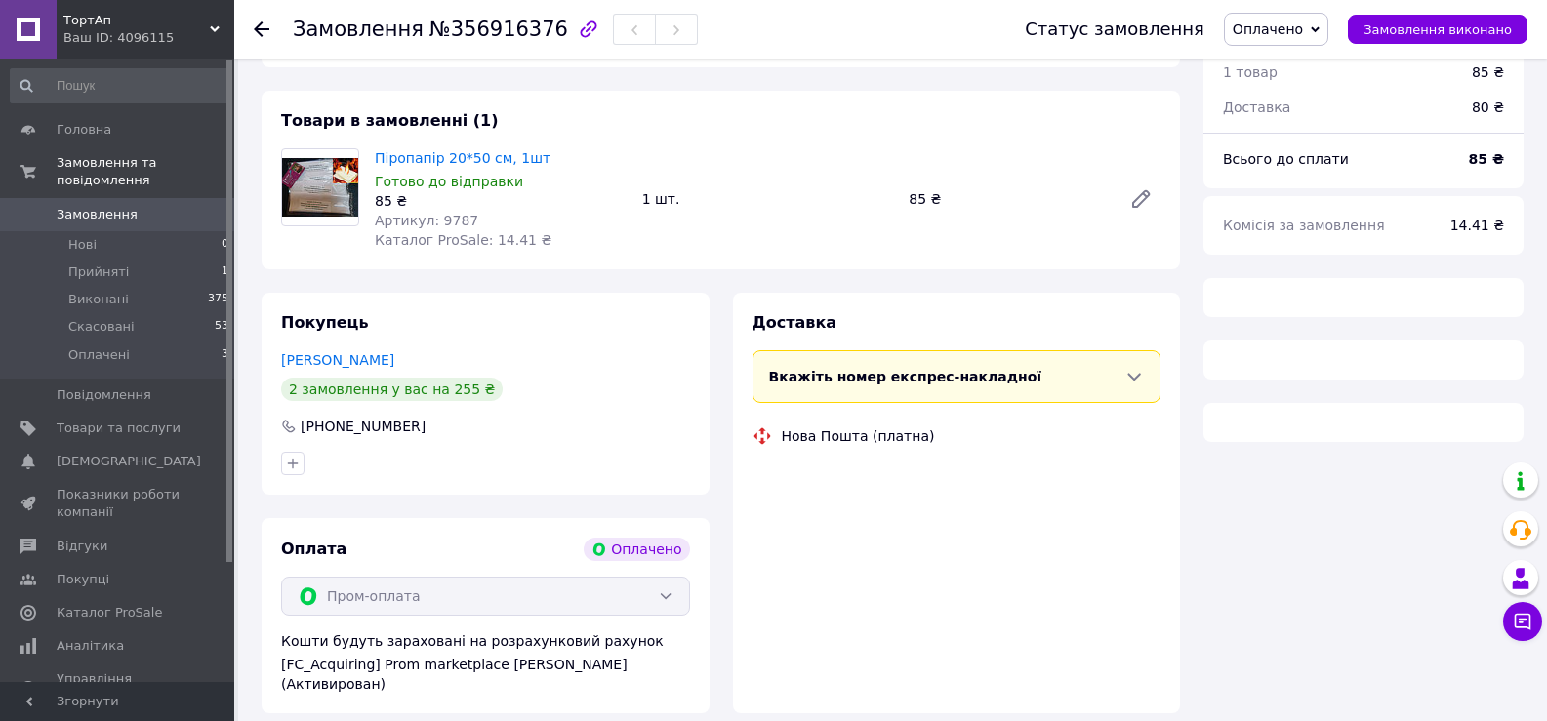
scroll to position [195, 0]
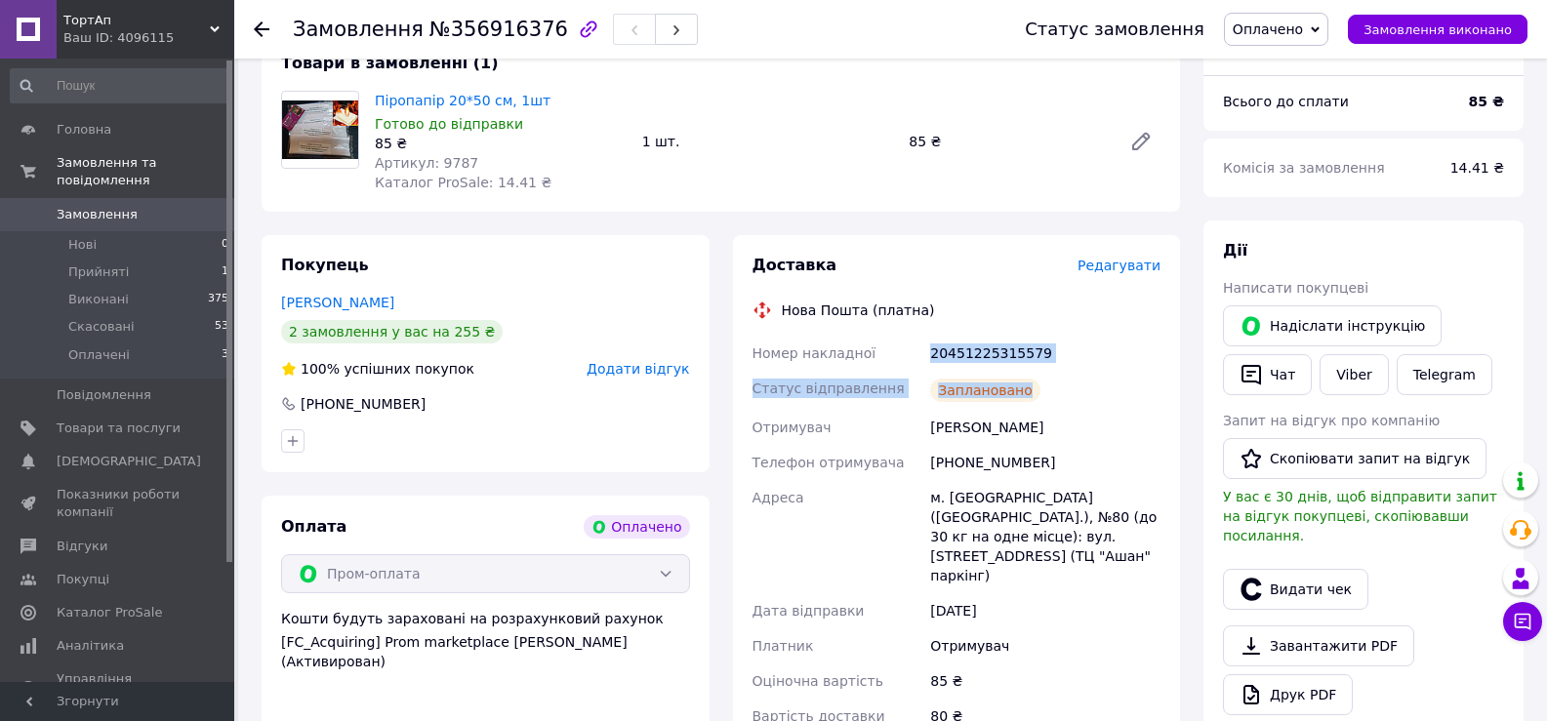
drag, startPoint x: 927, startPoint y: 351, endPoint x: 1068, endPoint y: 375, distance: 142.5
click at [1068, 375] on div "Номер накладної 20451225315579 Статус відправлення Заплановано Отримувач [PERSO…" at bounding box center [957, 535] width 417 height 398
click at [965, 355] on div "20451225315579" at bounding box center [1045, 353] width 238 height 35
drag, startPoint x: 927, startPoint y: 359, endPoint x: 1056, endPoint y: 306, distance: 139.2
click at [929, 357] on div "20451225315579" at bounding box center [1045, 353] width 238 height 35
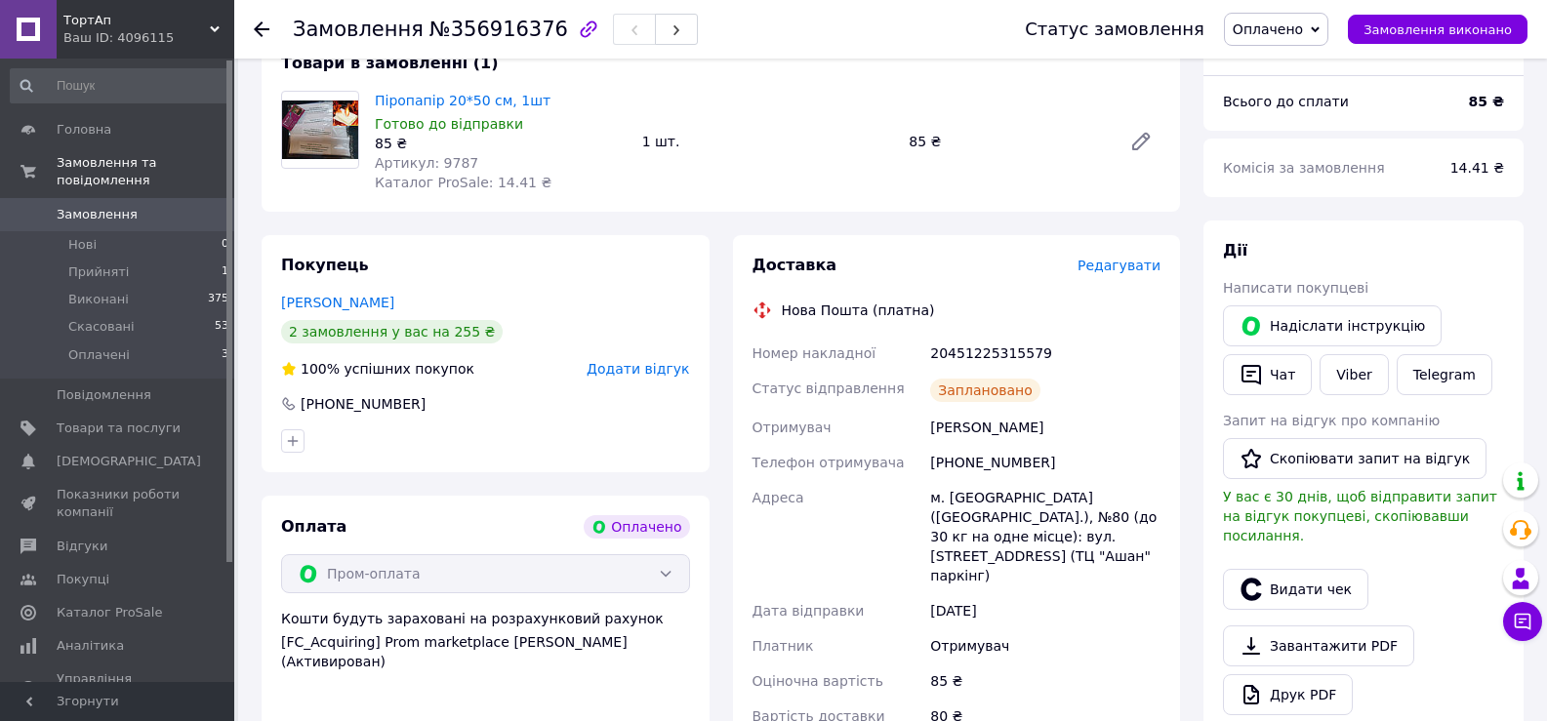
click at [1068, 264] on div "Доставка" at bounding box center [914, 266] width 325 height 22
drag, startPoint x: 926, startPoint y: 350, endPoint x: 1074, endPoint y: 348, distance: 147.4
click at [1074, 348] on div "20451225315579" at bounding box center [1045, 353] width 238 height 35
copy div "20451225315579"
click at [1442, 32] on span "Замовлення виконано" at bounding box center [1437, 29] width 148 height 15
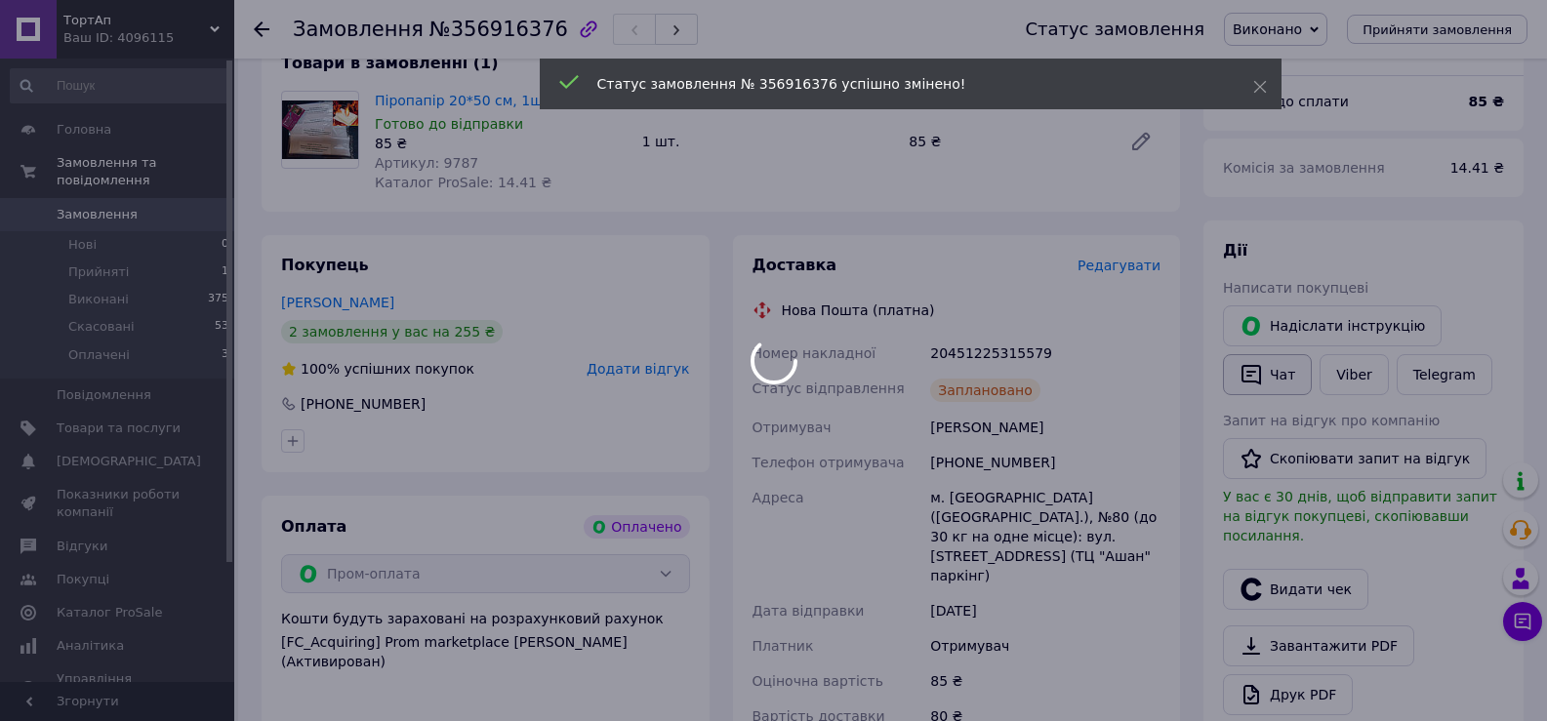
click at [1273, 379] on body "ТортАп Ваш ID: 4096115 Сайт ТортАп Кабінет покупця Перевірити стан системи Стор…" at bounding box center [773, 562] width 1547 height 1514
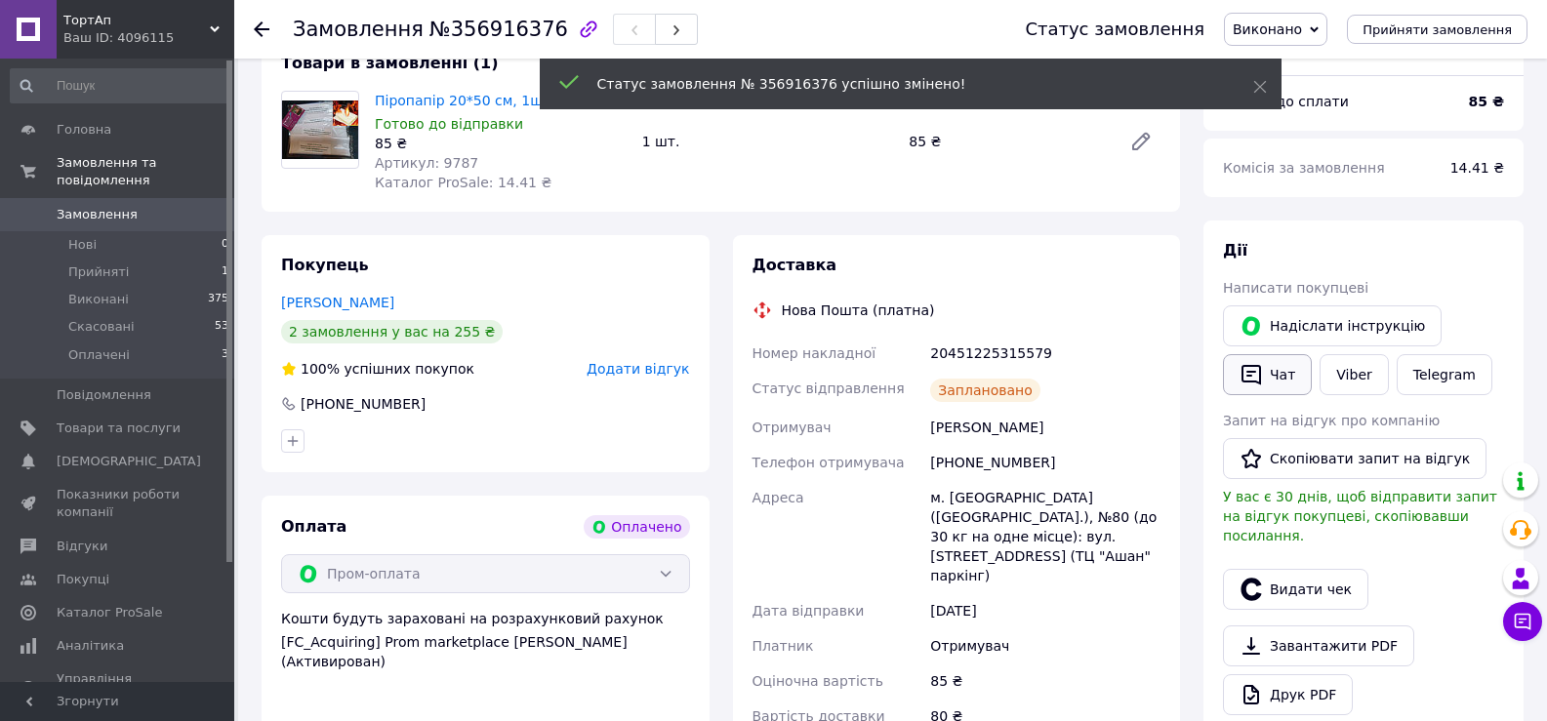
click at [1278, 380] on button "Чат" at bounding box center [1267, 374] width 89 height 41
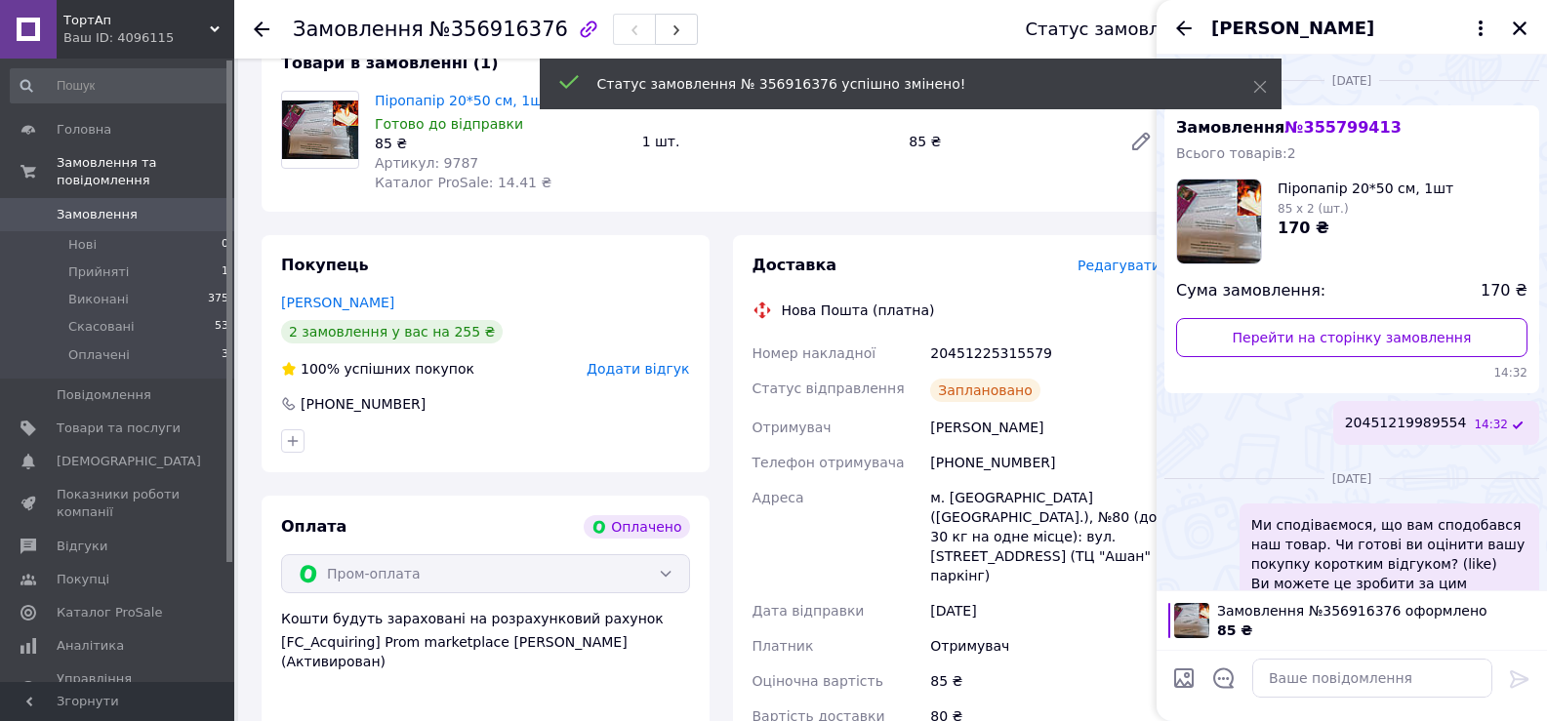
scroll to position [61, 0]
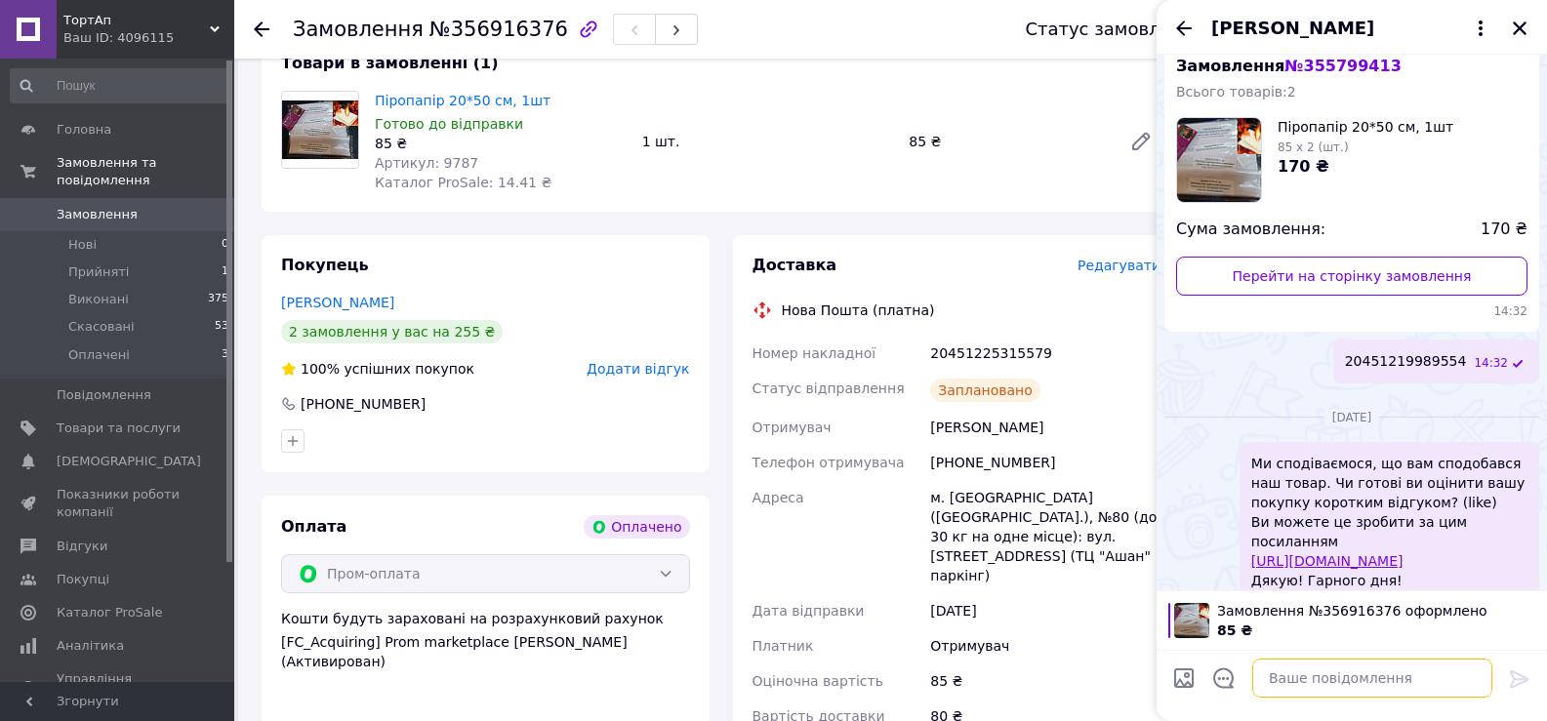
paste textarea "20451225315579"
click at [1230, 677] on textarea "20451225315579" at bounding box center [1352, 678] width 279 height 39
type textarea "ТТН 20451225315579"
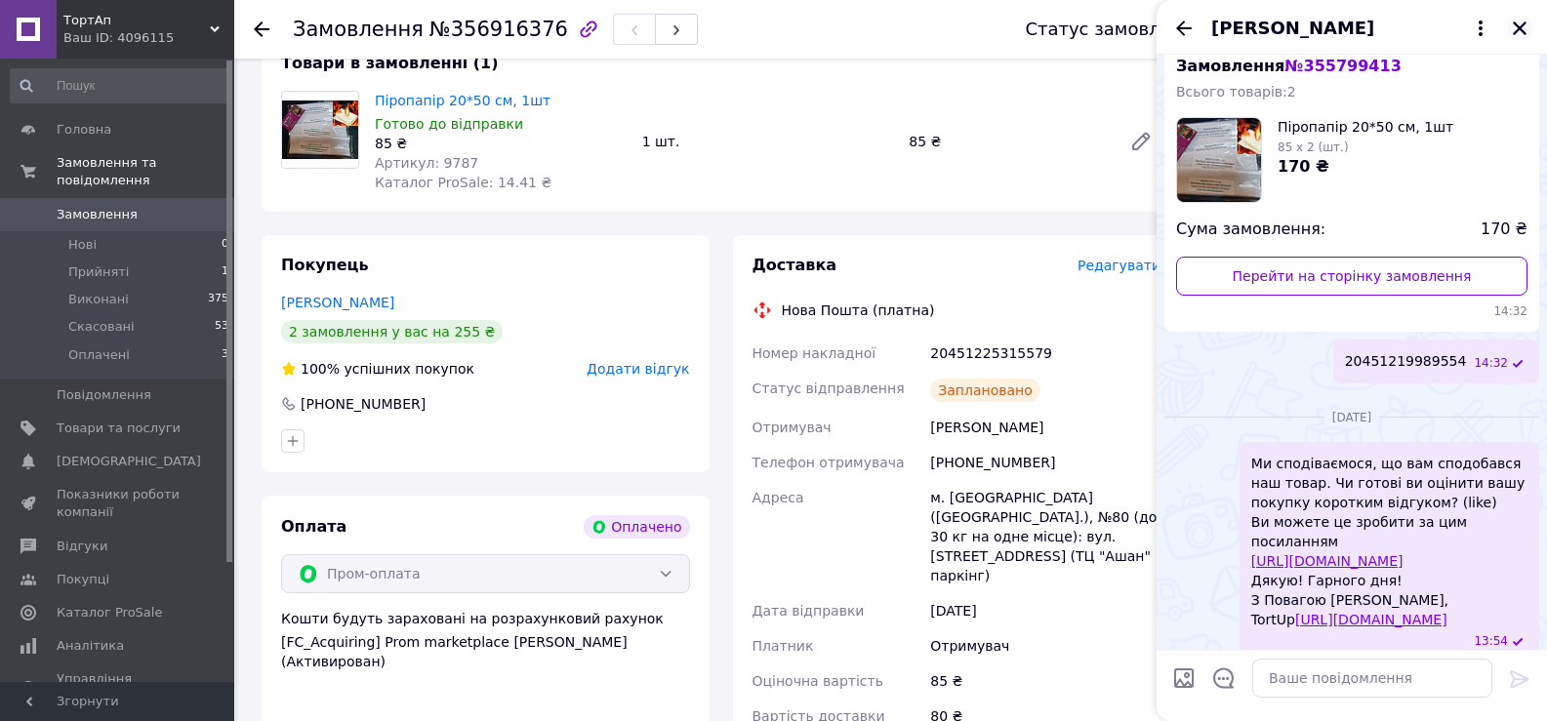
click at [1524, 28] on icon "Закрити" at bounding box center [1520, 29] width 18 height 18
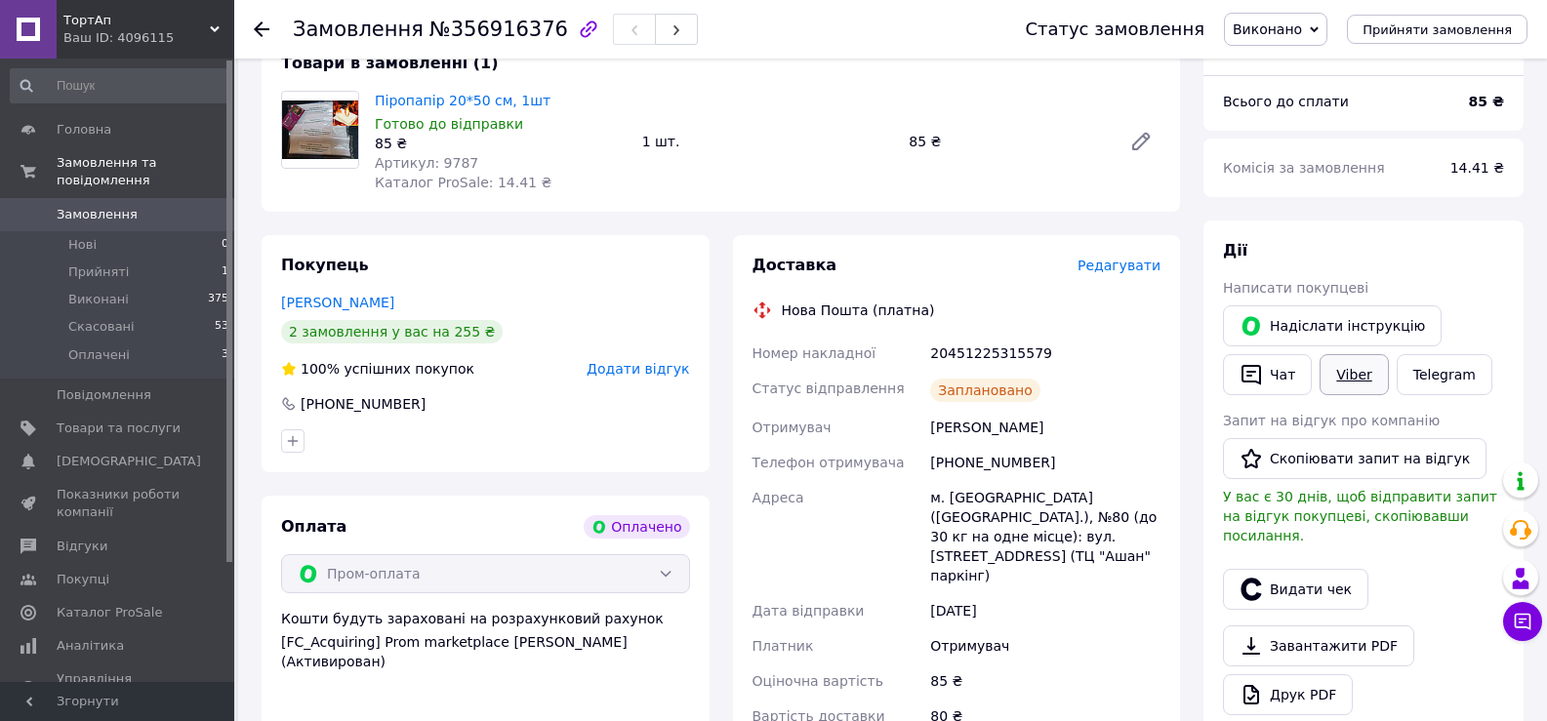
click at [1356, 389] on link "Viber" at bounding box center [1354, 374] width 68 height 41
click at [95, 291] on span "Виконані" at bounding box center [98, 300] width 61 height 18
